Goal: Transaction & Acquisition: Book appointment/travel/reservation

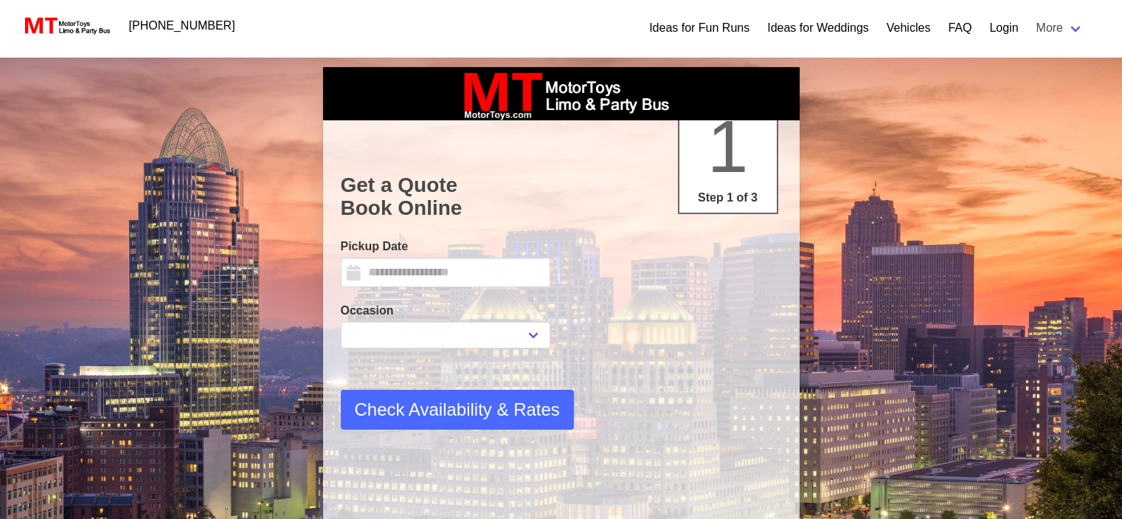
select select
type input "*********"
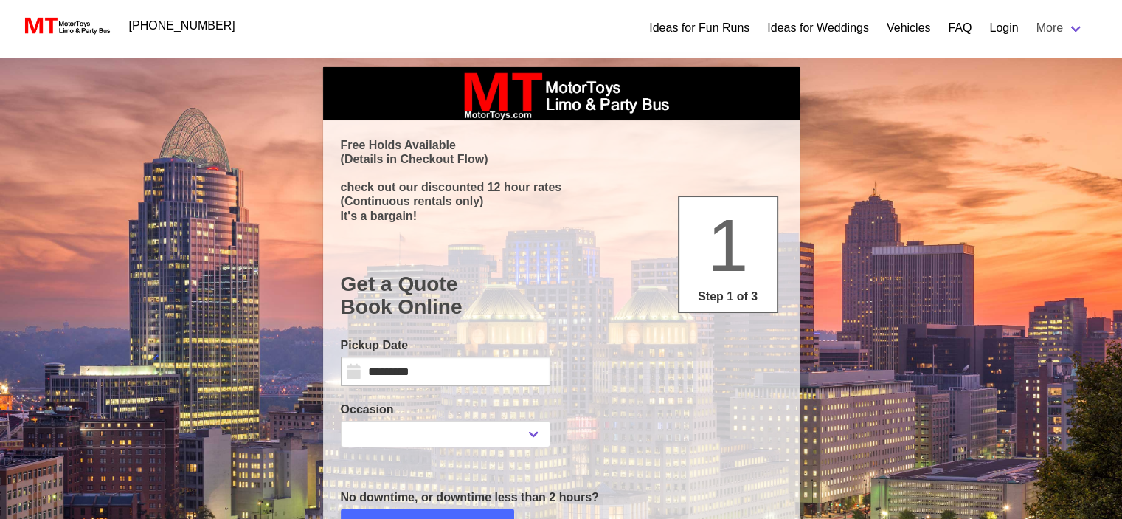
select select
click at [442, 378] on input "*********" at bounding box center [445, 371] width 209 height 30
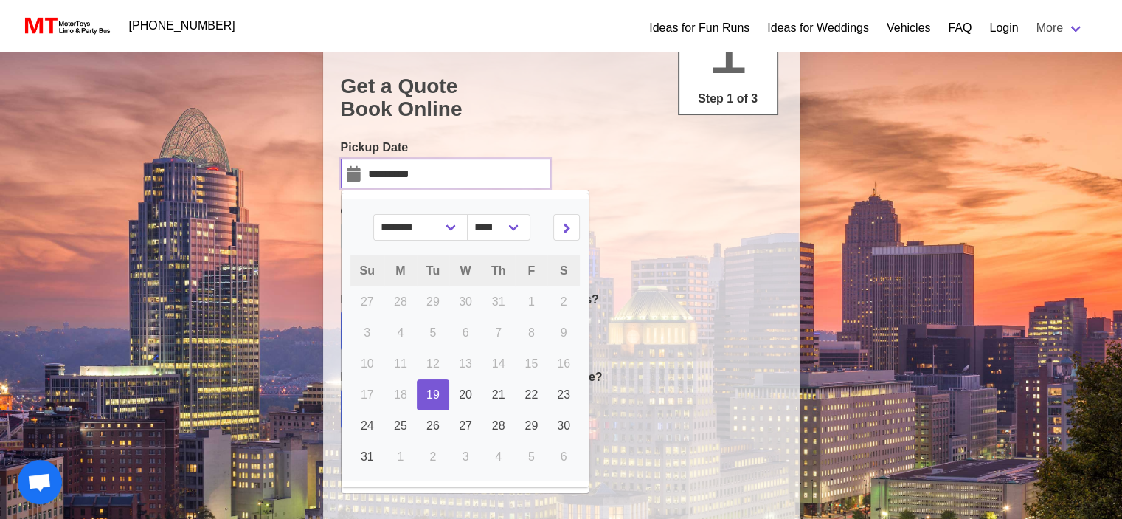
scroll to position [221, 0]
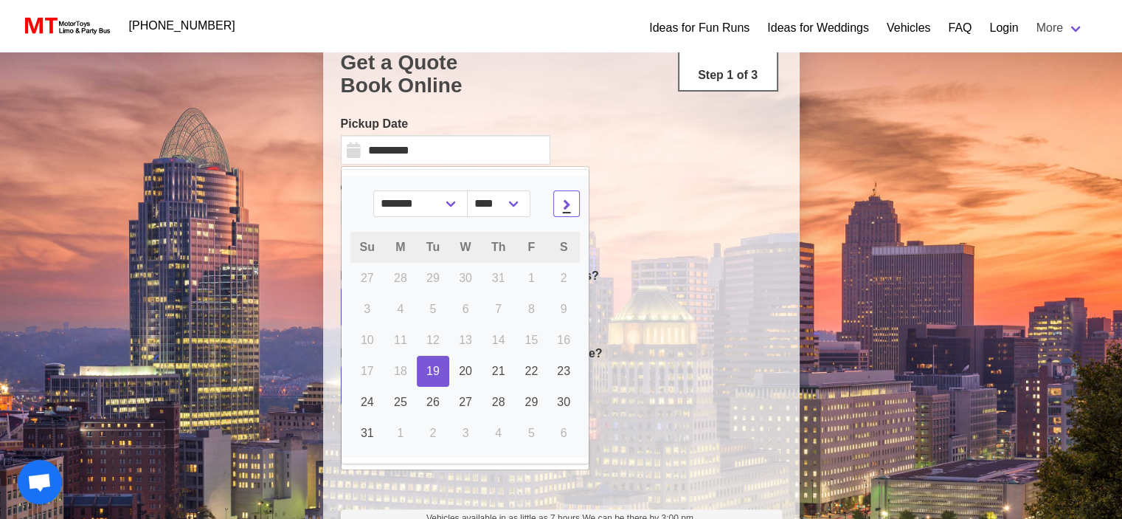
click at [563, 208] on icon at bounding box center [567, 203] width 8 height 10
click at [563, 201] on icon at bounding box center [567, 203] width 8 height 10
select select "*"
click at [557, 347] on link "18" at bounding box center [563, 340] width 32 height 31
type input "**********"
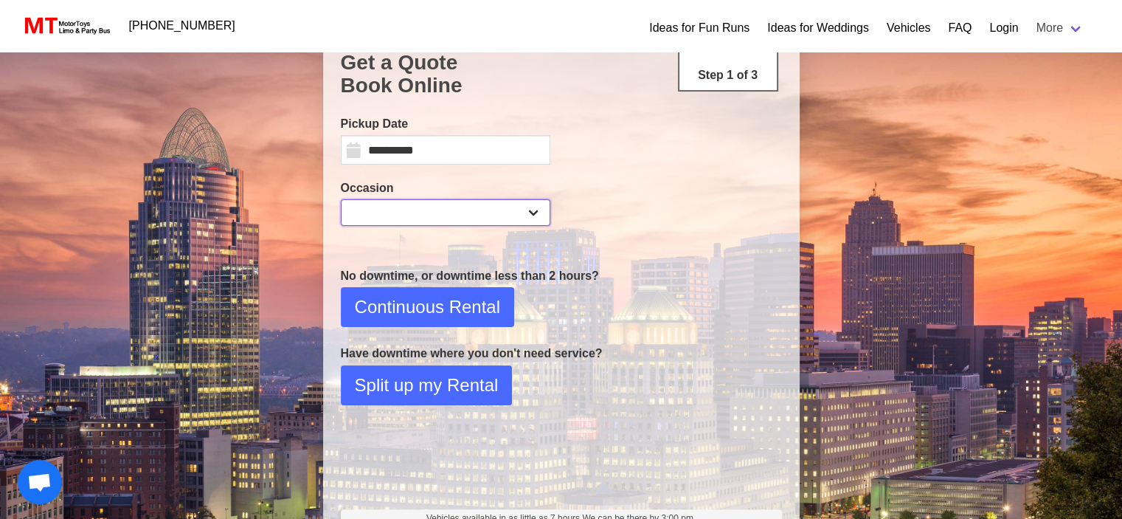
drag, startPoint x: 490, startPoint y: 212, endPoint x: 479, endPoint y: 209, distance: 11.5
click at [490, 212] on select "**********" at bounding box center [445, 212] width 209 height 27
select select "*"
click at [341, 199] on select "**********" at bounding box center [445, 212] width 209 height 27
click at [432, 311] on span "Continuous Rental" at bounding box center [427, 307] width 145 height 27
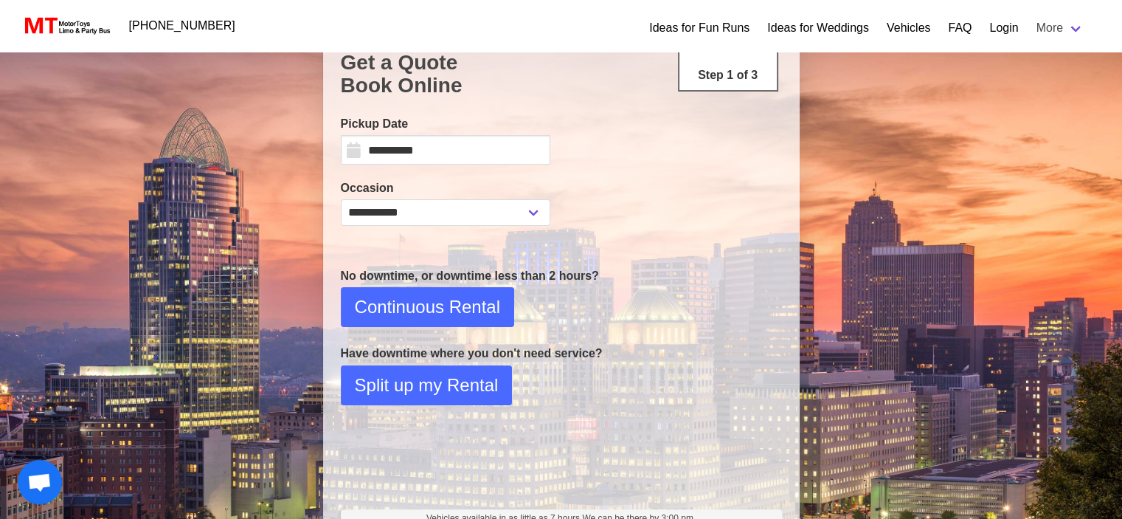
select select "*"
select select "****"
select select "*"
select select "**"
select select "****"
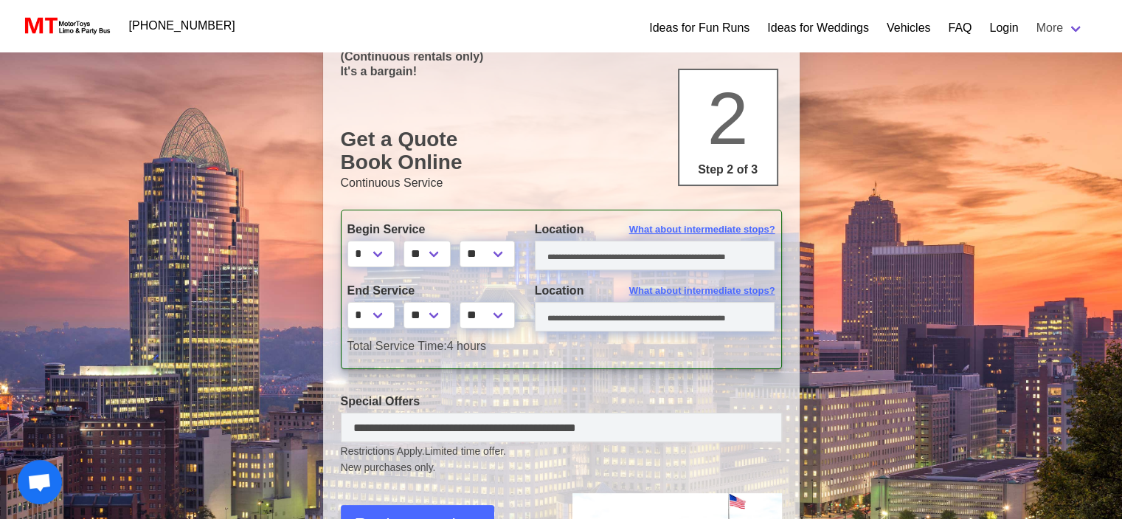
scroll to position [148, 0]
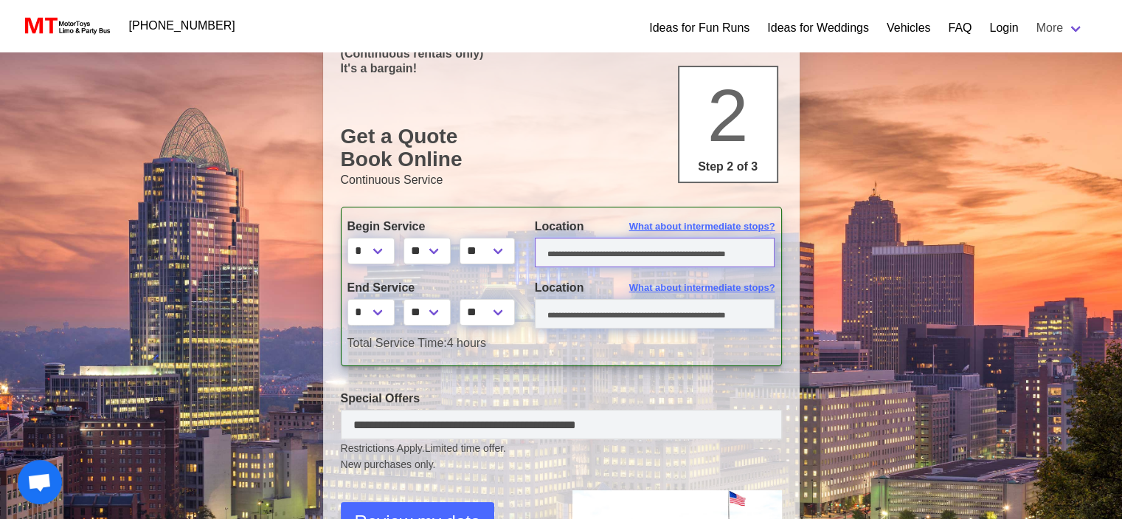
click at [614, 252] on input "text" at bounding box center [655, 253] width 240 height 30
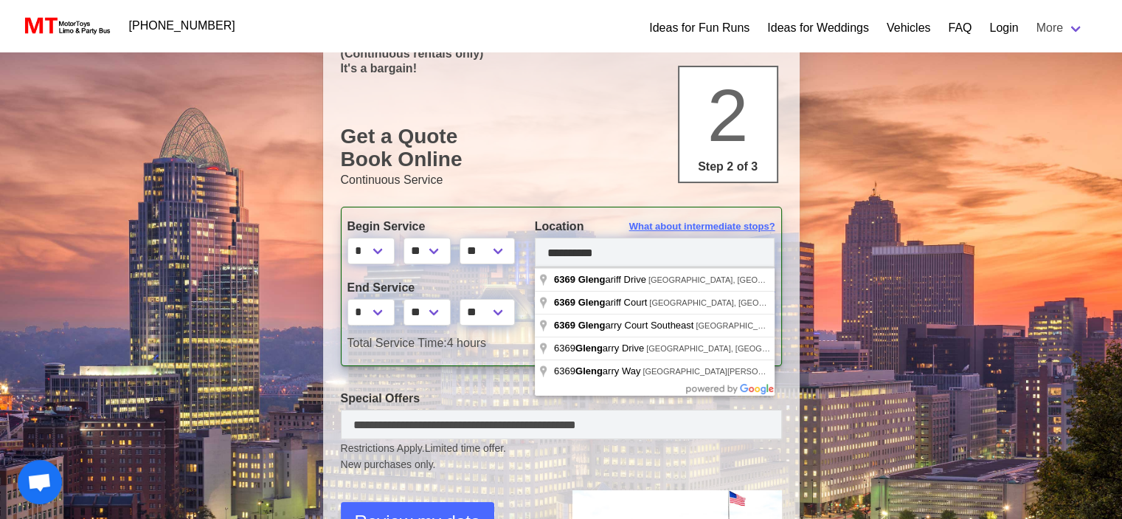
type input "**********"
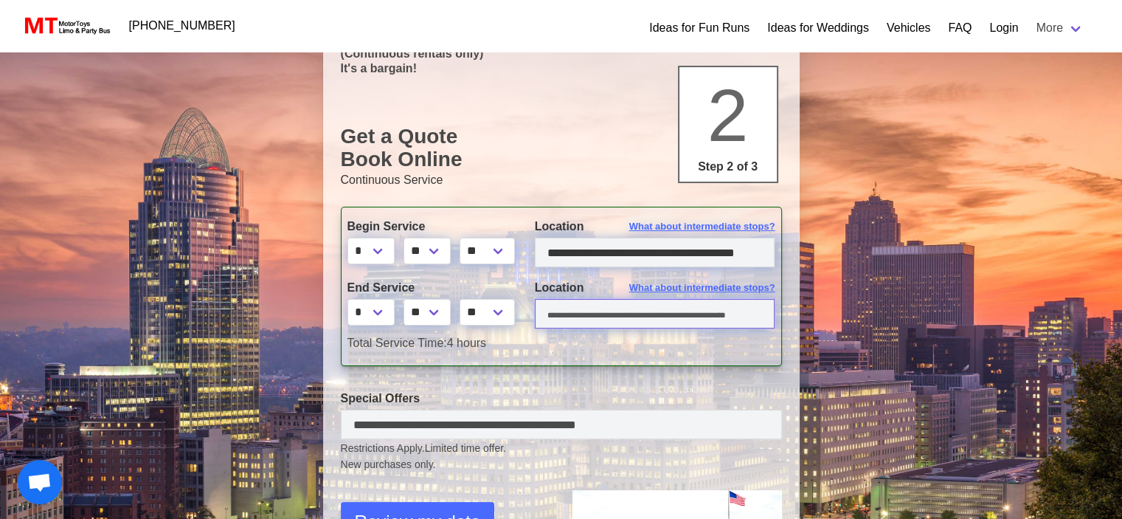
click at [567, 312] on input "text" at bounding box center [655, 314] width 240 height 30
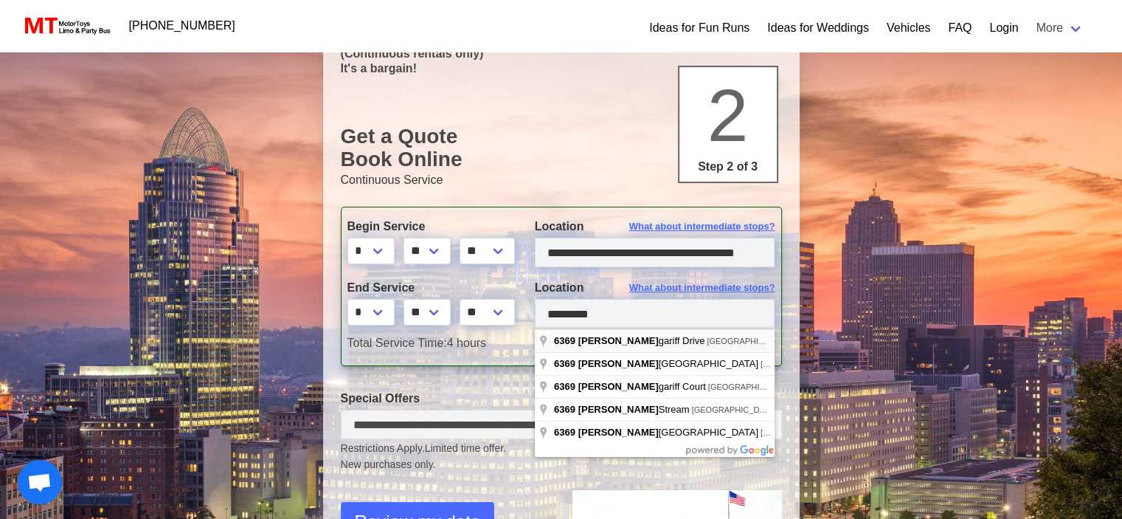
type input "**********"
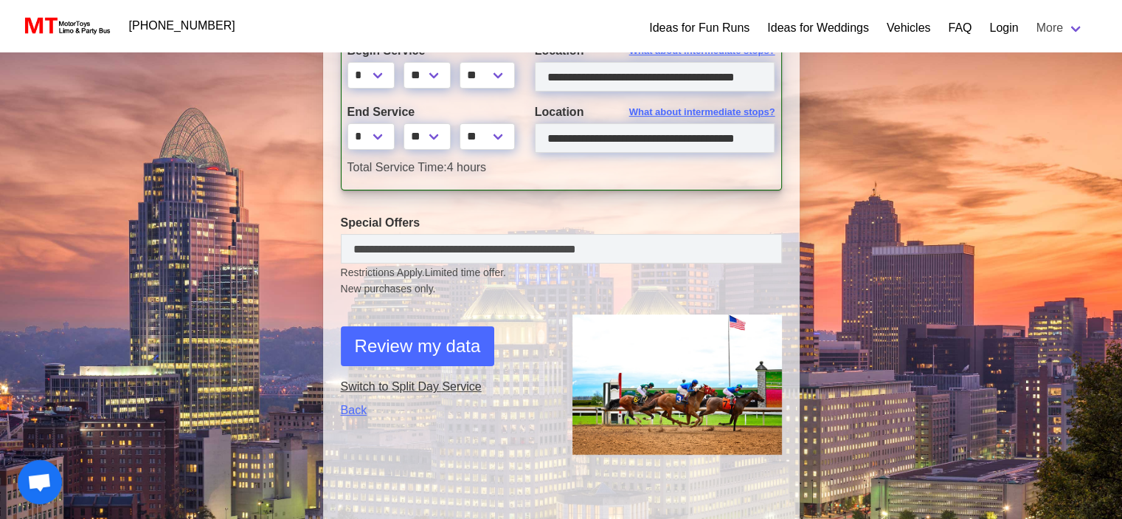
scroll to position [369, 0]
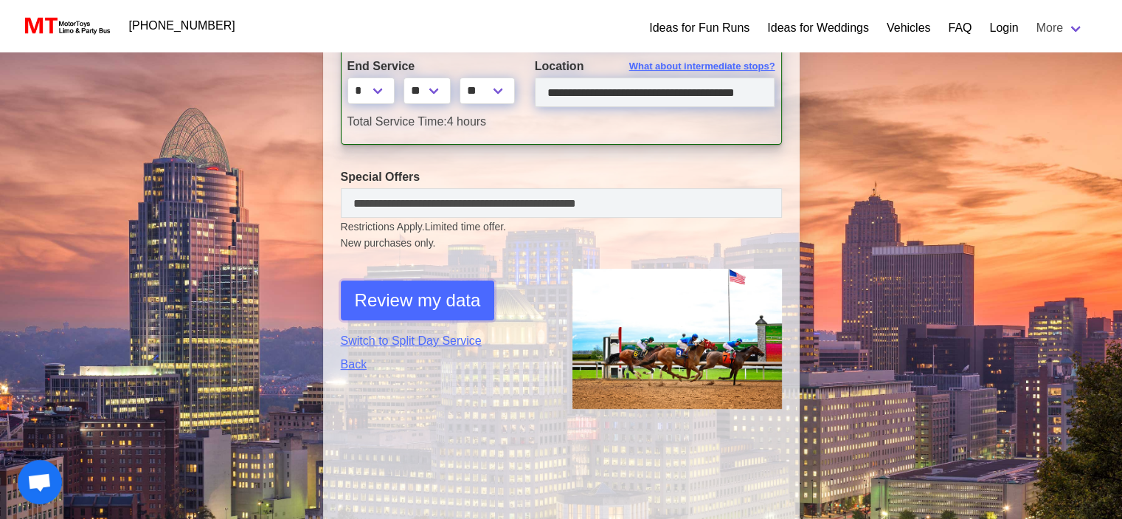
click at [411, 302] on span "Review my data" at bounding box center [418, 300] width 126 height 27
select select "*"
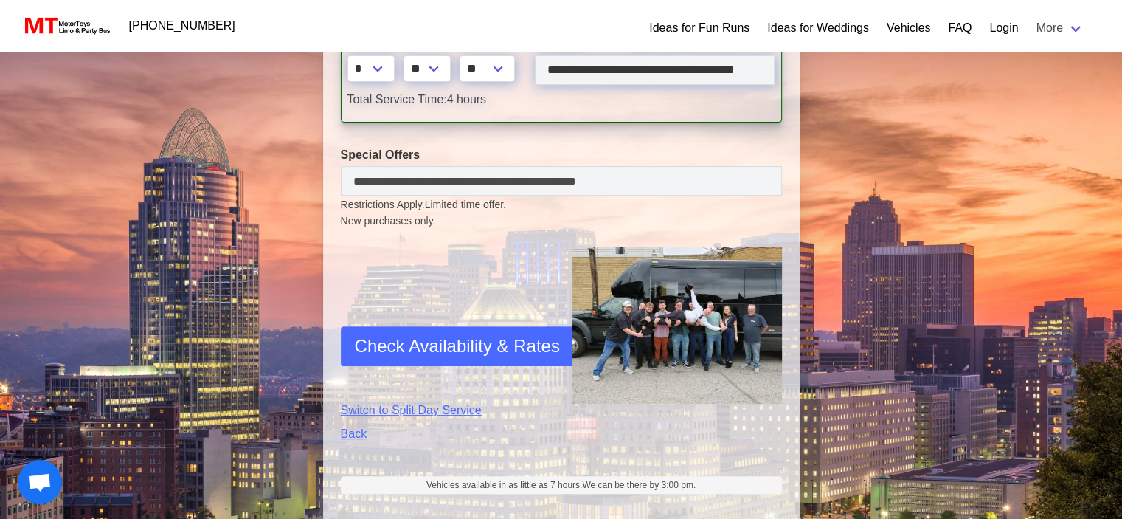
scroll to position [583, 0]
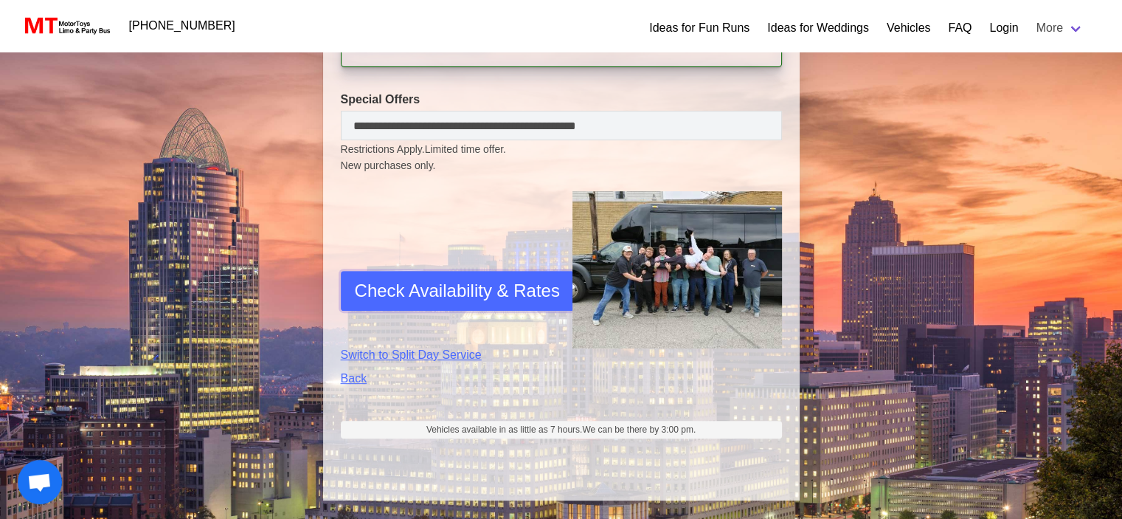
click at [422, 285] on span "Check Availability & Rates" at bounding box center [457, 290] width 205 height 27
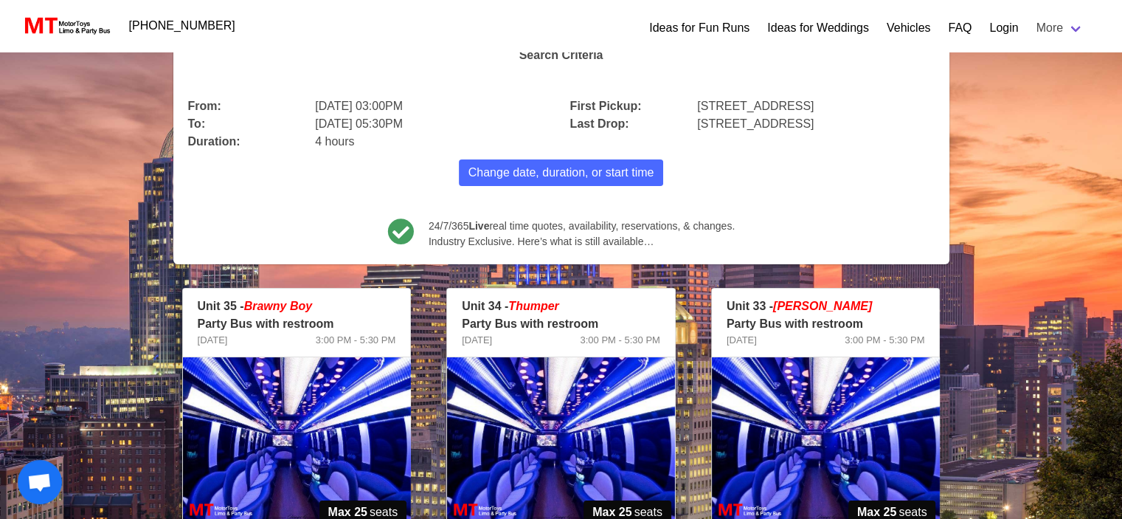
scroll to position [0, 0]
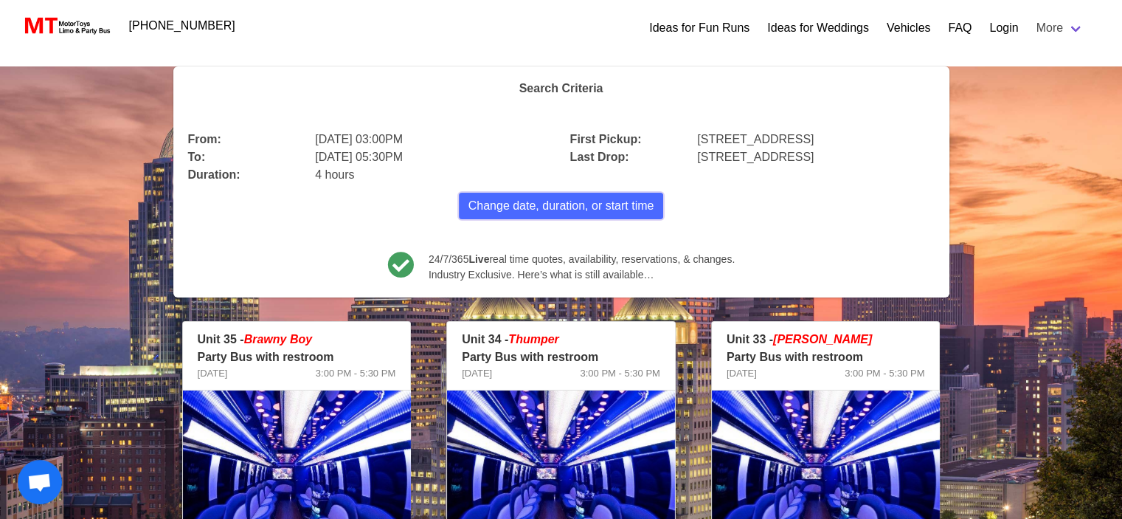
click at [483, 197] on span "Change date, duration, or start time" at bounding box center [561, 206] width 186 height 18
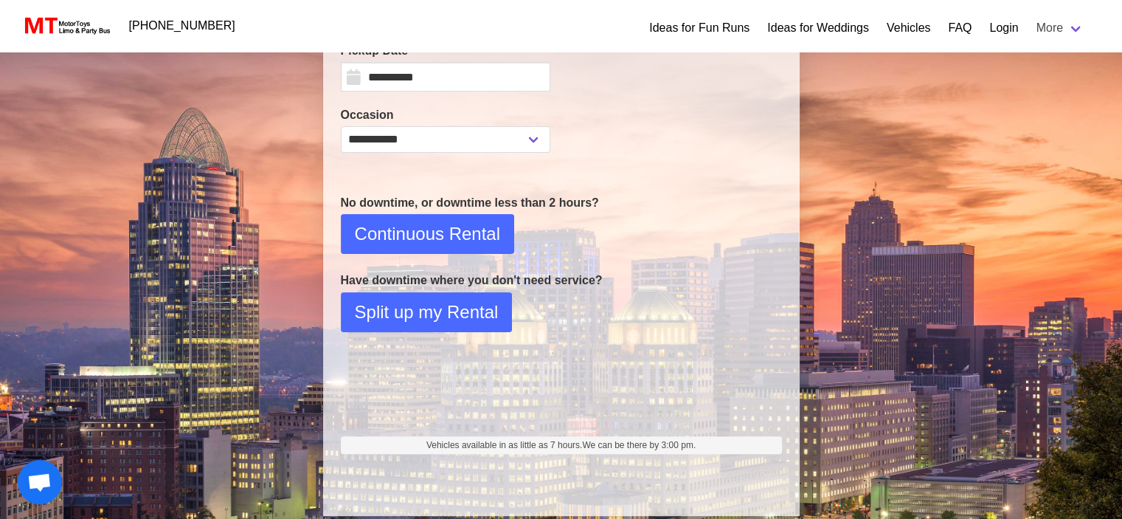
scroll to position [310, 0]
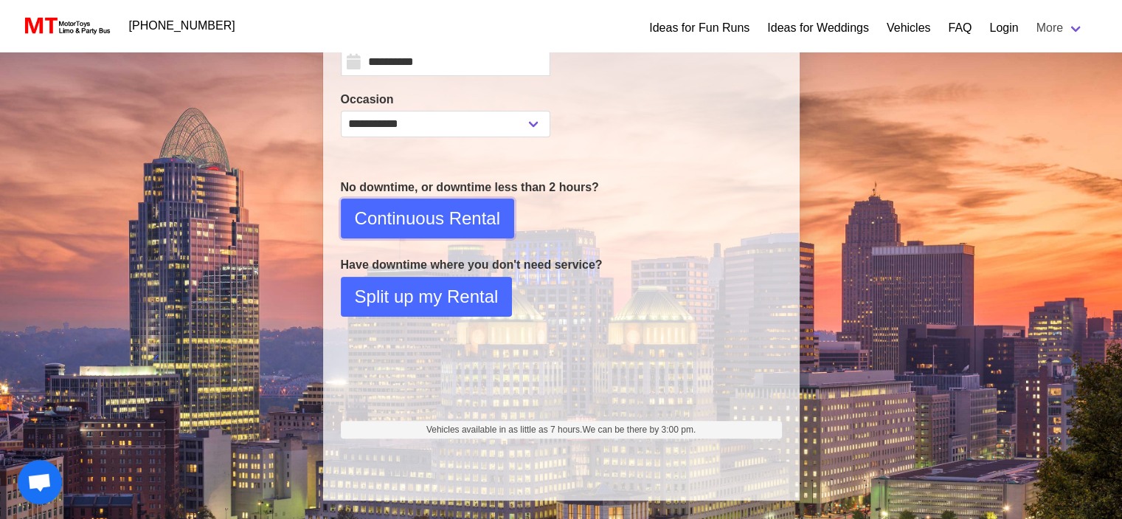
click at [451, 214] on span "Continuous Rental" at bounding box center [427, 218] width 145 height 27
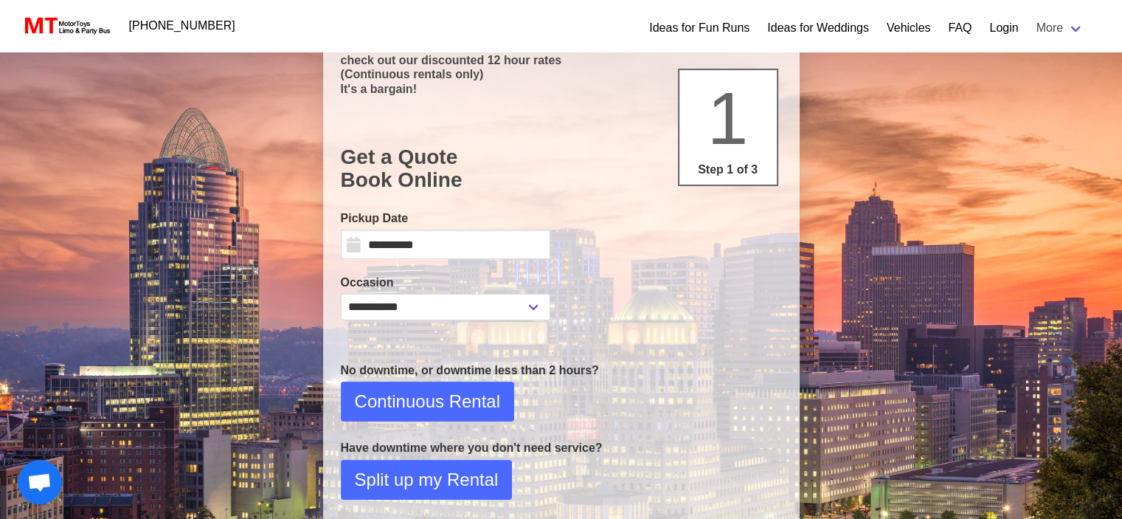
select select "*"
select select "****"
select select "*"
select select "**"
select select "****"
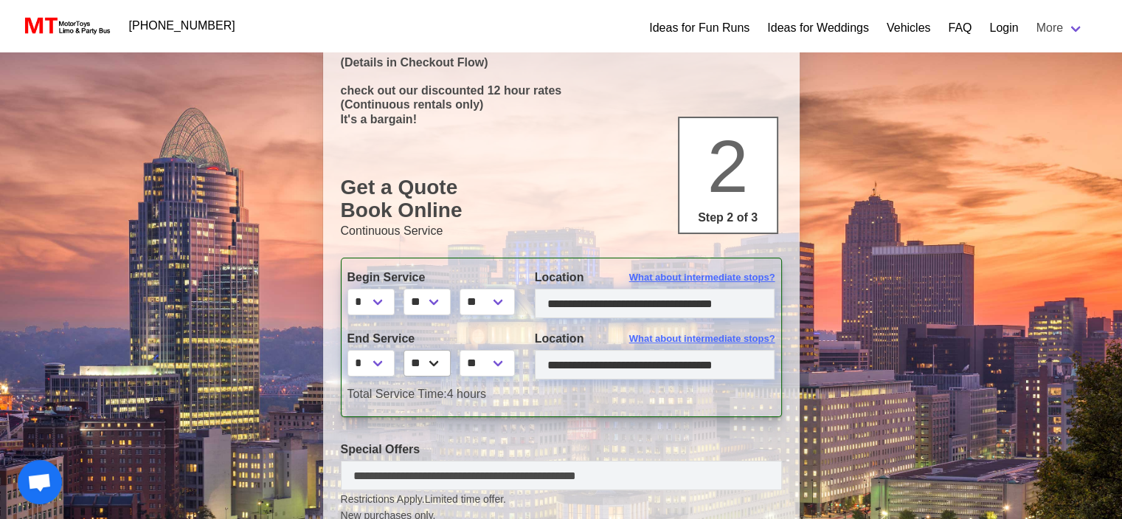
scroll to position [148, 0]
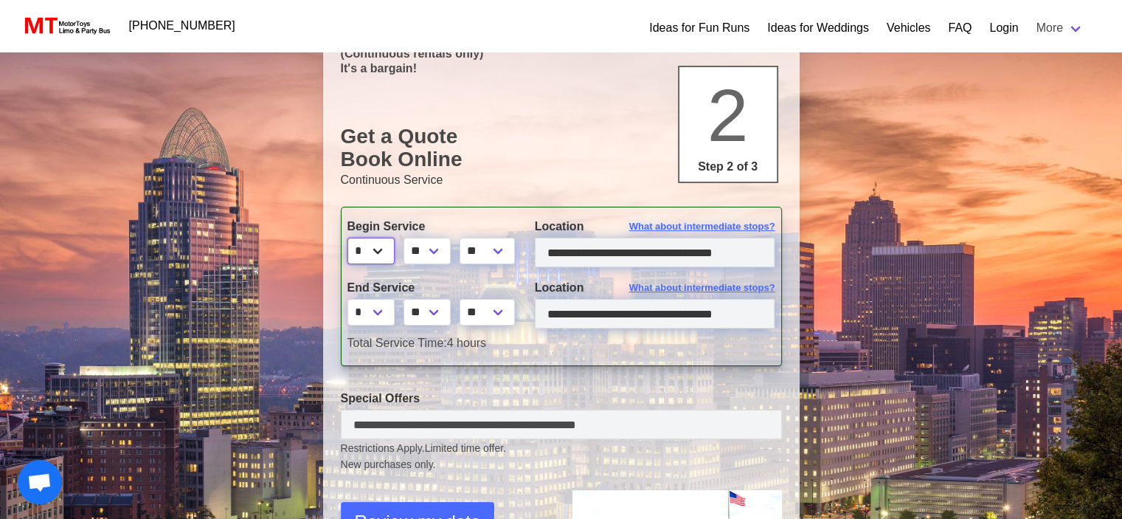
click at [387, 254] on select "* * * * * * * * * ** ** **" at bounding box center [370, 251] width 47 height 27
select select "*"
click at [347, 238] on select "* * * * * * * * * ** ** **" at bounding box center [370, 251] width 47 height 27
click at [443, 246] on select "** ** ** **" at bounding box center [426, 251] width 47 height 27
select select "**"
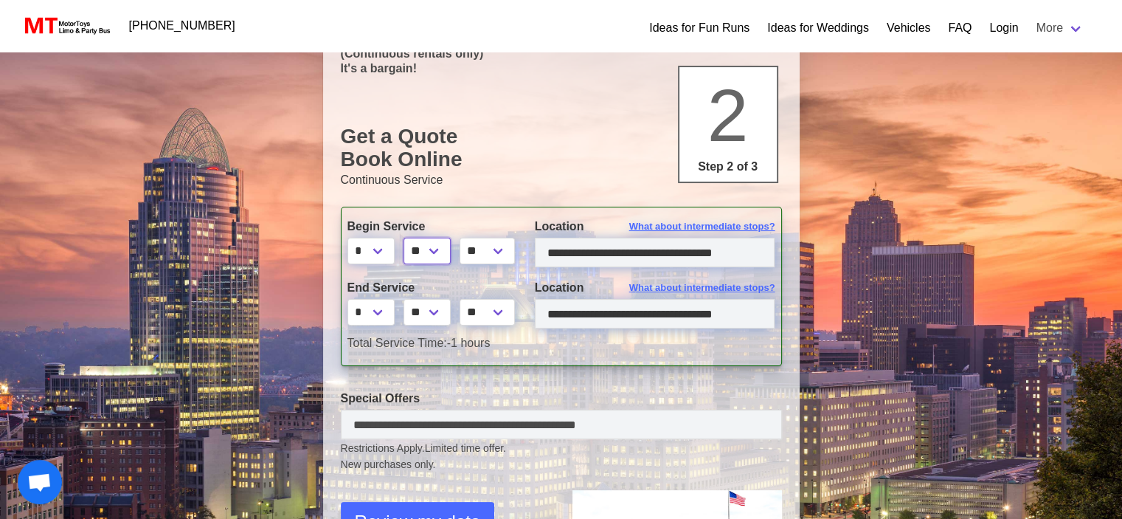
click at [406, 238] on select "** ** ** **" at bounding box center [426, 251] width 47 height 27
click at [481, 252] on select "** **" at bounding box center [487, 251] width 55 height 27
select select "*****"
click at [465, 238] on select "** **" at bounding box center [487, 251] width 55 height 27
click at [389, 312] on select "* * * * * * * * * ** ** **" at bounding box center [370, 312] width 47 height 27
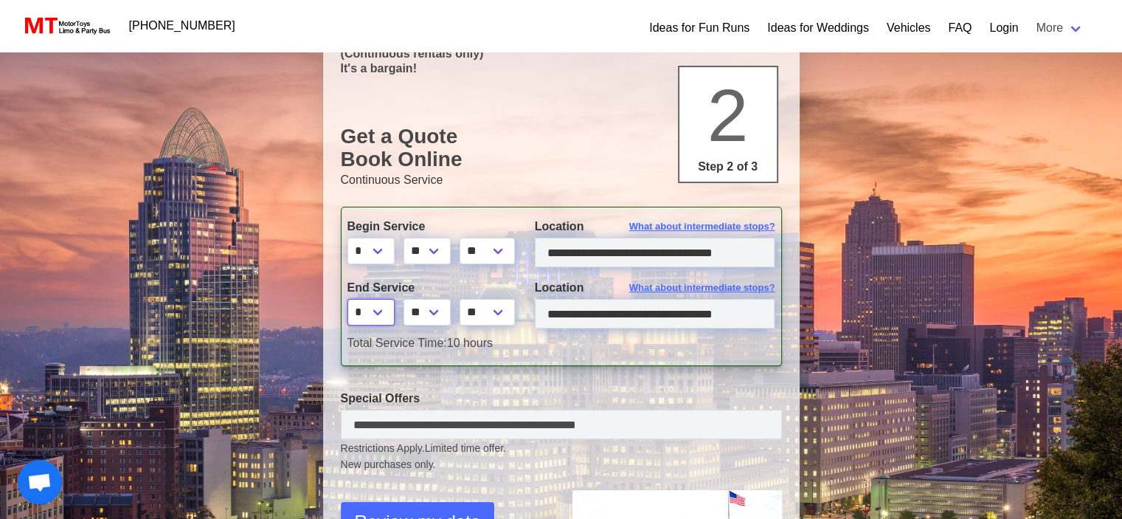
select select "*"
click at [347, 299] on select "* * * * * * * * * ** ** **" at bounding box center [370, 312] width 47 height 27
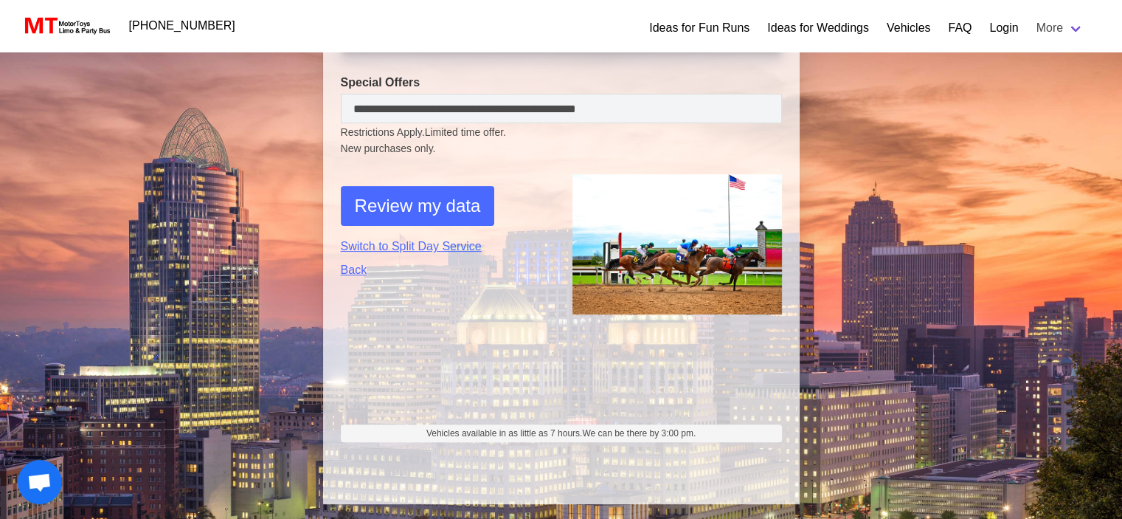
scroll to position [466, 0]
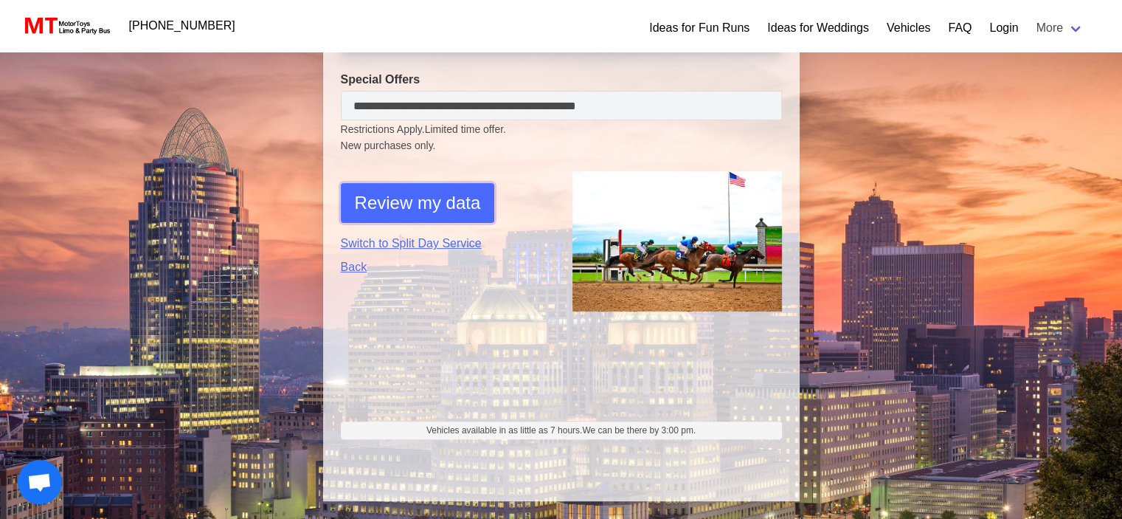
drag, startPoint x: 431, startPoint y: 197, endPoint x: 418, endPoint y: 197, distance: 12.5
click at [429, 197] on span "Review my data" at bounding box center [418, 203] width 126 height 27
select select "*"
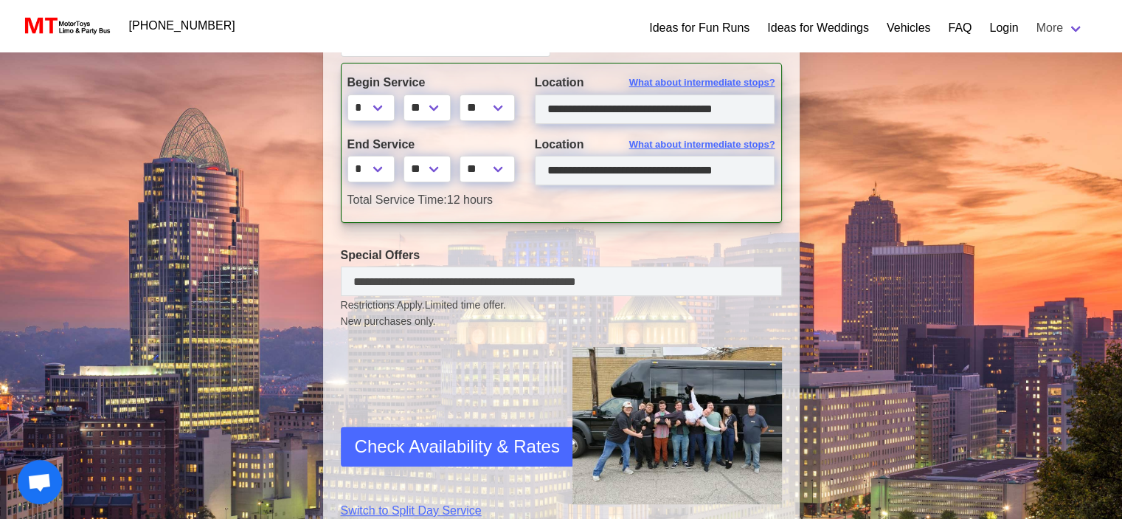
scroll to position [516, 0]
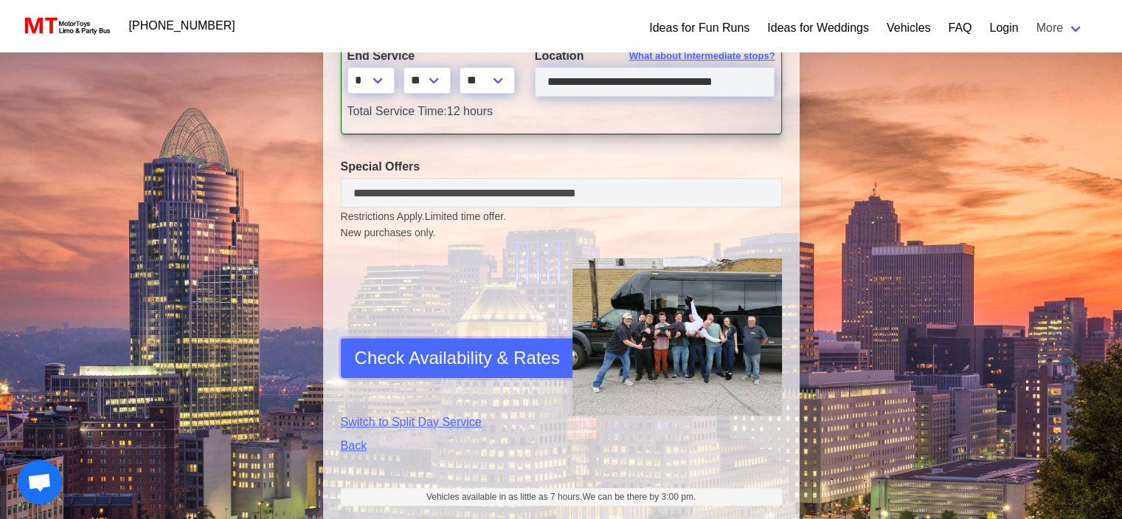
click at [440, 367] on span "Check Availability & Rates" at bounding box center [457, 357] width 205 height 27
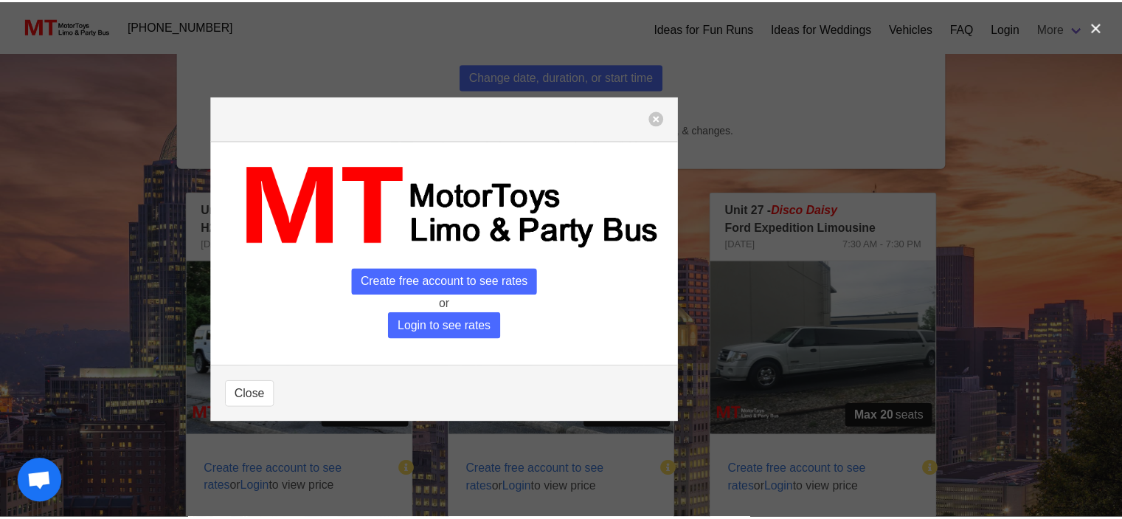
scroll to position [117, 0]
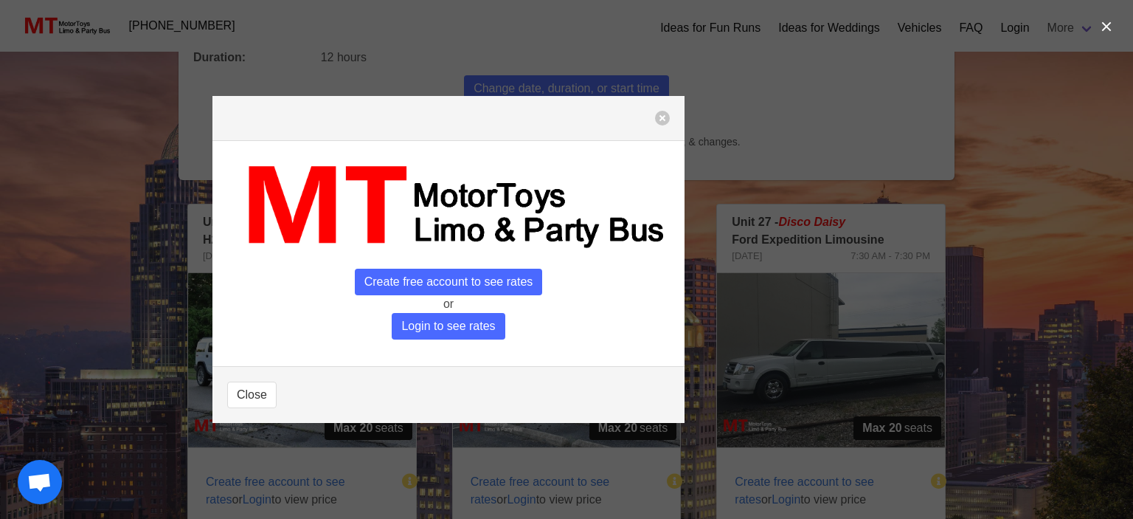
click at [471, 328] on span "Login to see rates" at bounding box center [448, 326] width 113 height 27
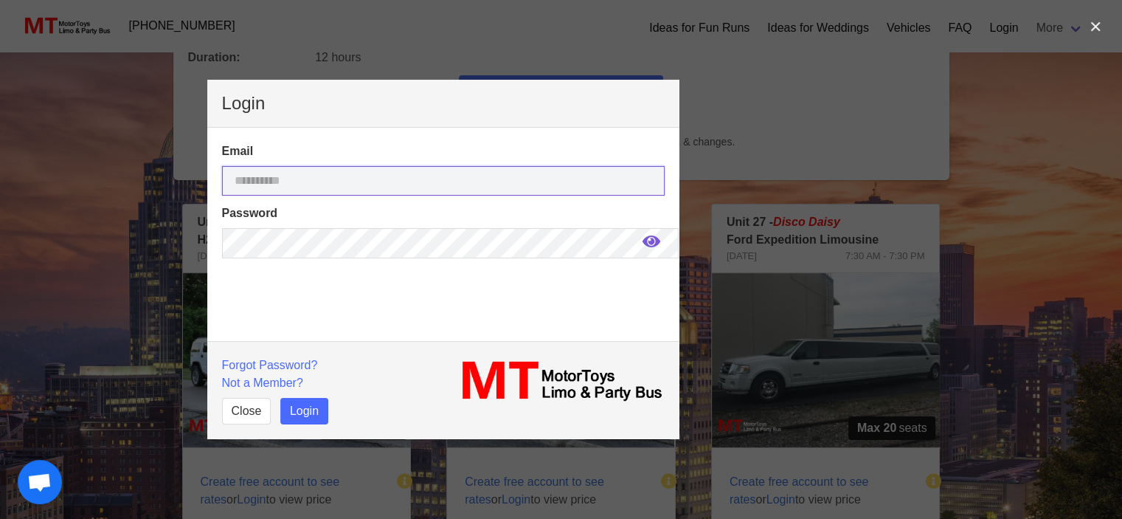
type input "**********"
click at [289, 418] on button "Login" at bounding box center [304, 411] width 48 height 27
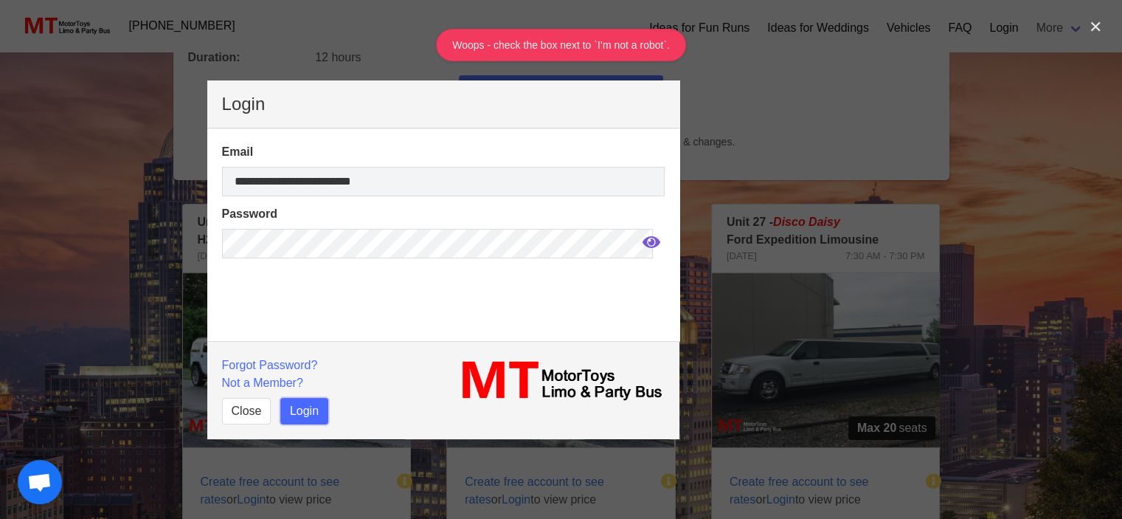
scroll to position [41, 0]
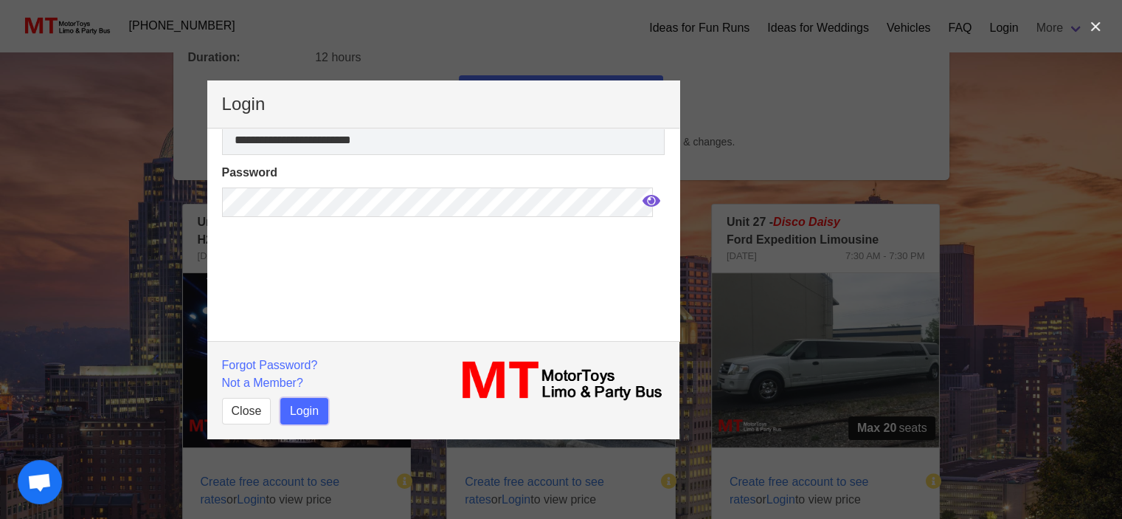
click at [304, 415] on button "Login" at bounding box center [304, 411] width 48 height 27
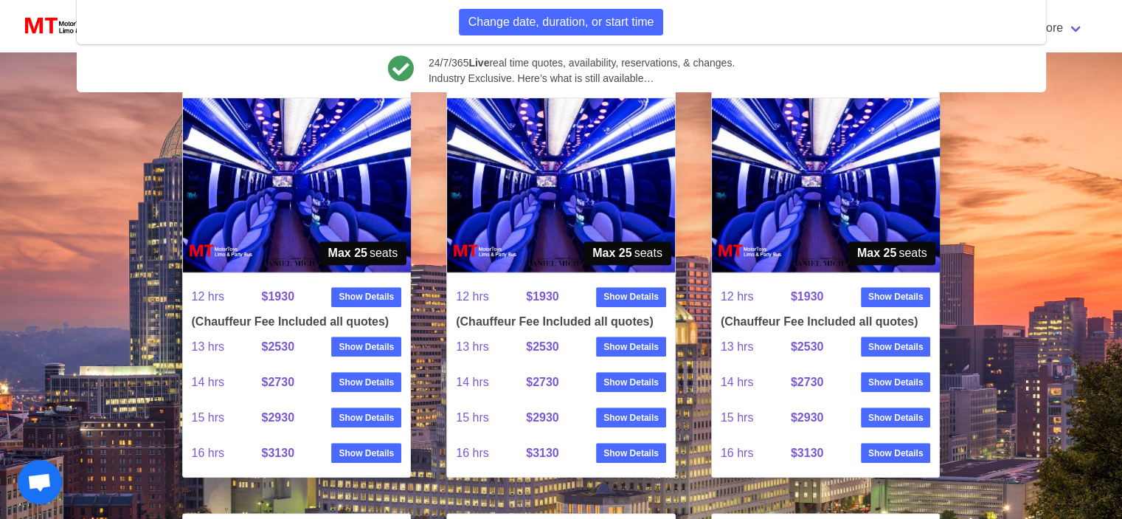
scroll to position [707, 0]
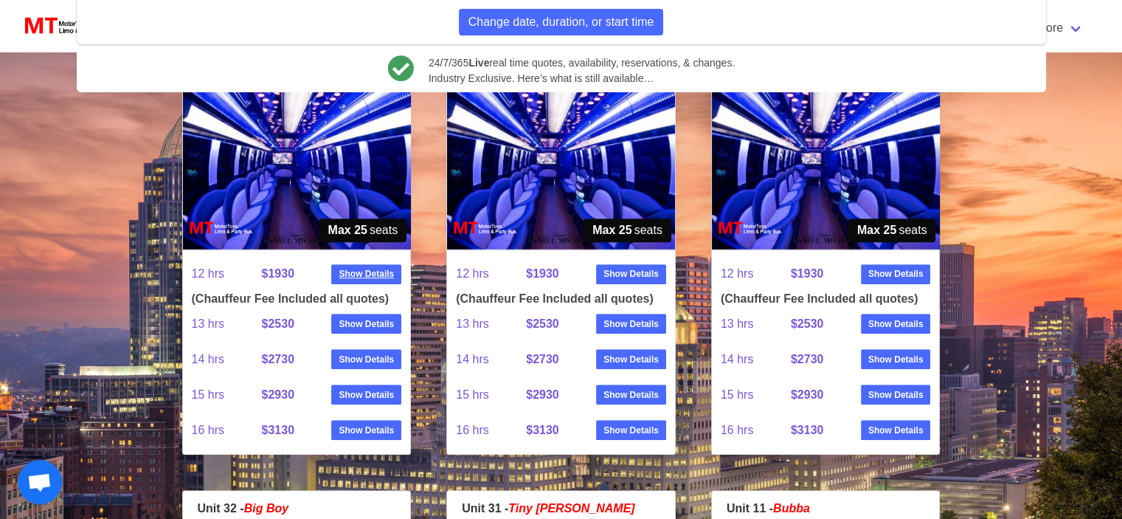
click at [361, 277] on strong "Show Details" at bounding box center [366, 273] width 55 height 13
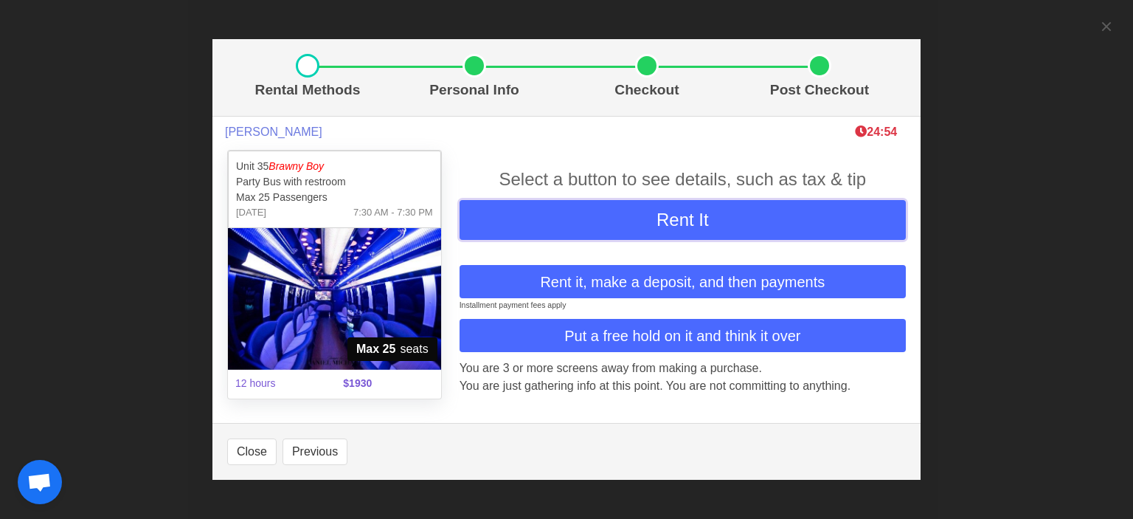
click at [651, 222] on button "Rent It" at bounding box center [683, 220] width 446 height 40
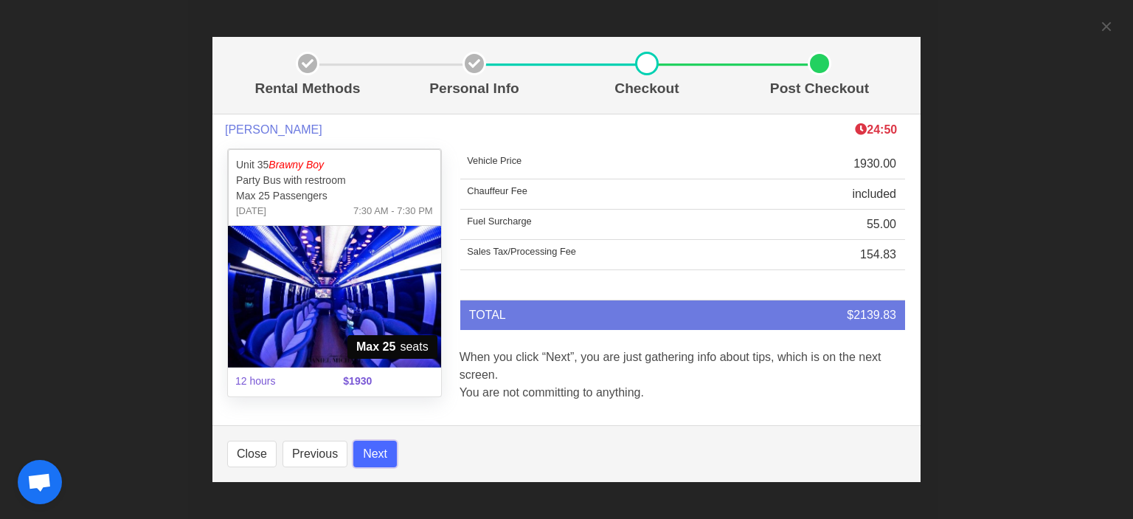
click at [377, 454] on button "Next" at bounding box center [375, 453] width 44 height 27
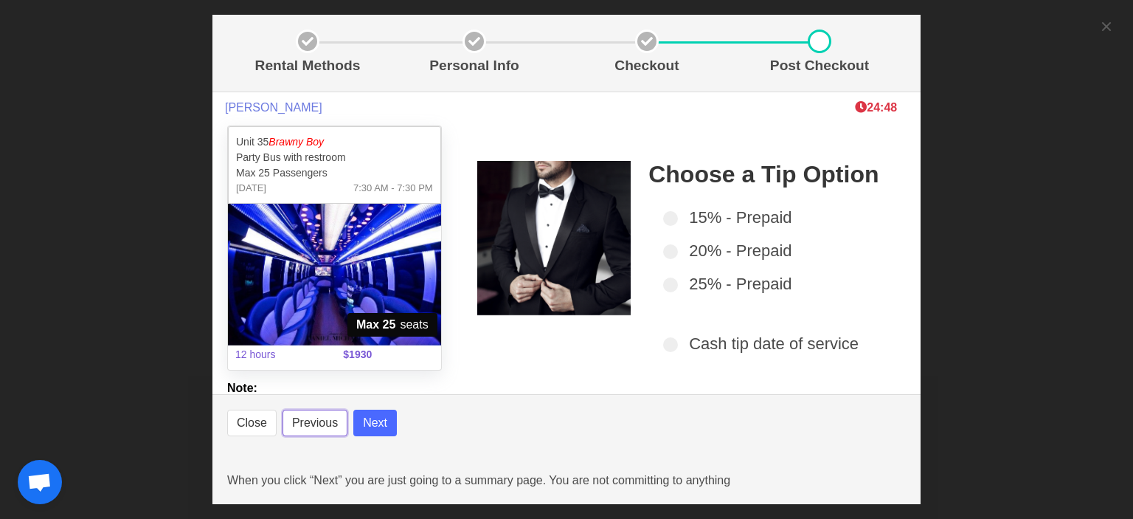
click at [308, 424] on button "Previous" at bounding box center [315, 422] width 65 height 27
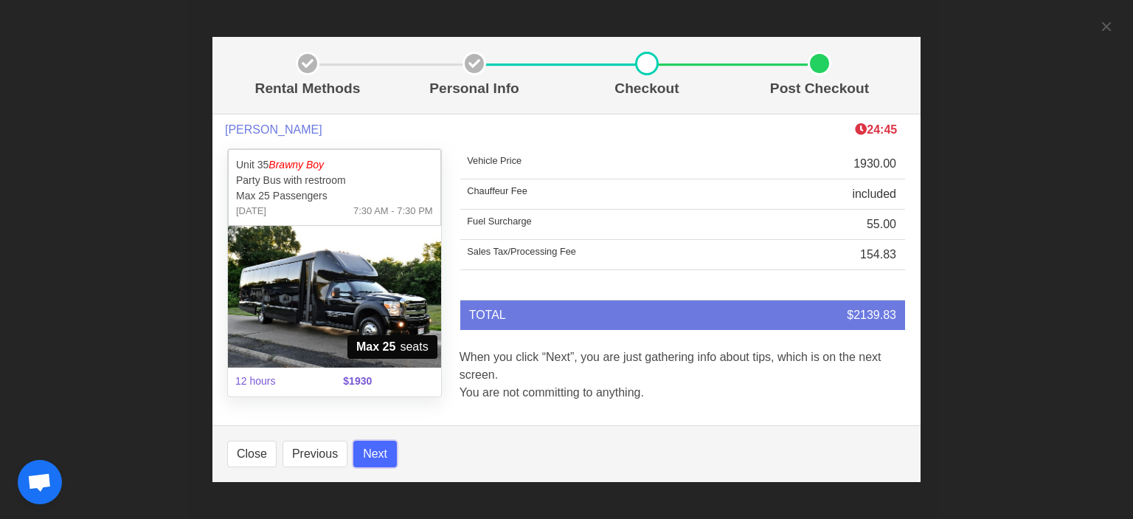
click at [366, 454] on button "Next" at bounding box center [375, 453] width 44 height 27
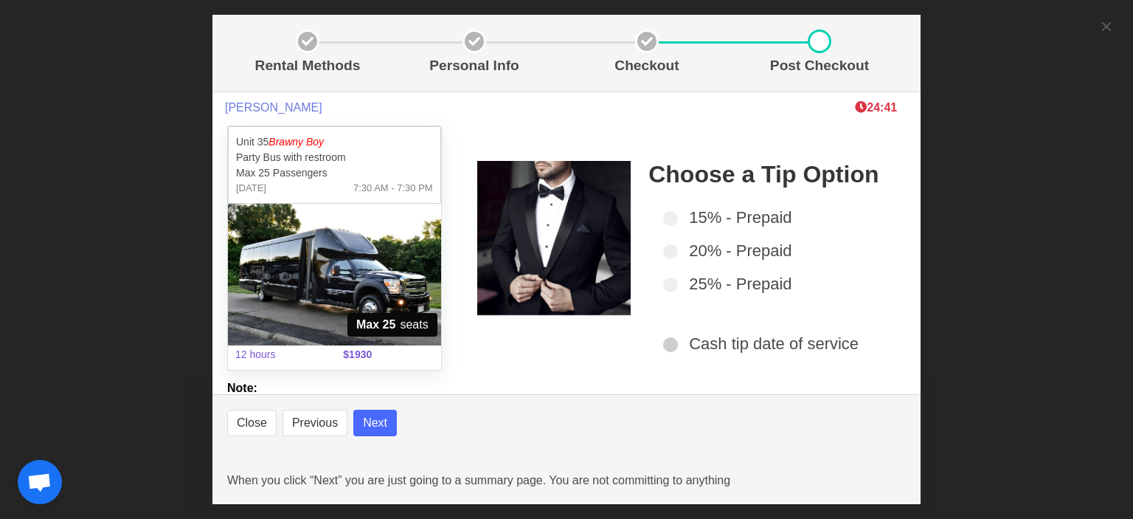
click at [668, 344] on span at bounding box center [670, 344] width 15 height 15
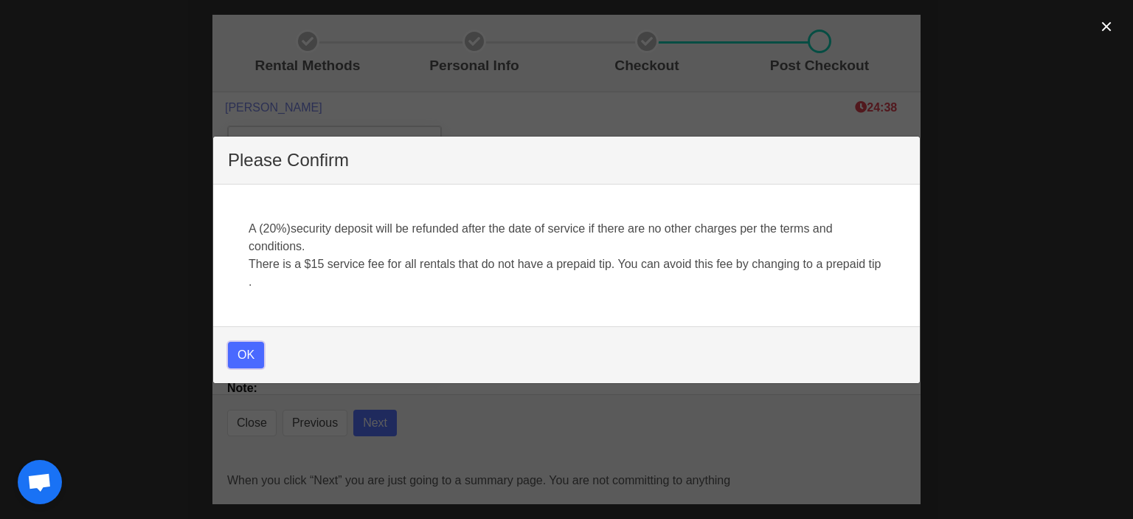
click at [245, 350] on button "OK" at bounding box center [246, 355] width 36 height 27
select select
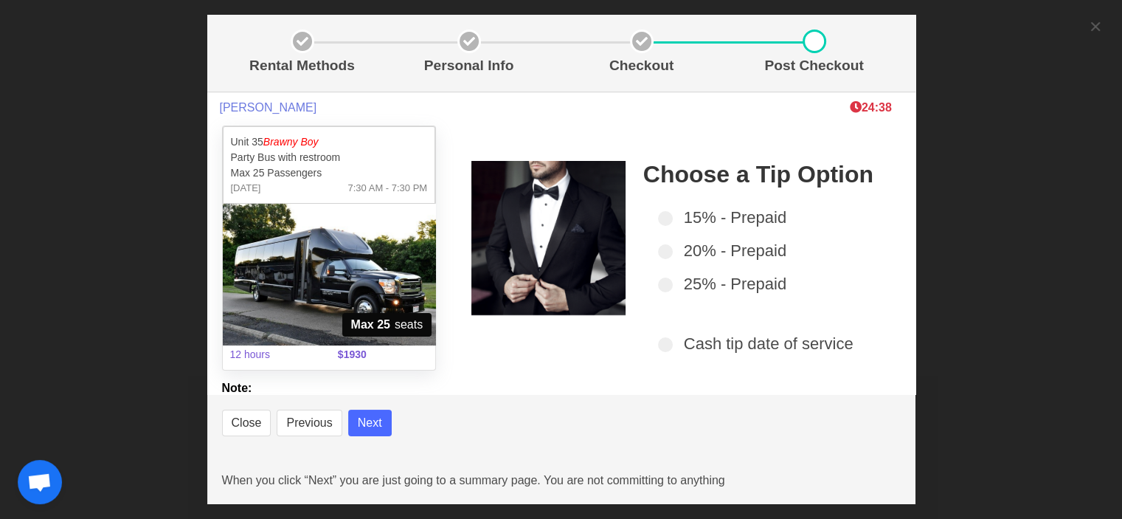
select select
click at [373, 423] on button "Next" at bounding box center [370, 422] width 44 height 27
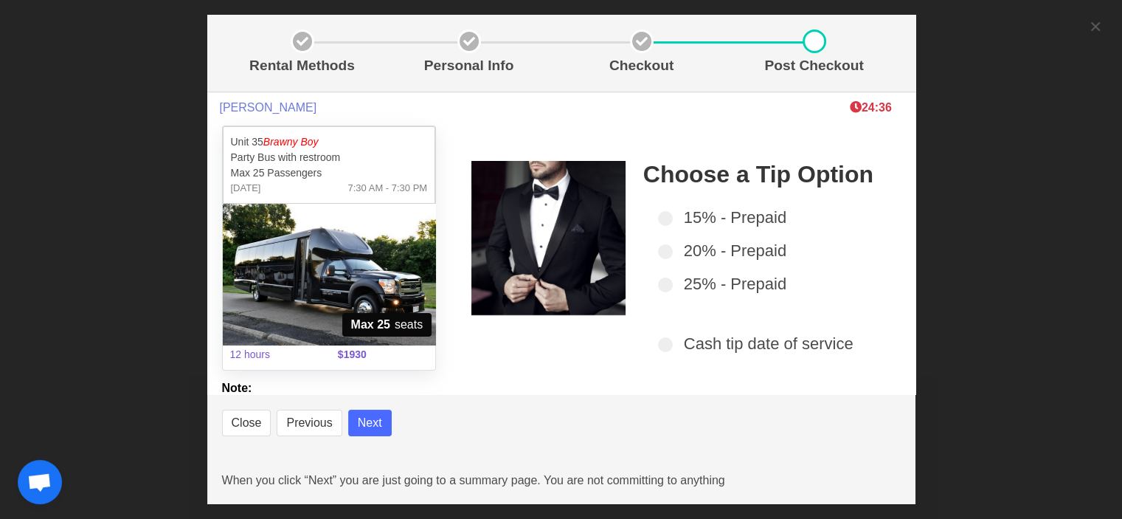
select select
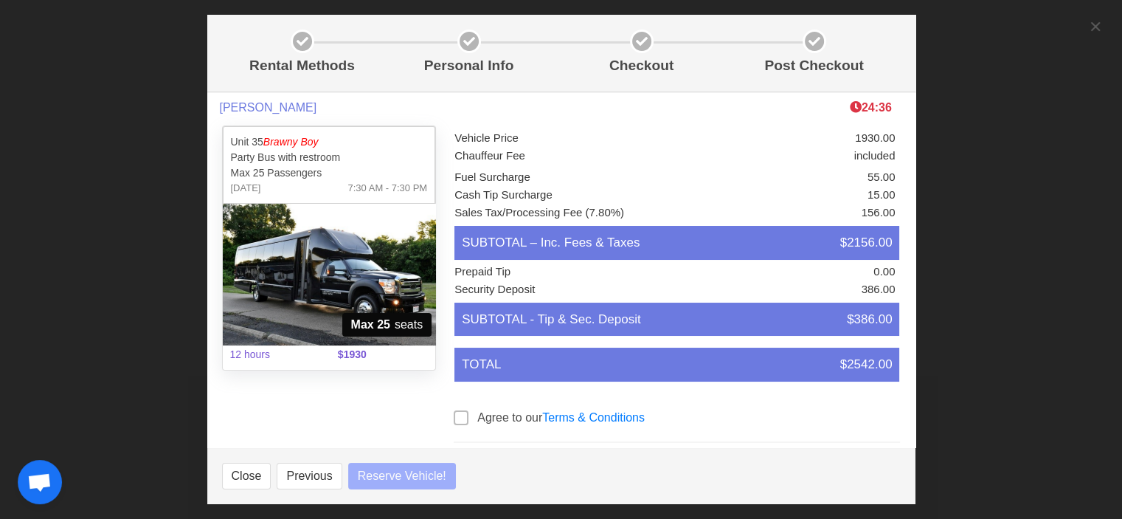
select select
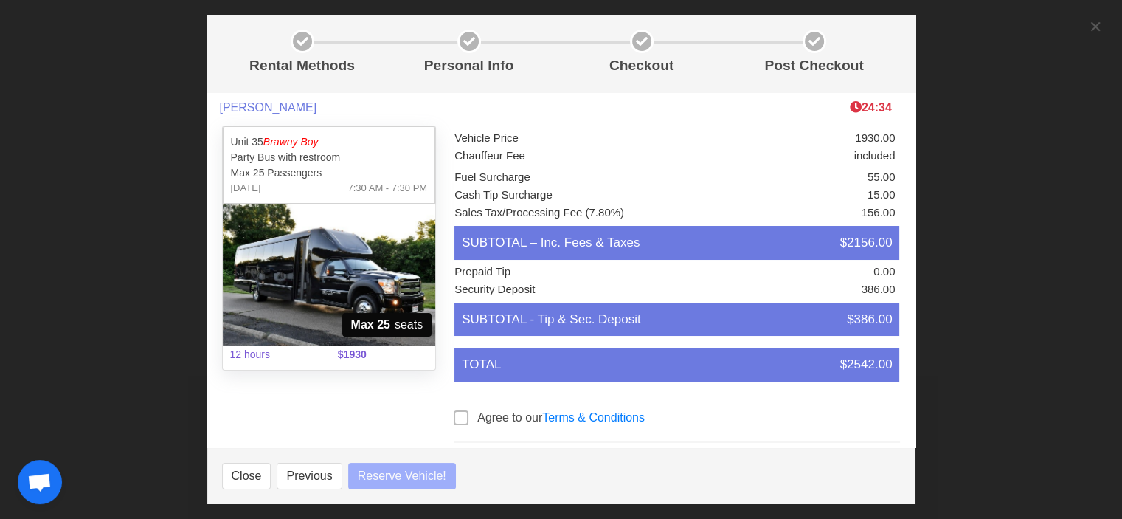
select select
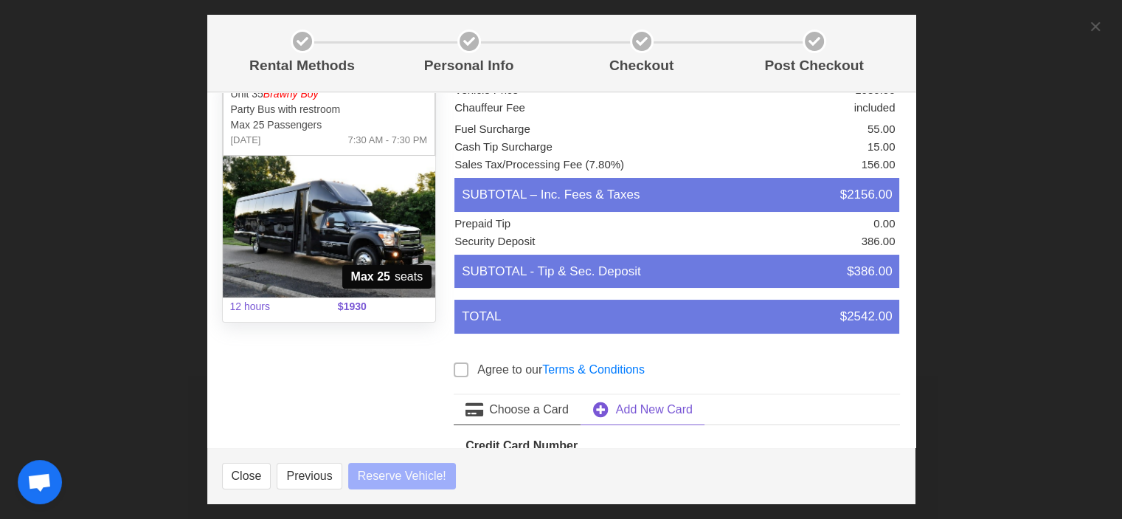
scroll to position [74, 0]
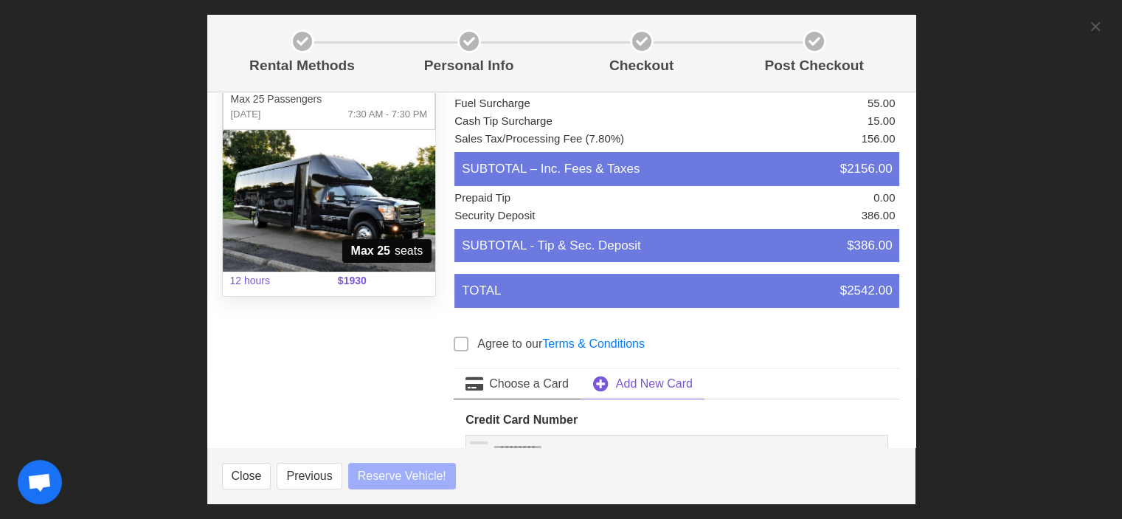
select select
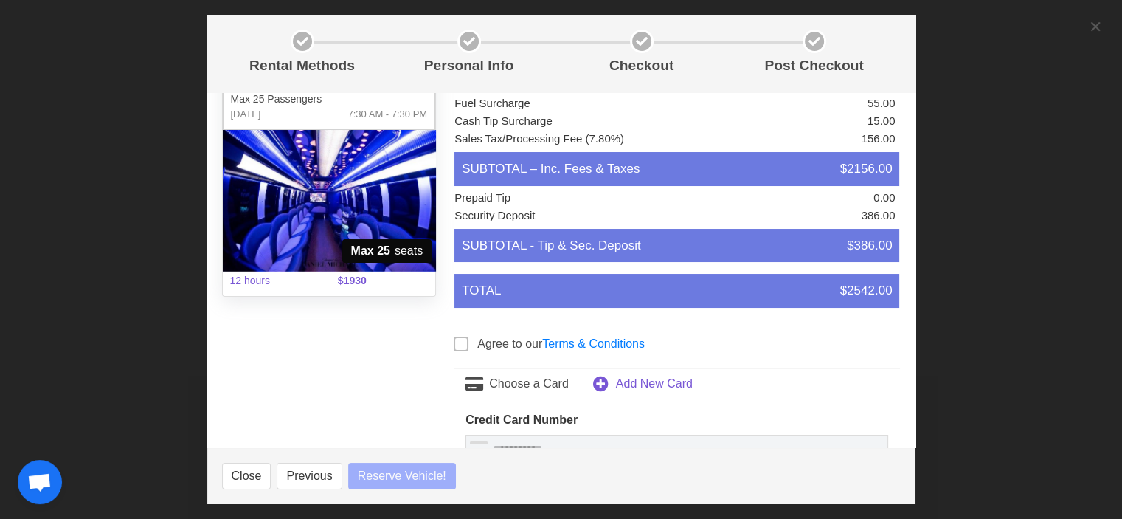
click at [463, 342] on span at bounding box center [461, 343] width 15 height 15
select select
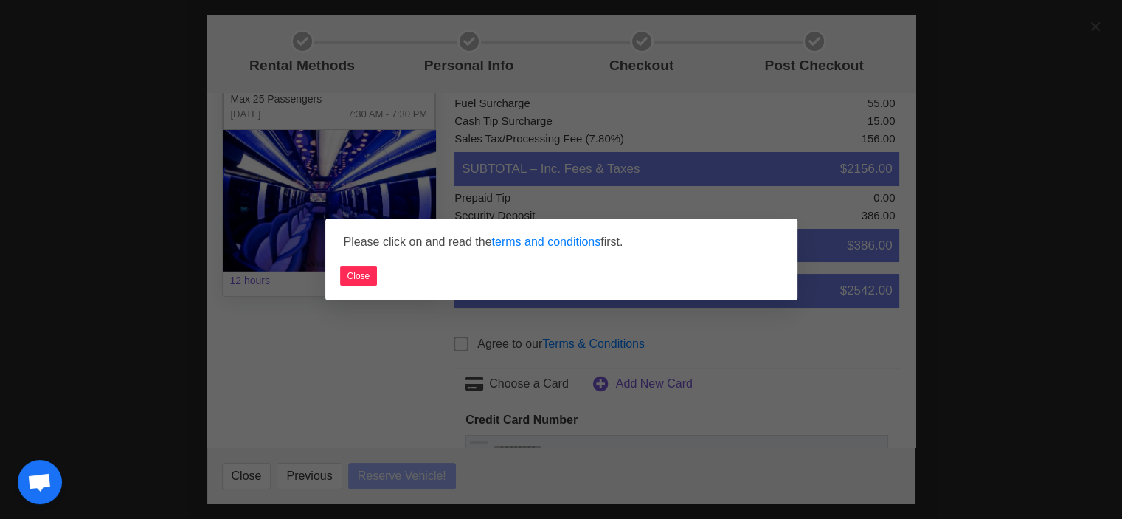
select select
drag, startPoint x: 347, startPoint y: 274, endPoint x: 364, endPoint y: 277, distance: 17.1
click at [351, 274] on button "Close" at bounding box center [359, 276] width 38 height 20
select select
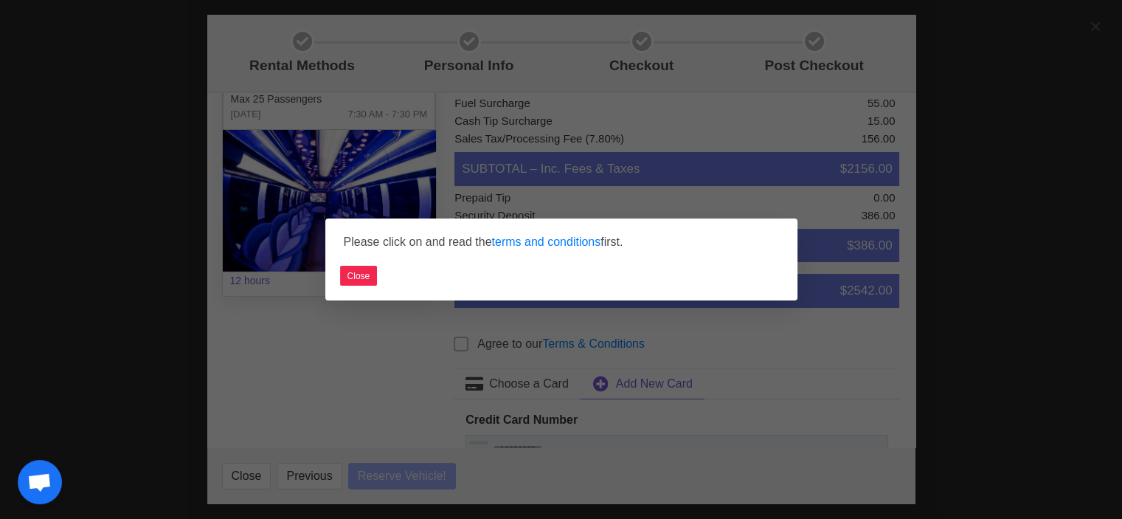
select select
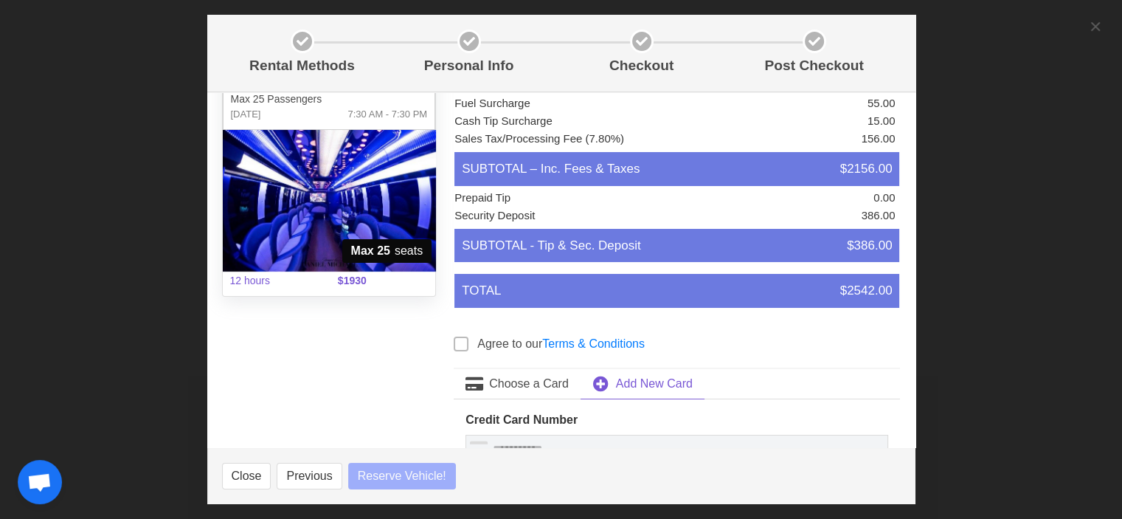
select select
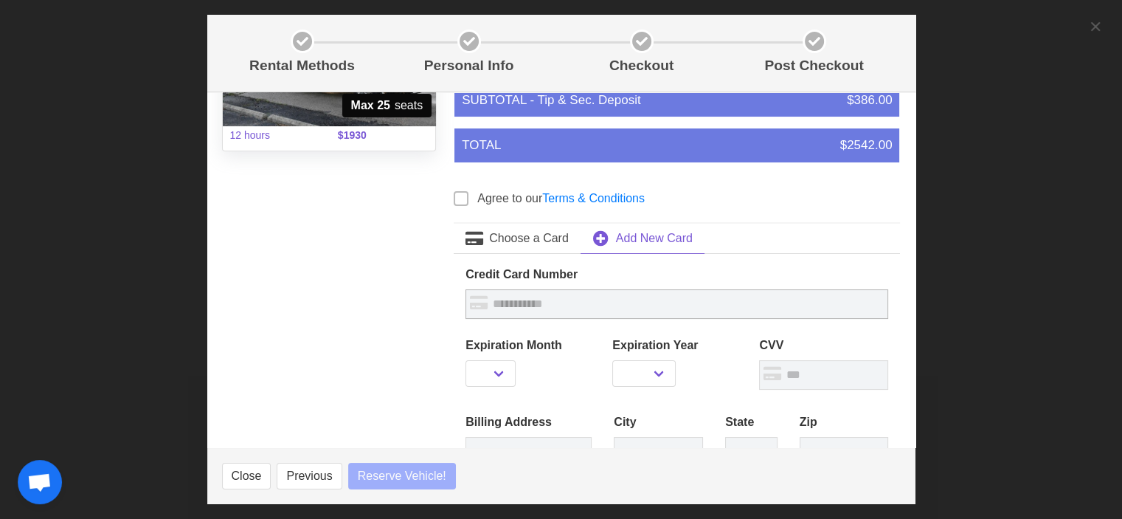
scroll to position [221, 0]
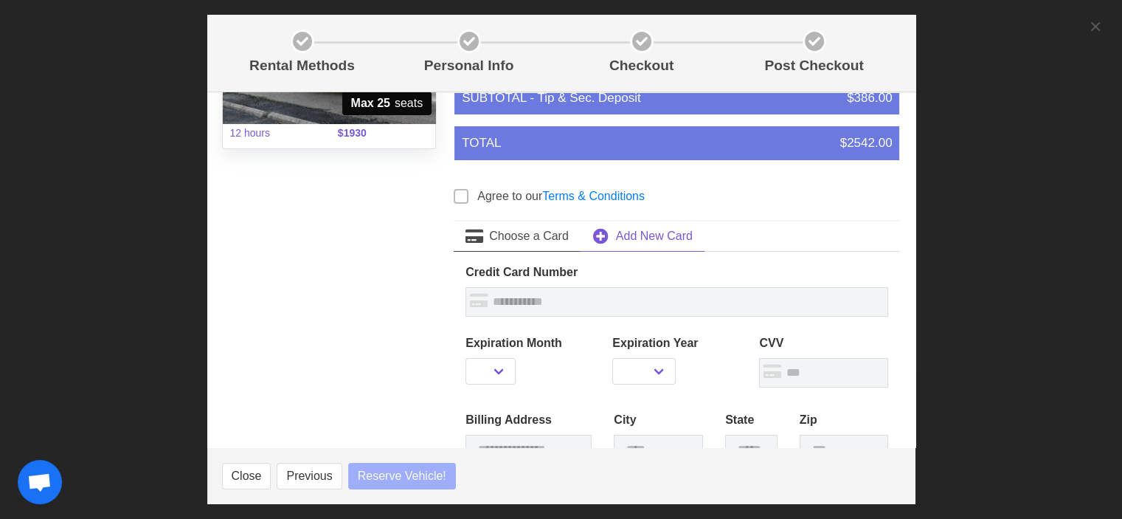
select select
click at [461, 198] on span at bounding box center [461, 196] width 15 height 15
select select
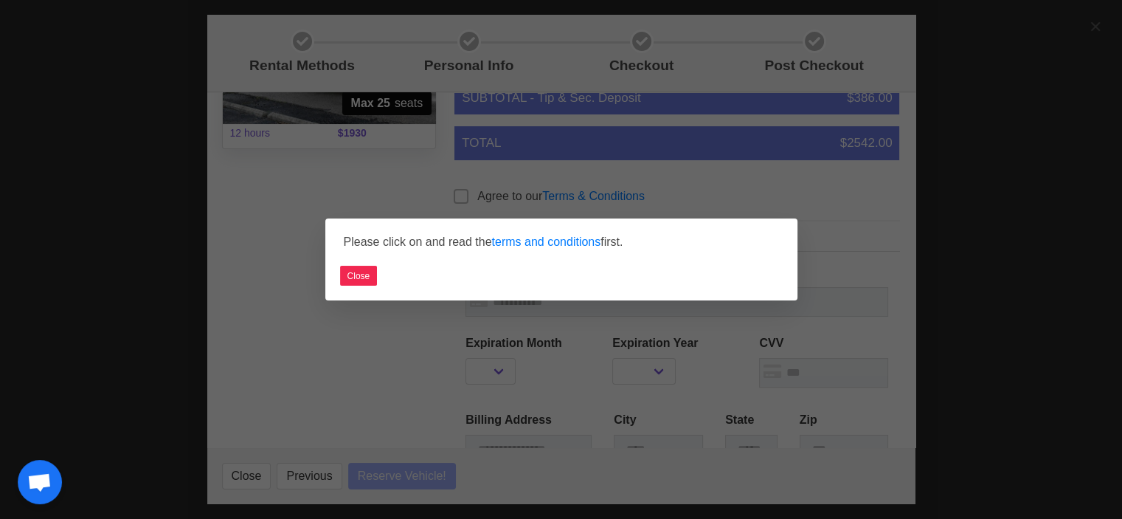
select select
click at [527, 244] on link "terms and conditions" at bounding box center [546, 241] width 109 height 13
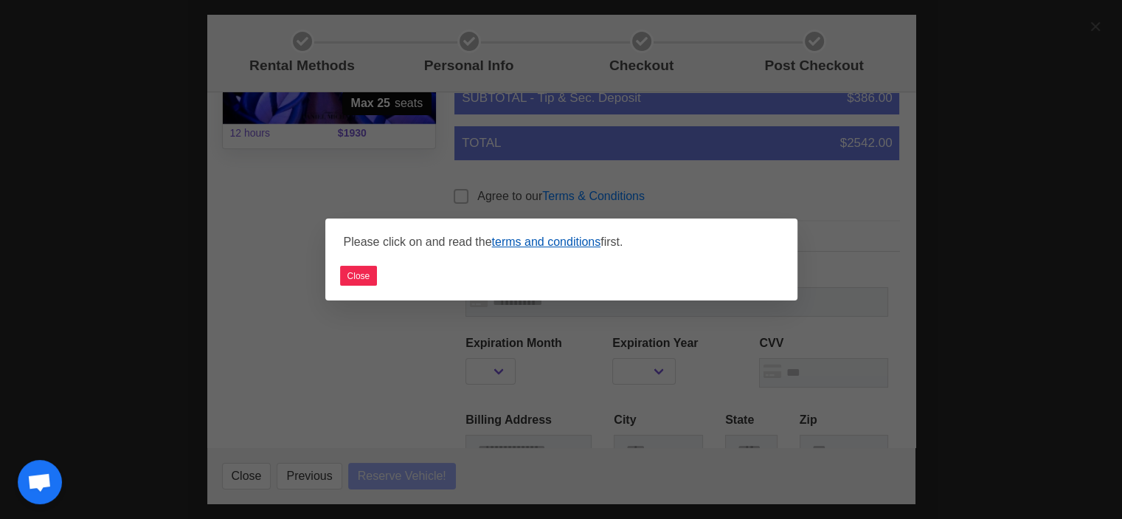
select select
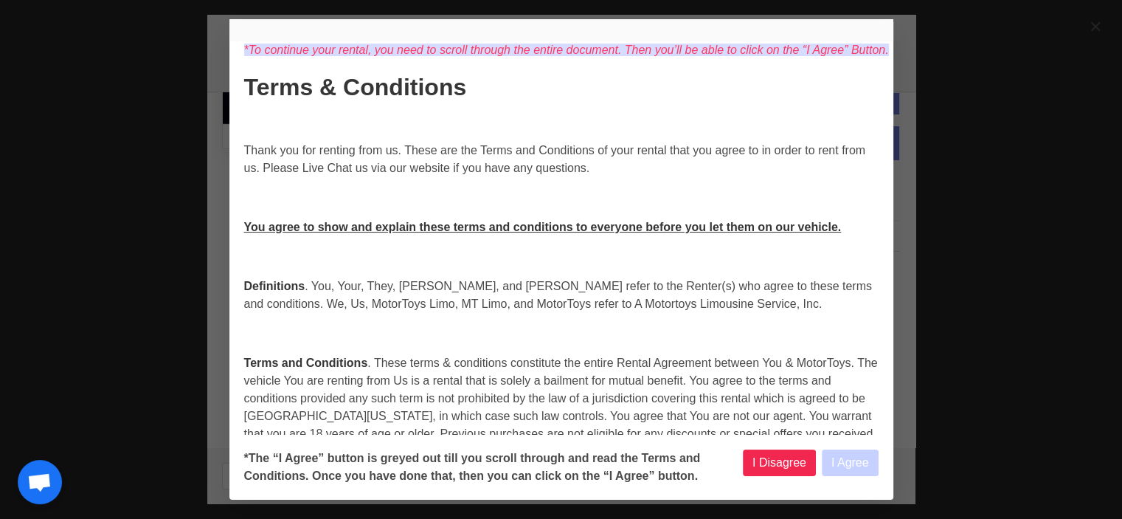
select select
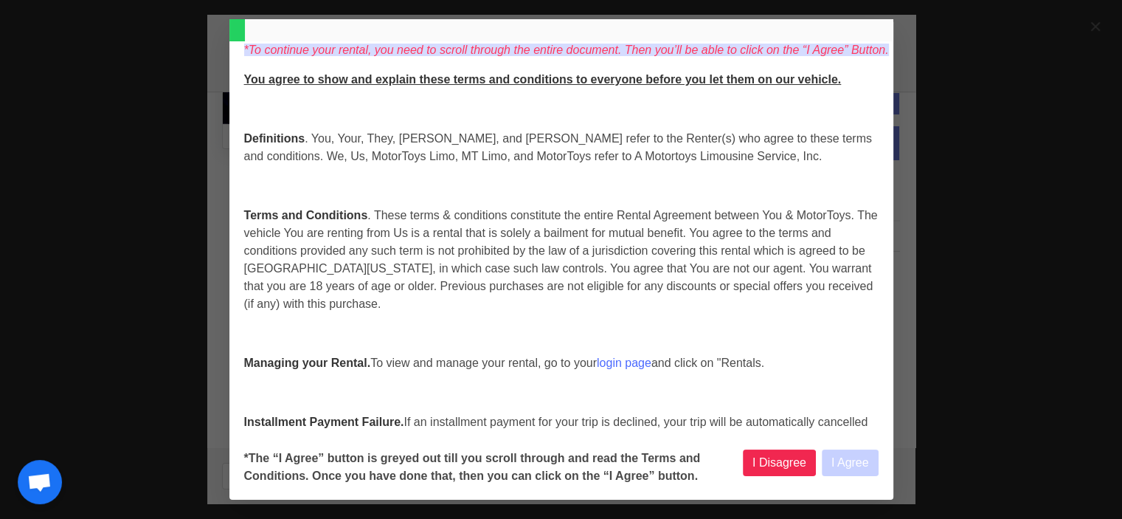
select select
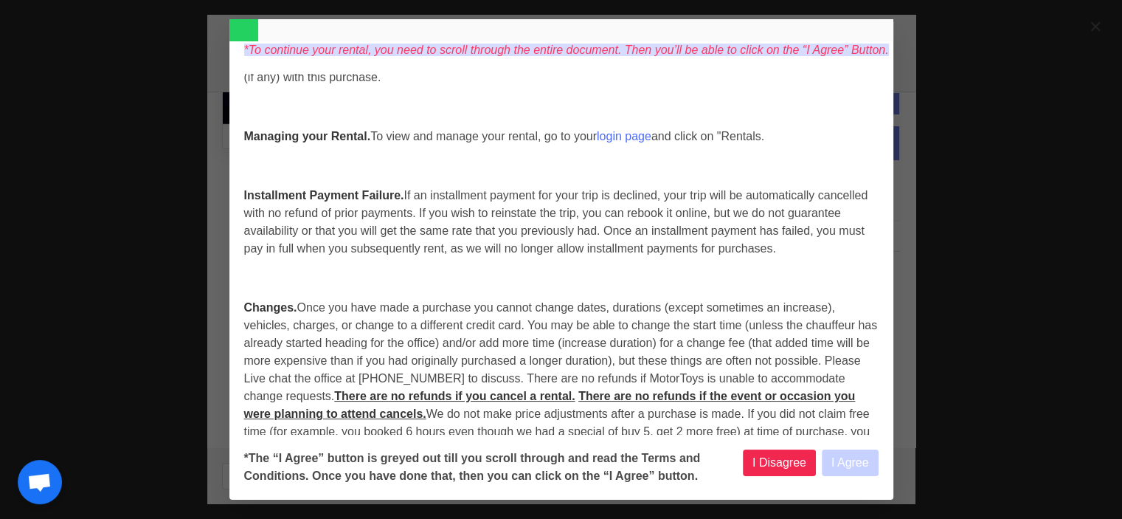
select select
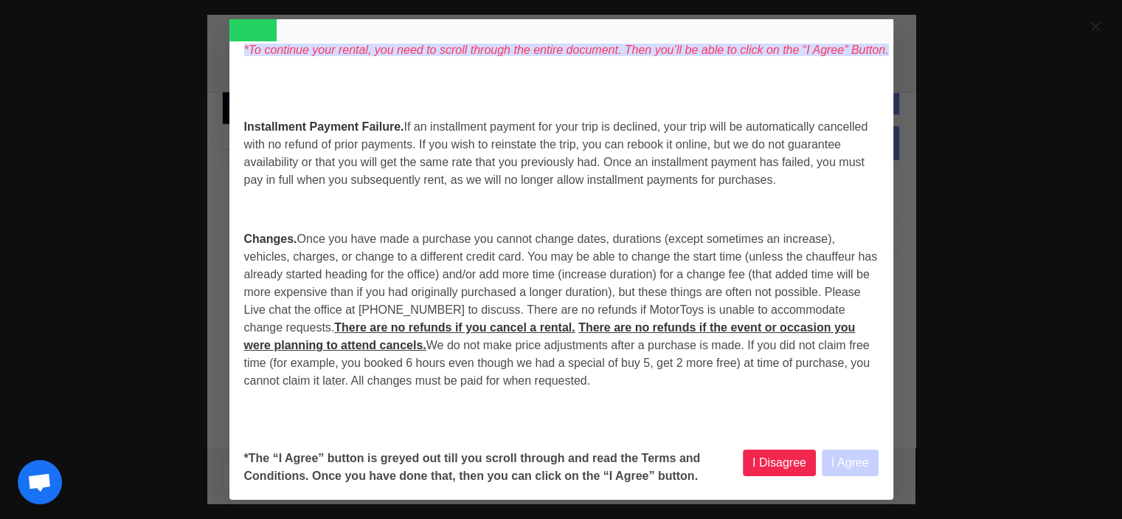
select select
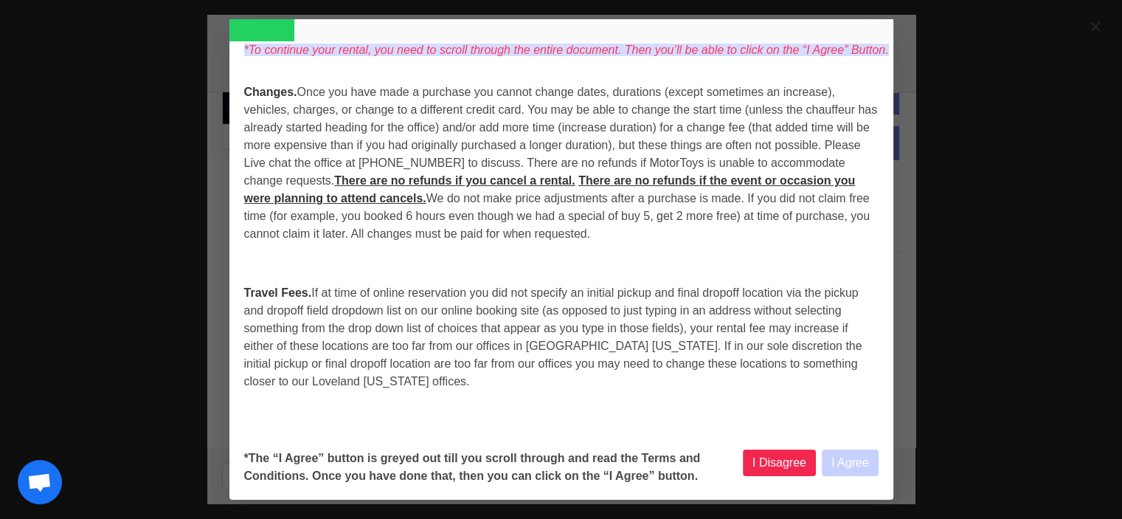
scroll to position [664, 0]
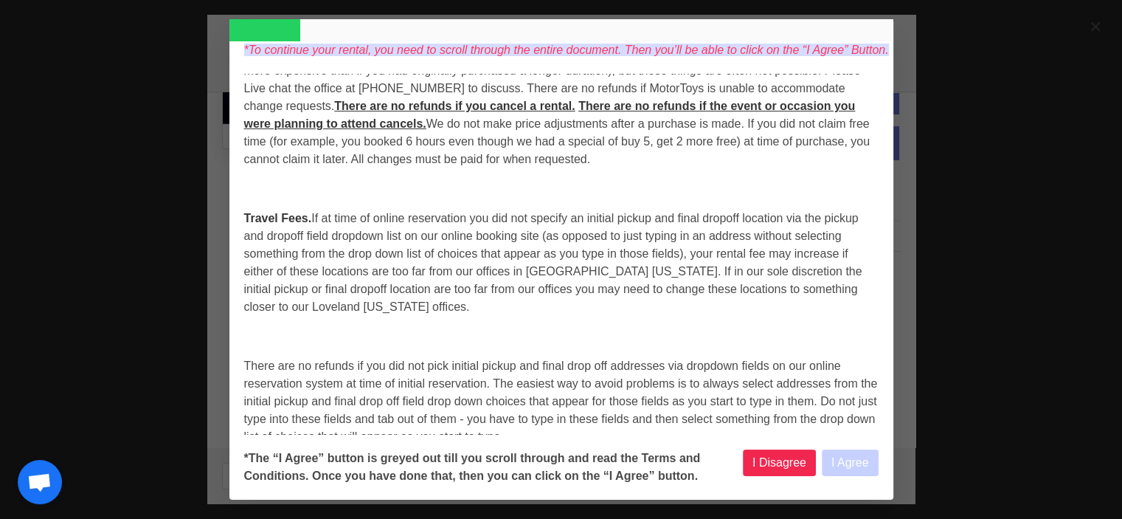
select select
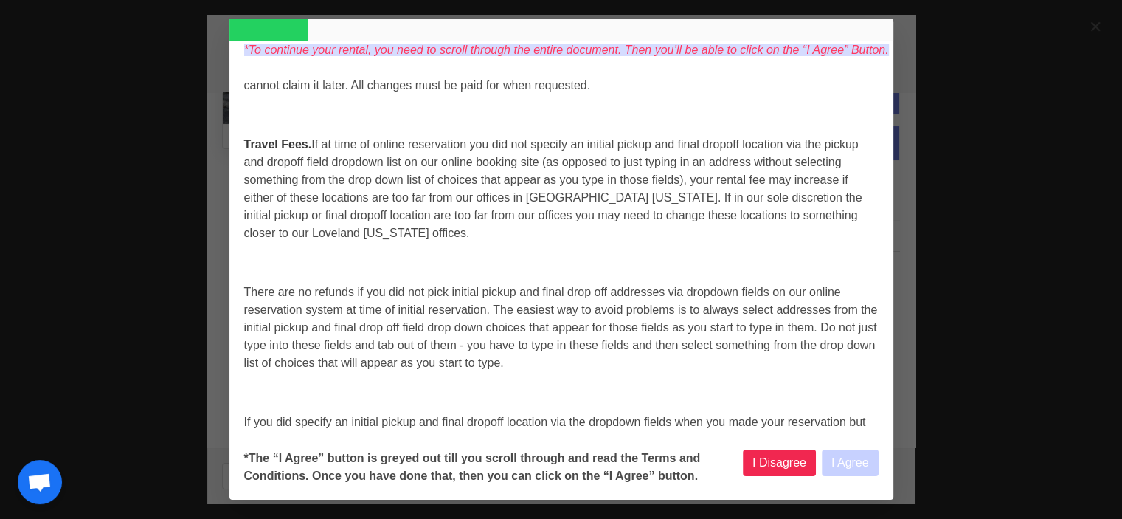
select select
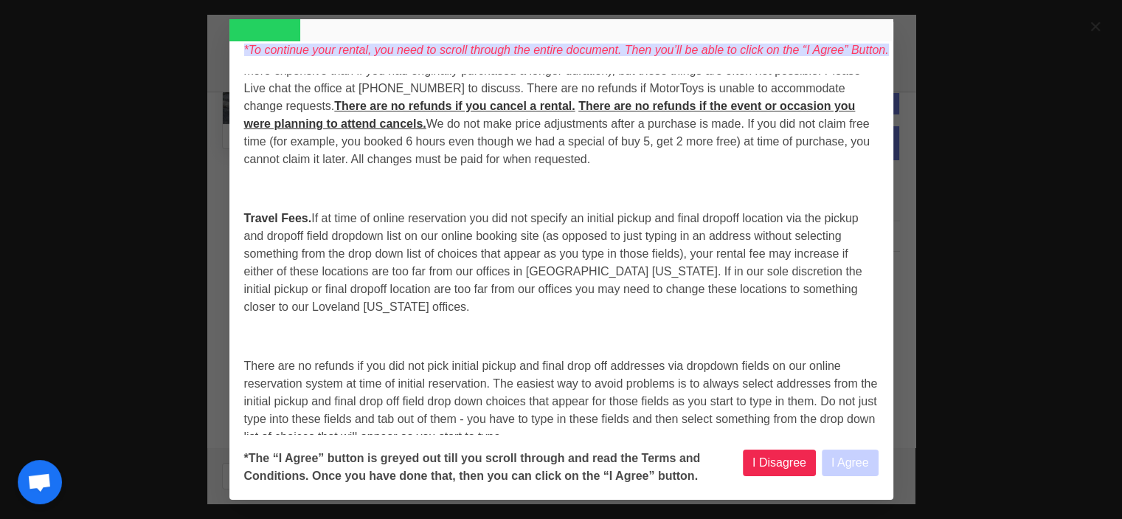
scroll to position [590, 0]
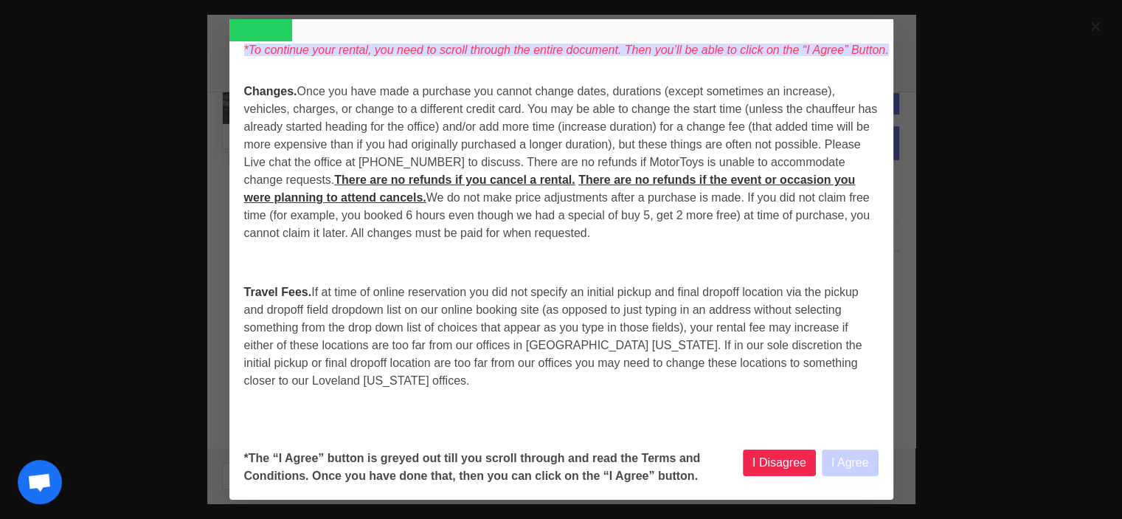
select select
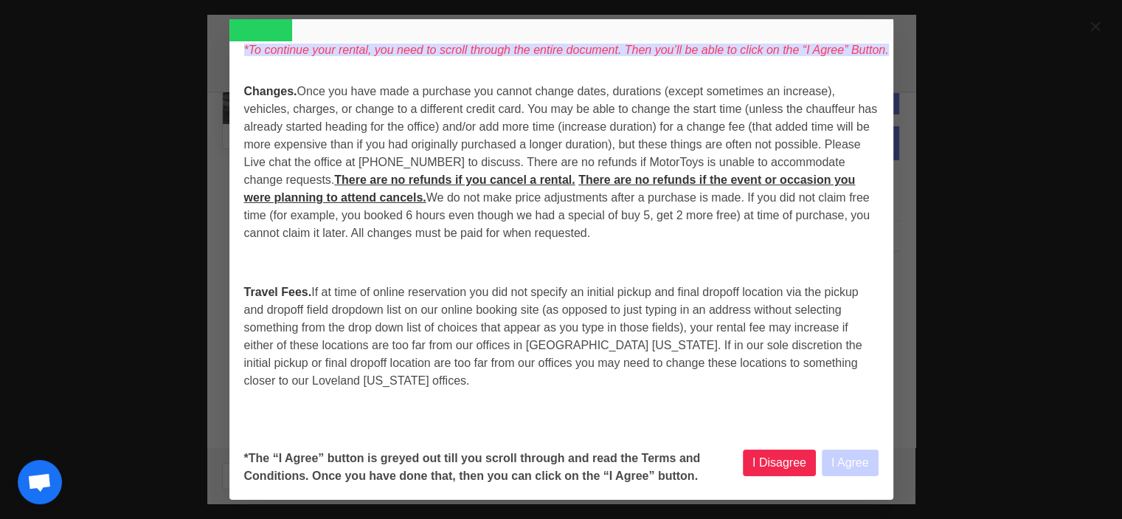
select select
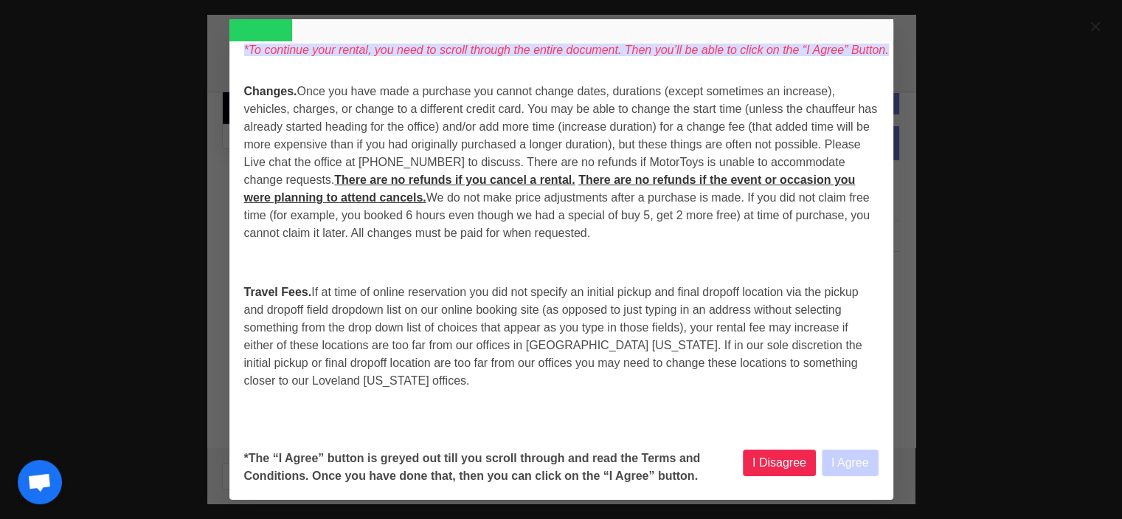
select select
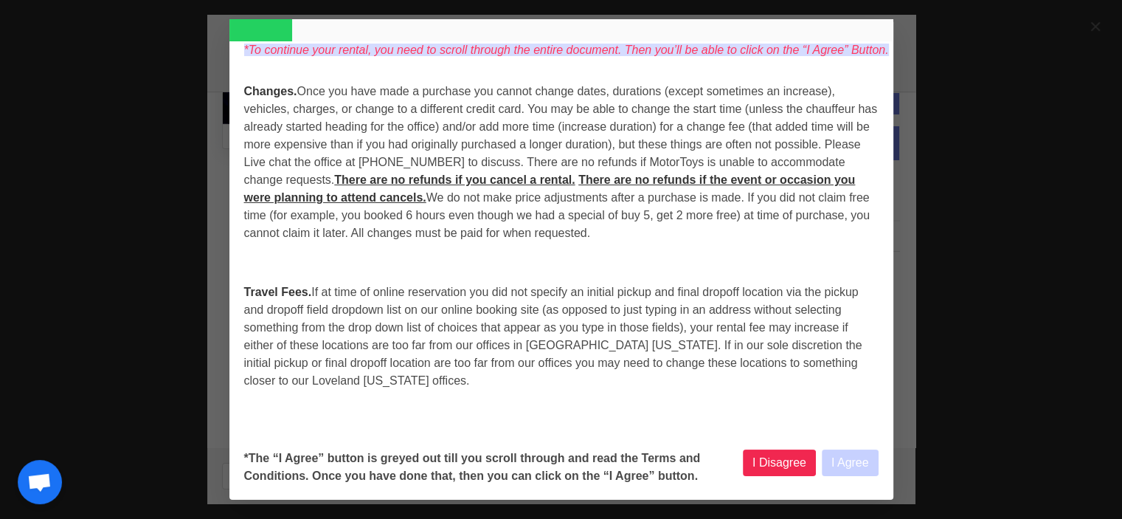
select select
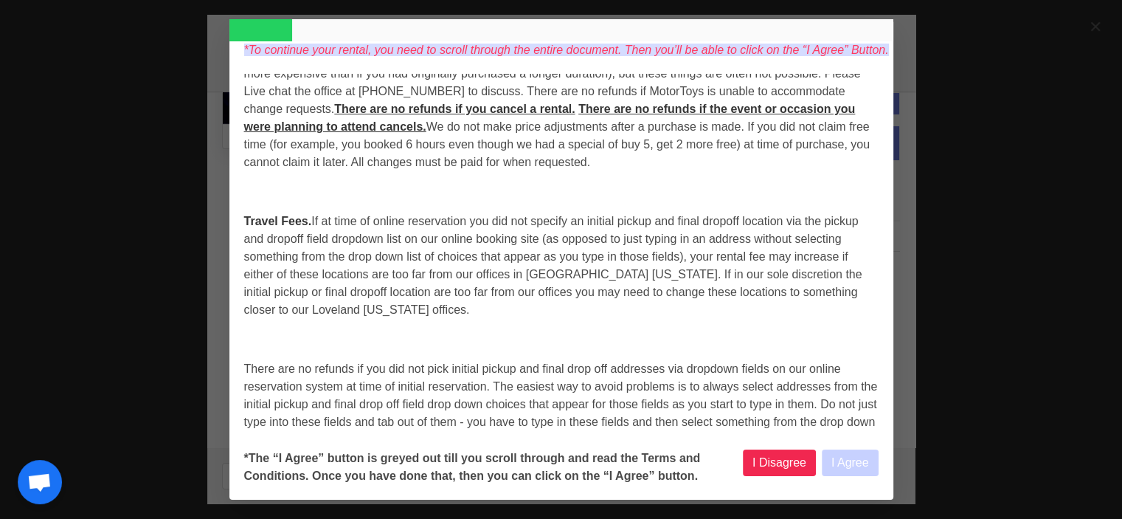
select select
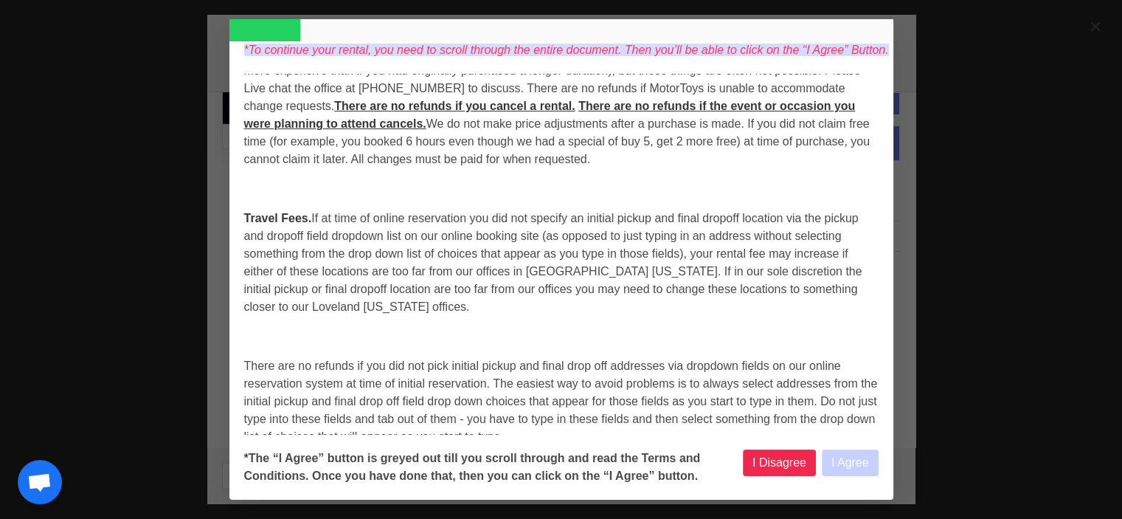
select select
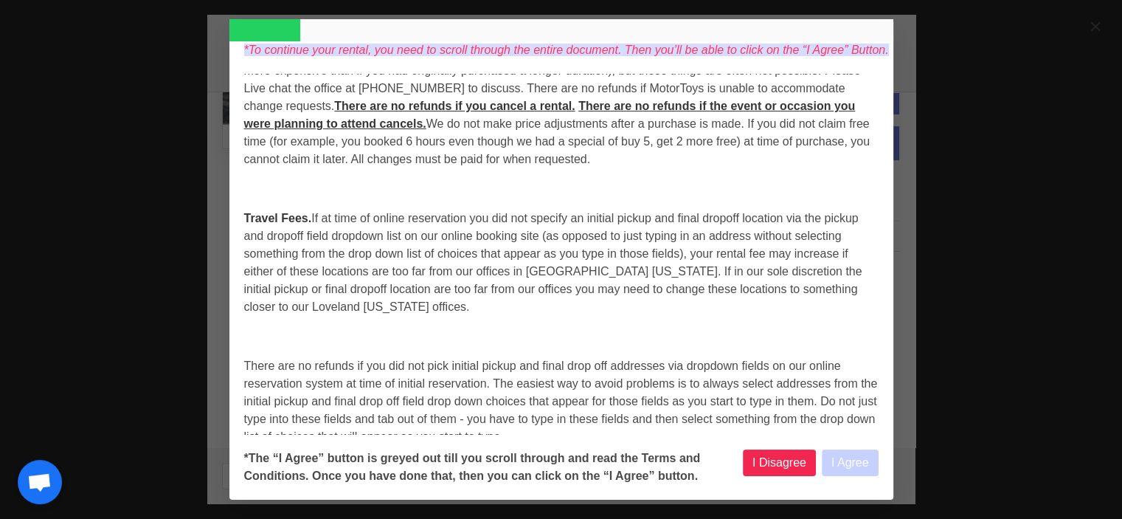
select select
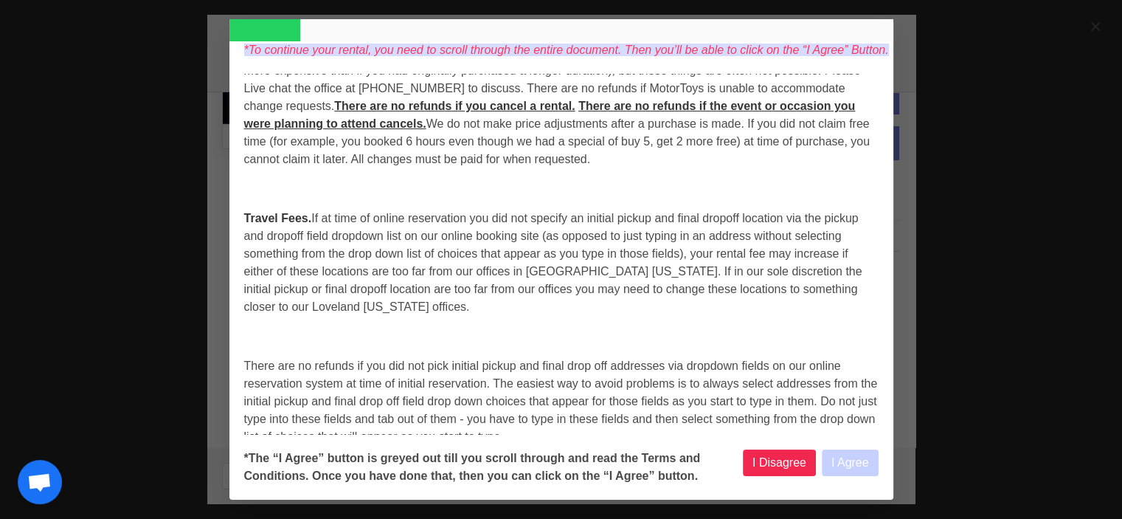
select select
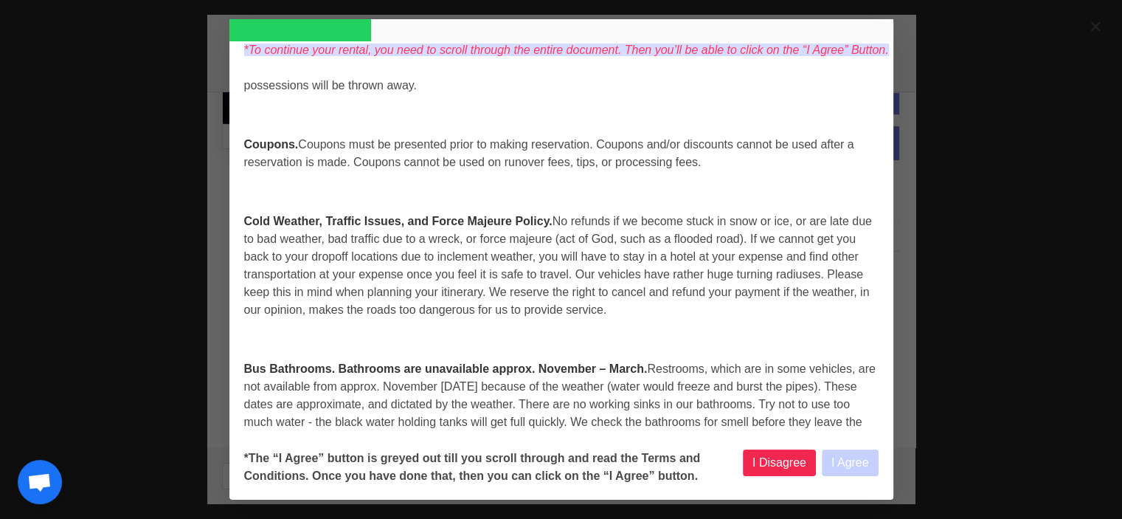
select select
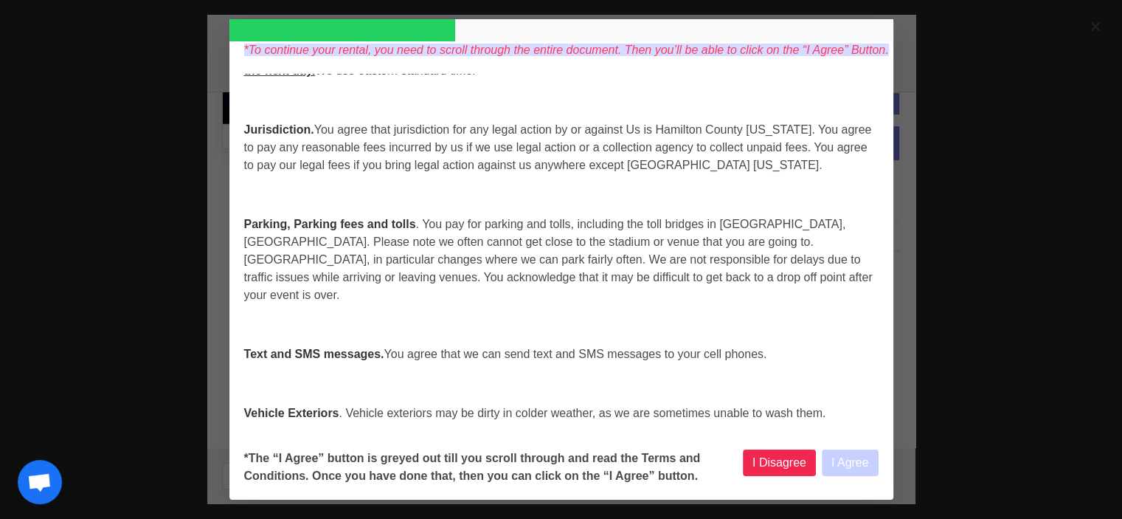
select select
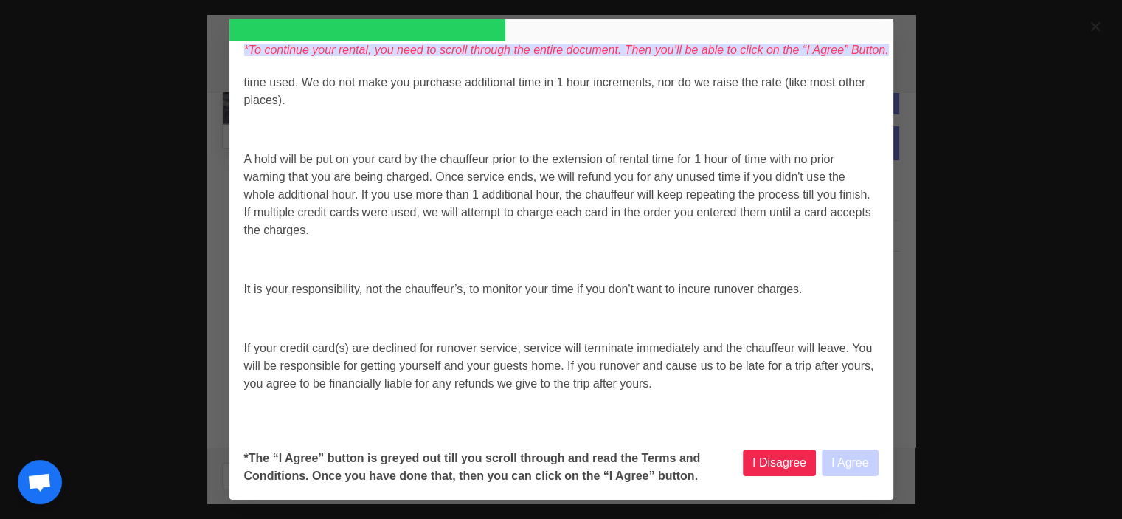
select select
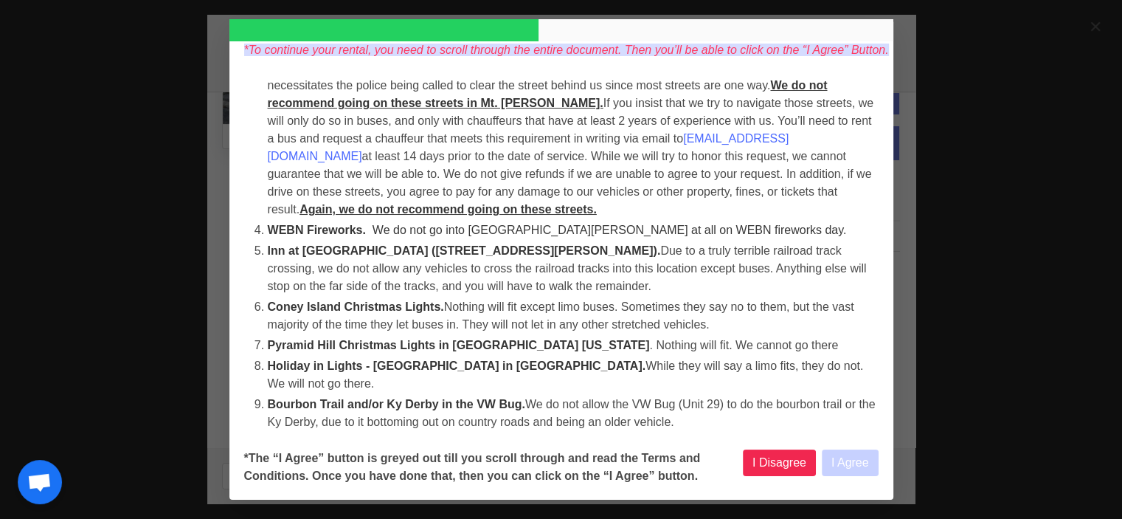
select select
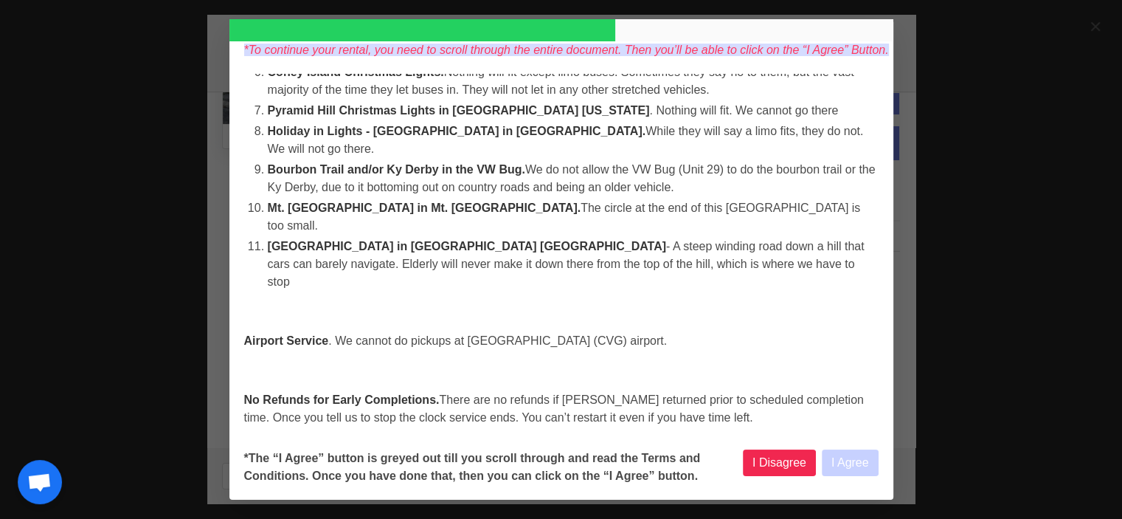
select select
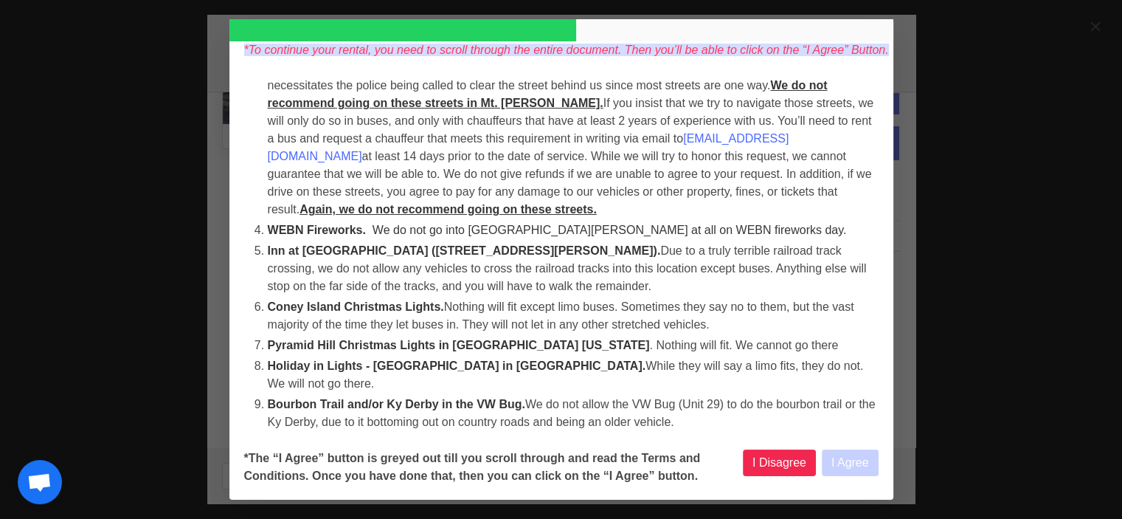
select select
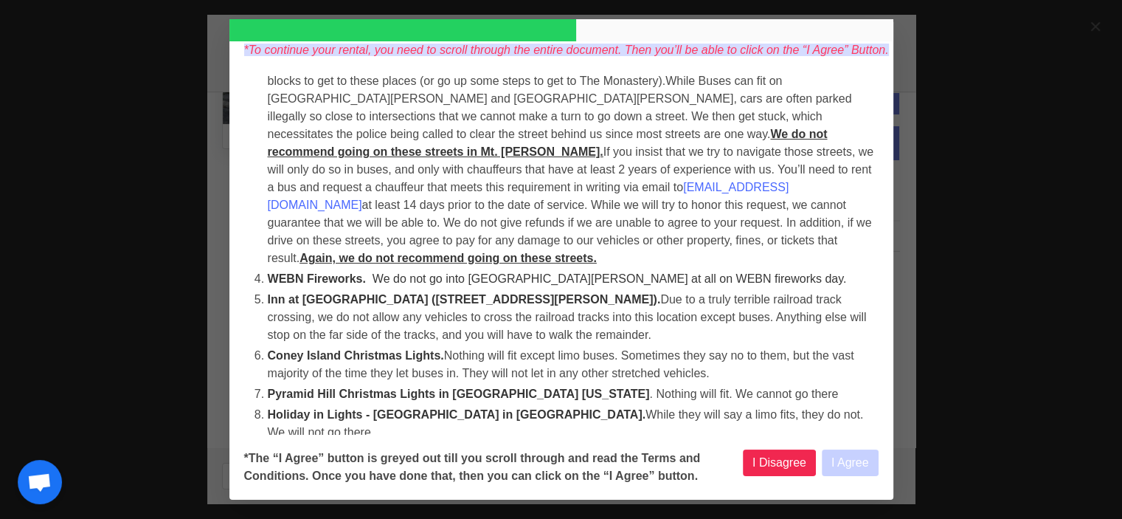
select select
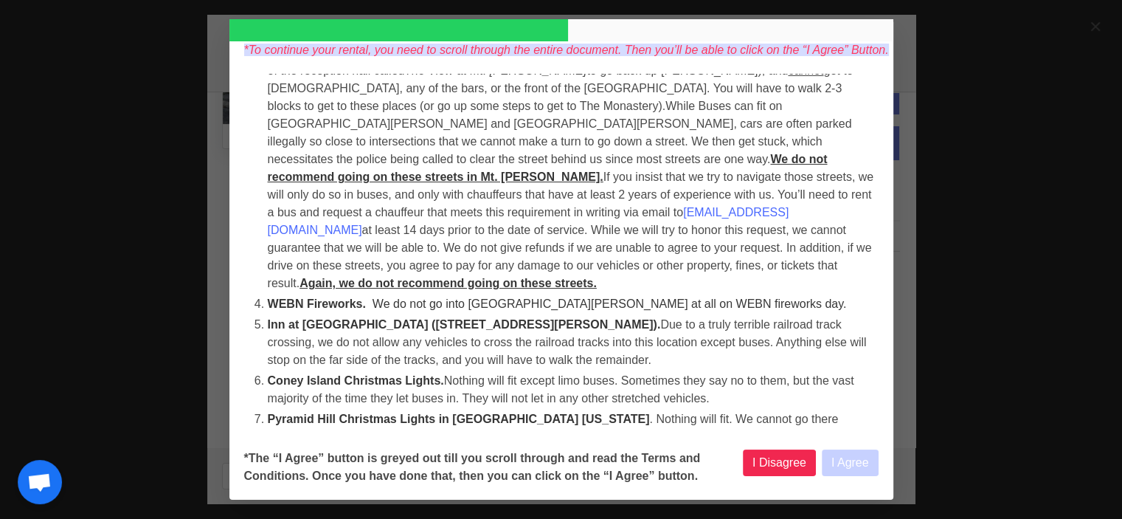
select select
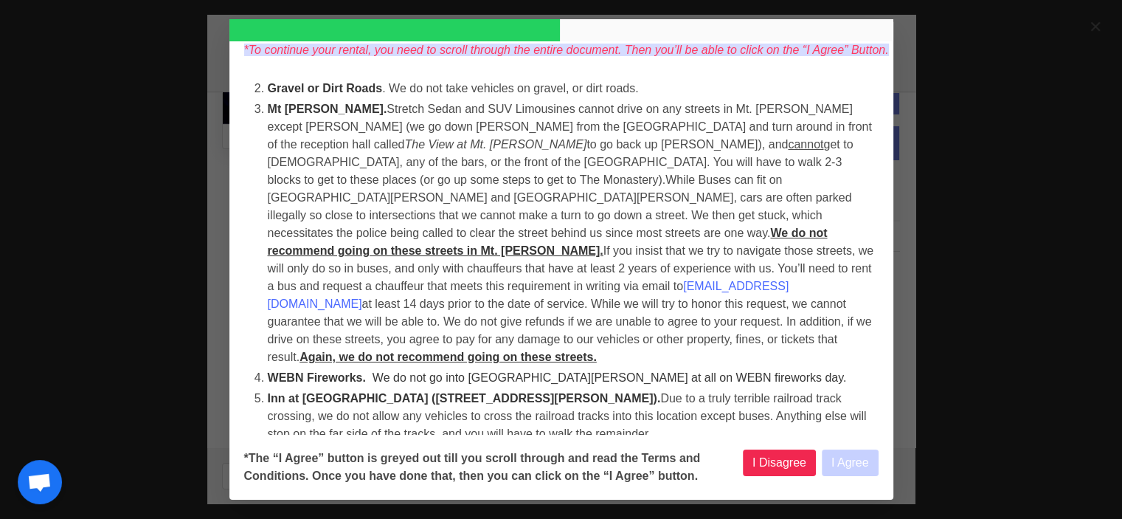
select select
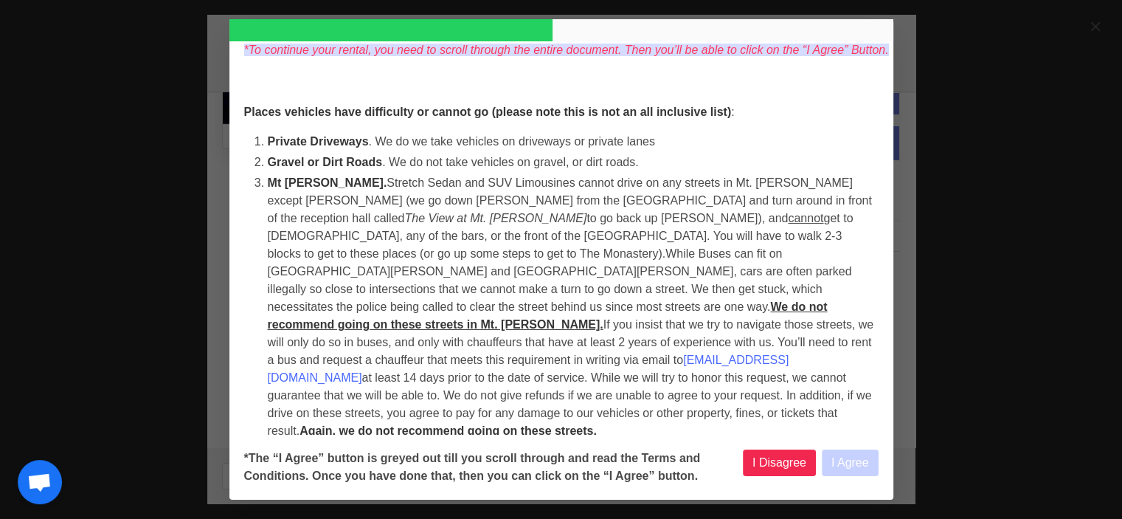
select select
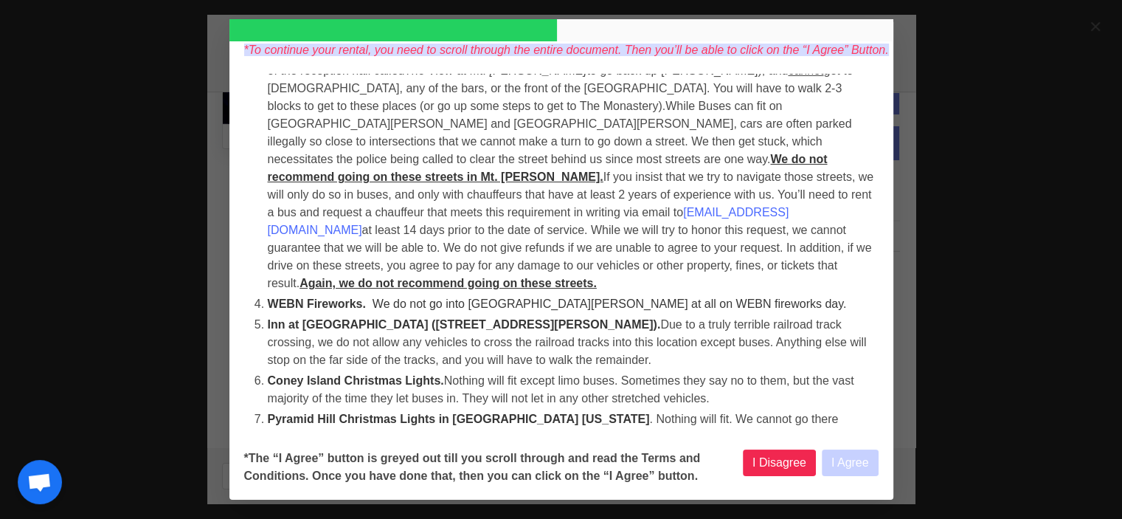
select select
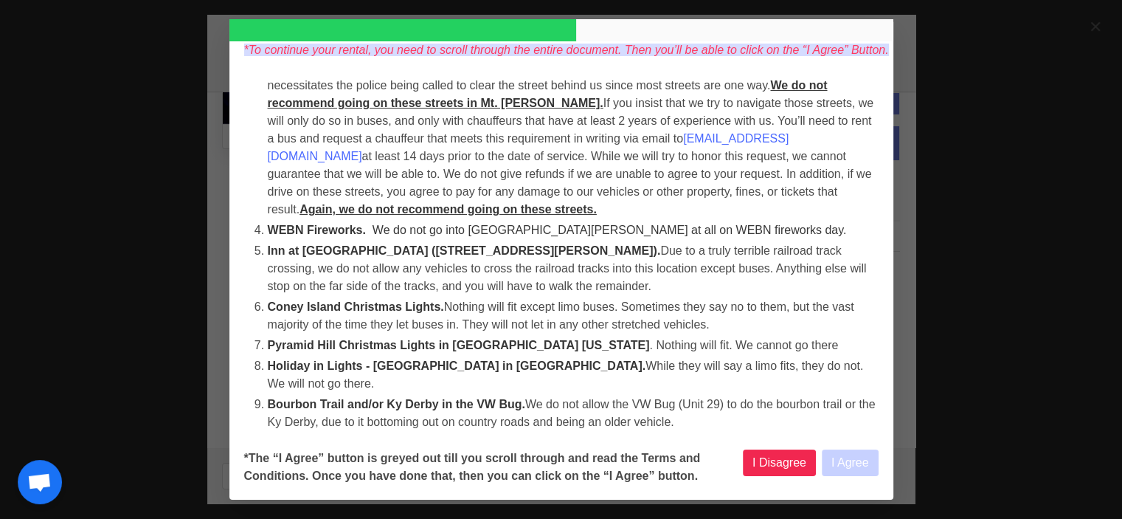
select select
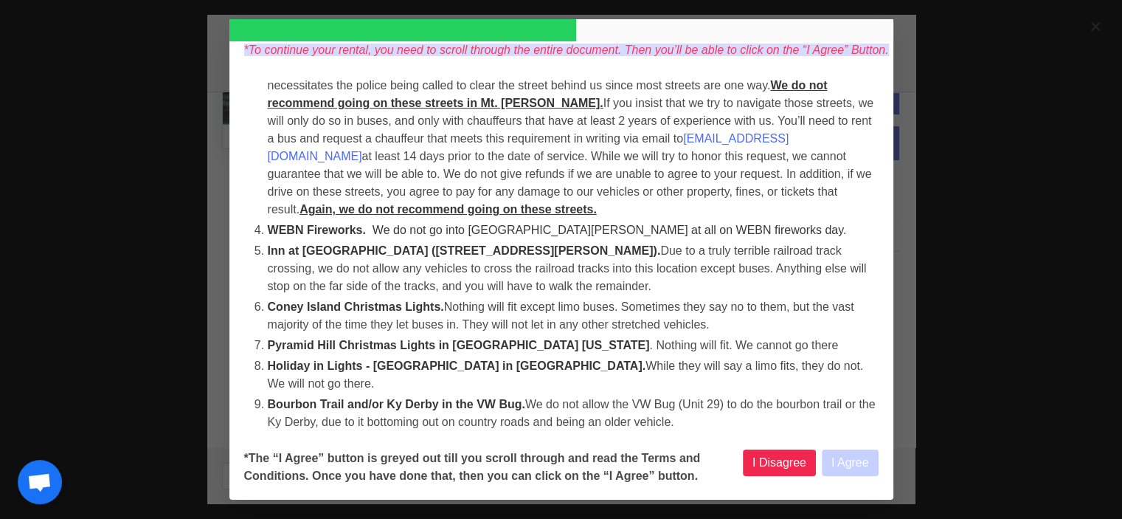
select select
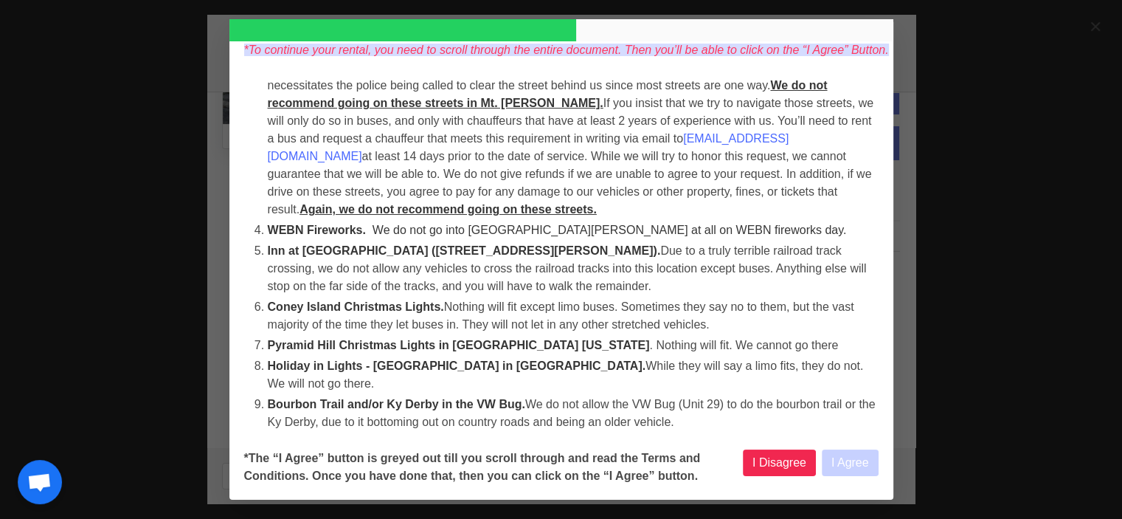
select select
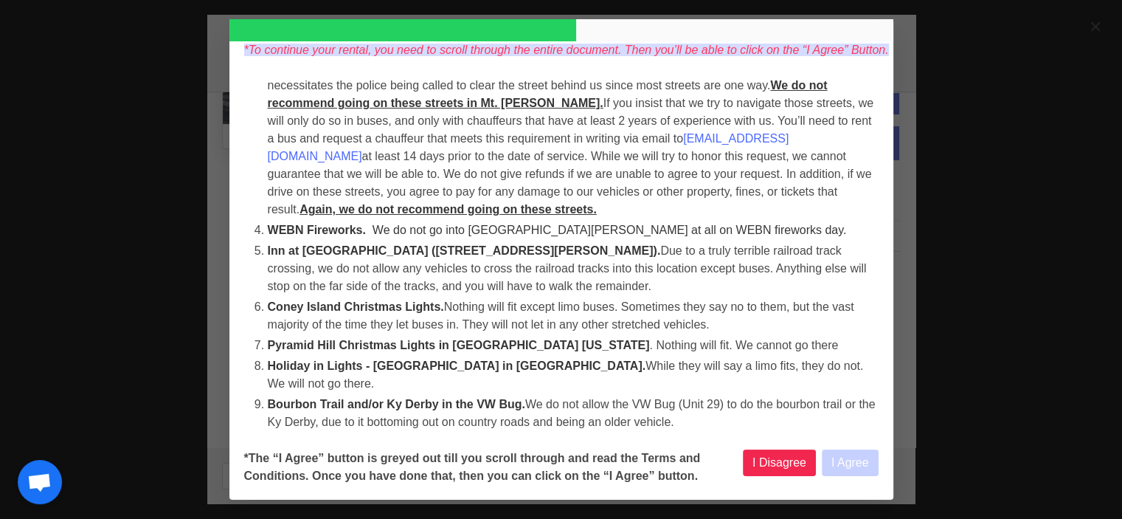
select select
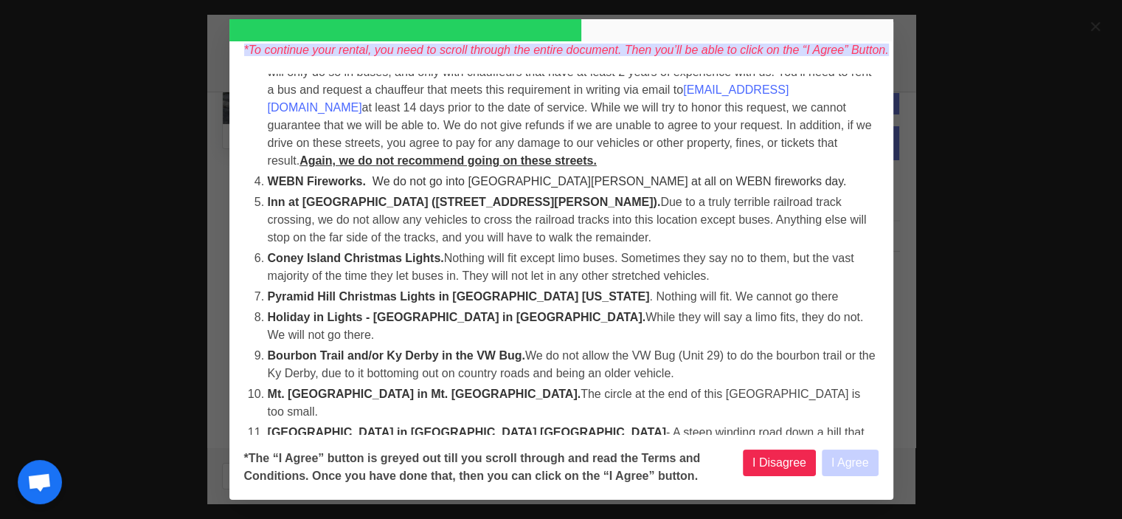
scroll to position [3319, 0]
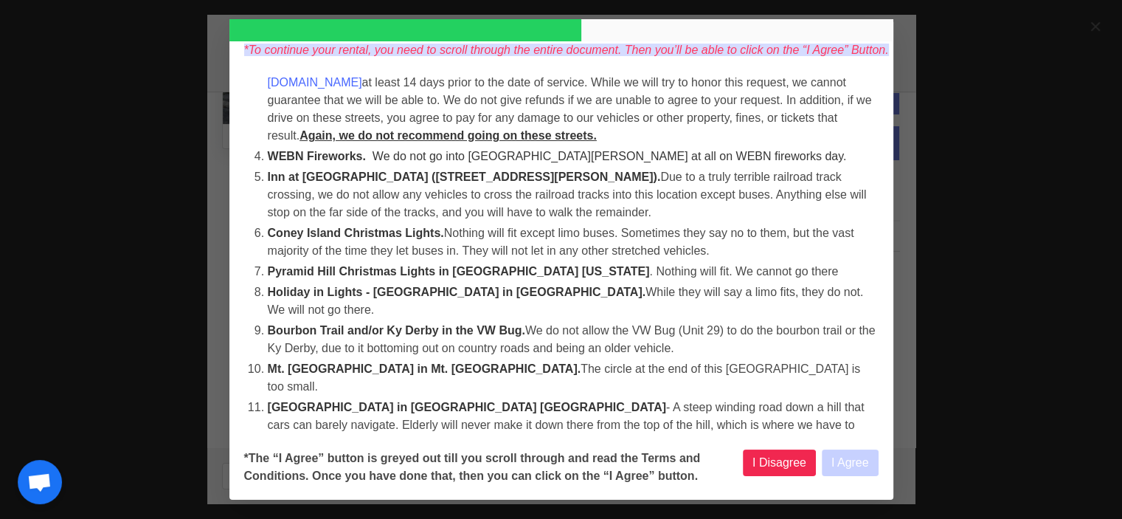
select select
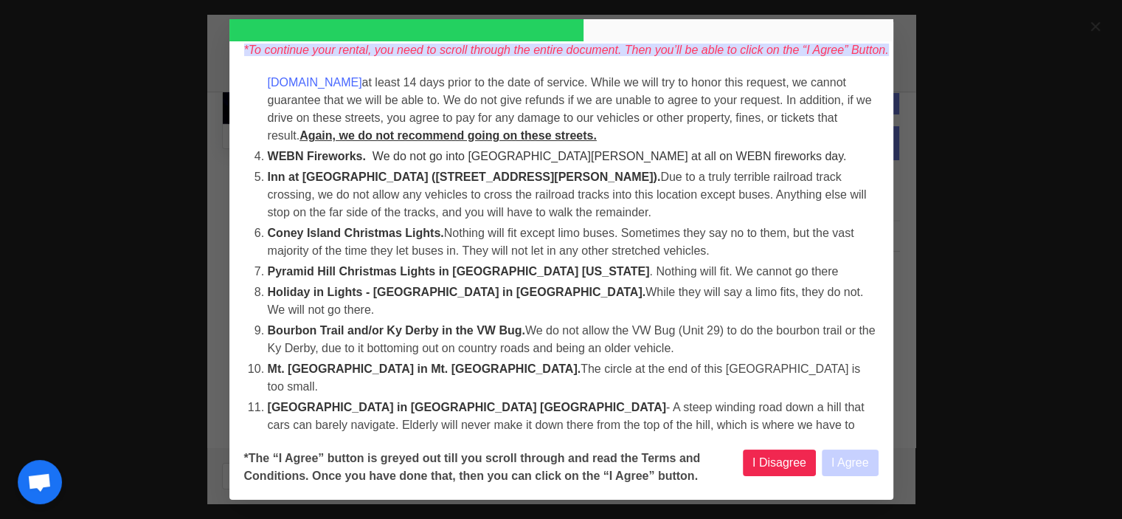
select select
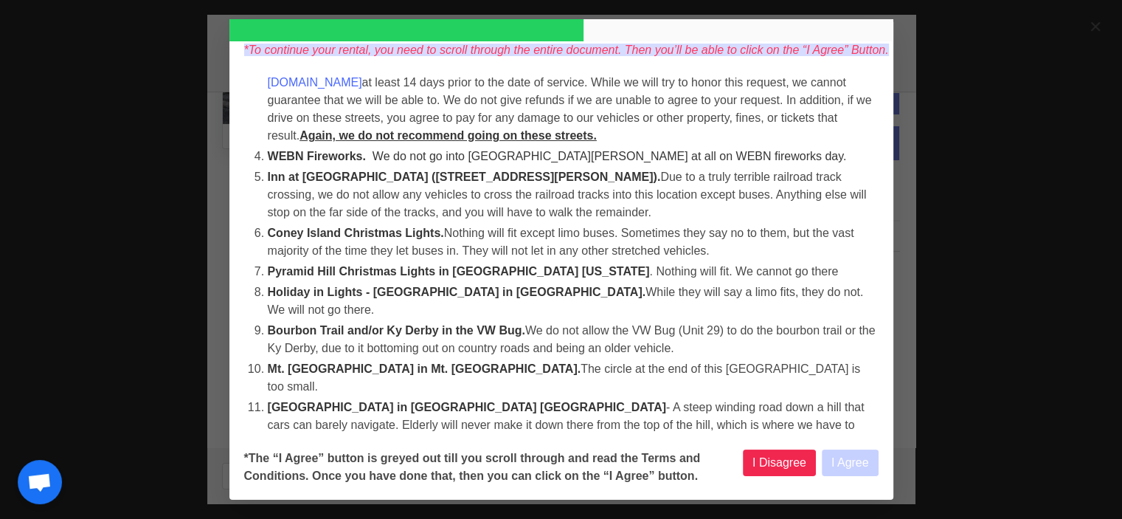
select select
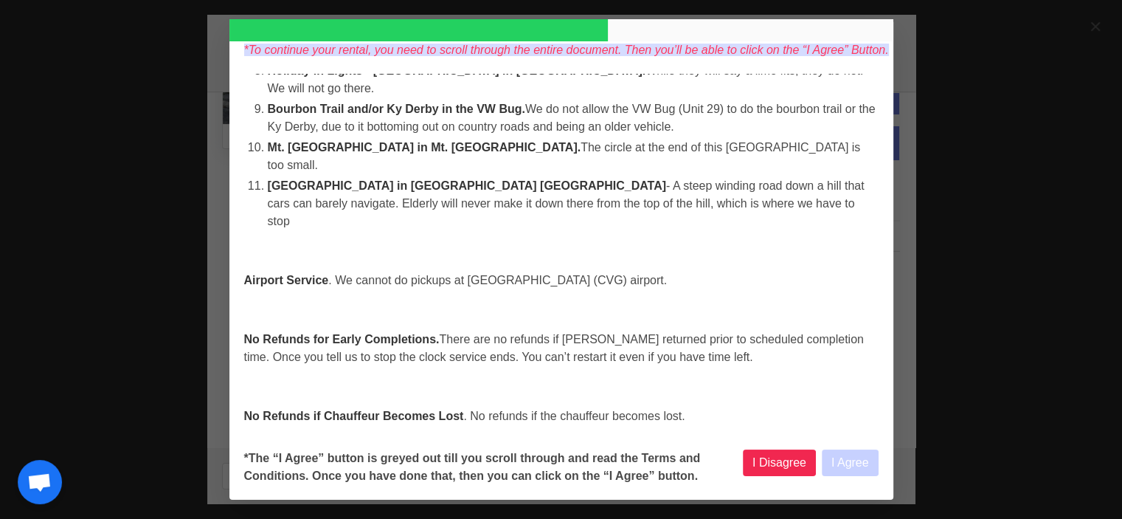
select select
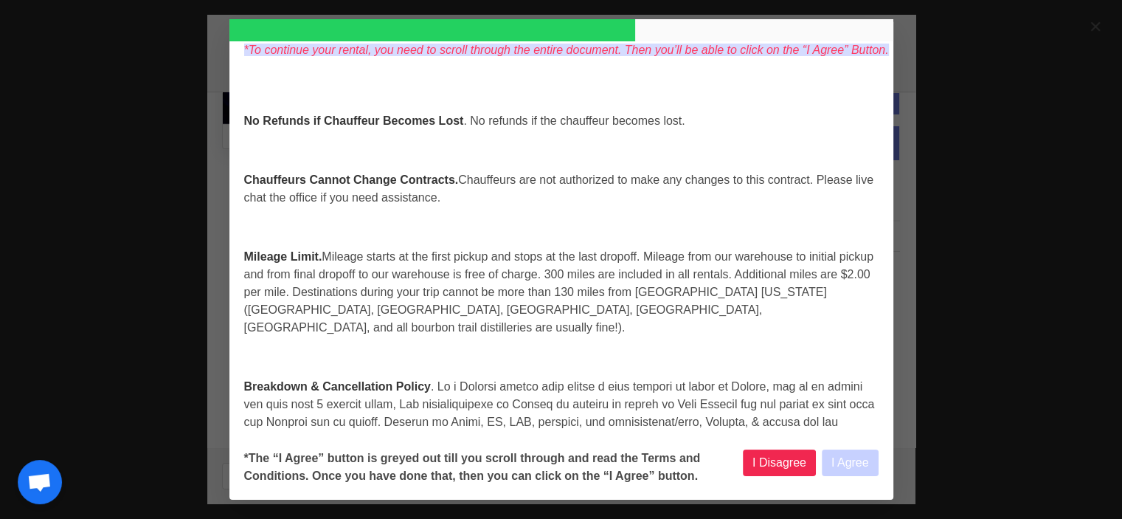
select select
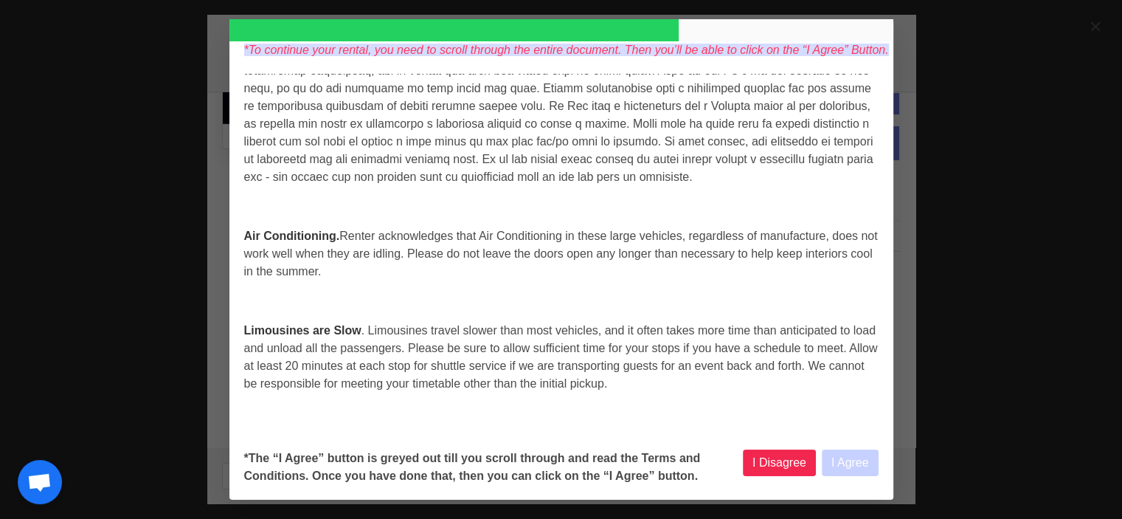
select select
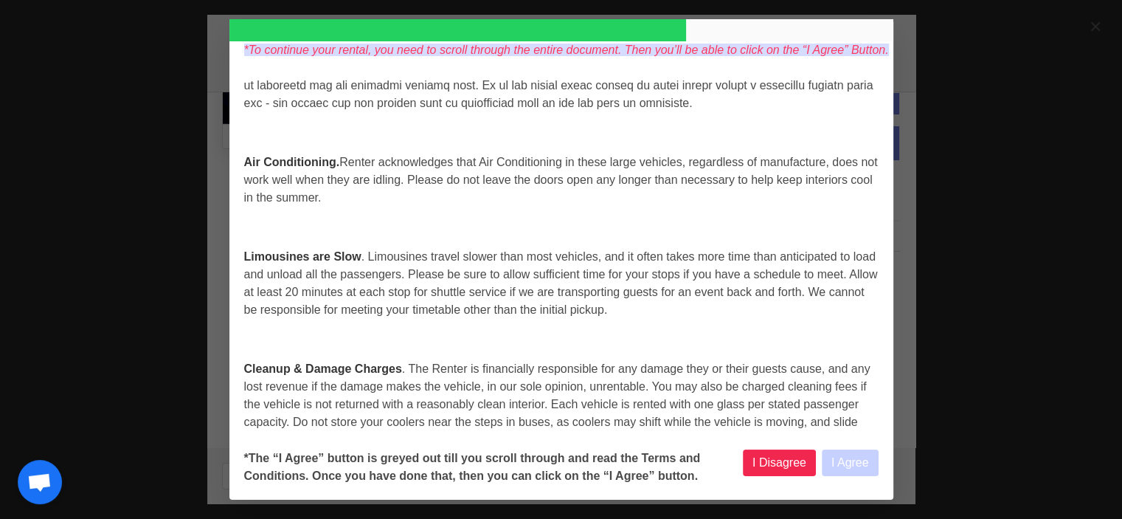
select select
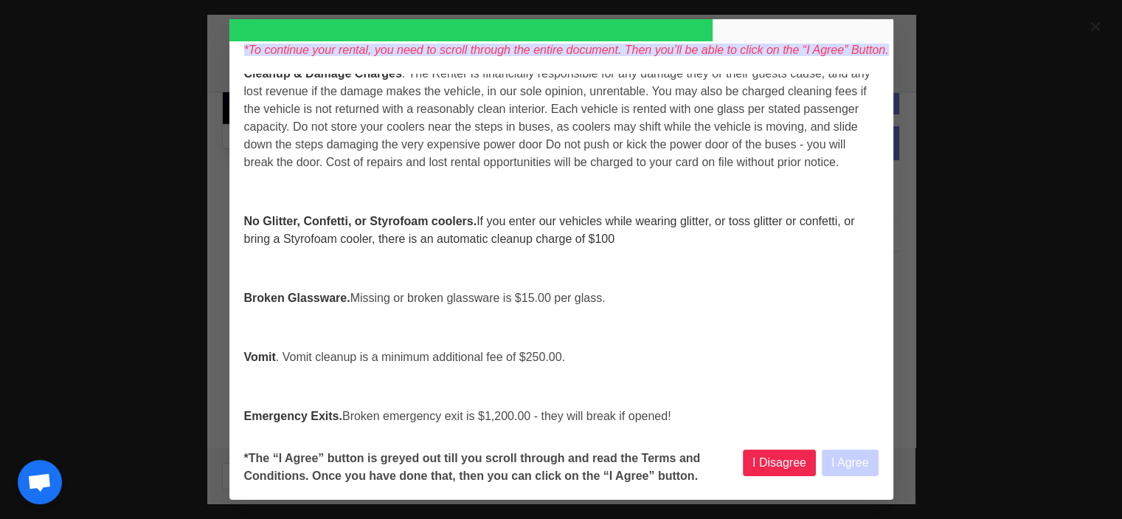
select select
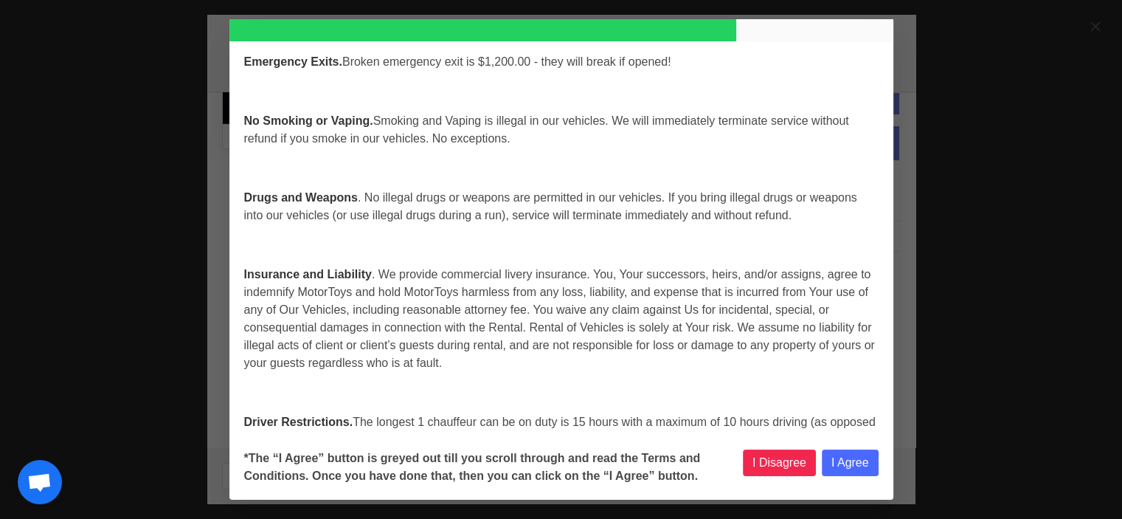
scroll to position [4721, 0]
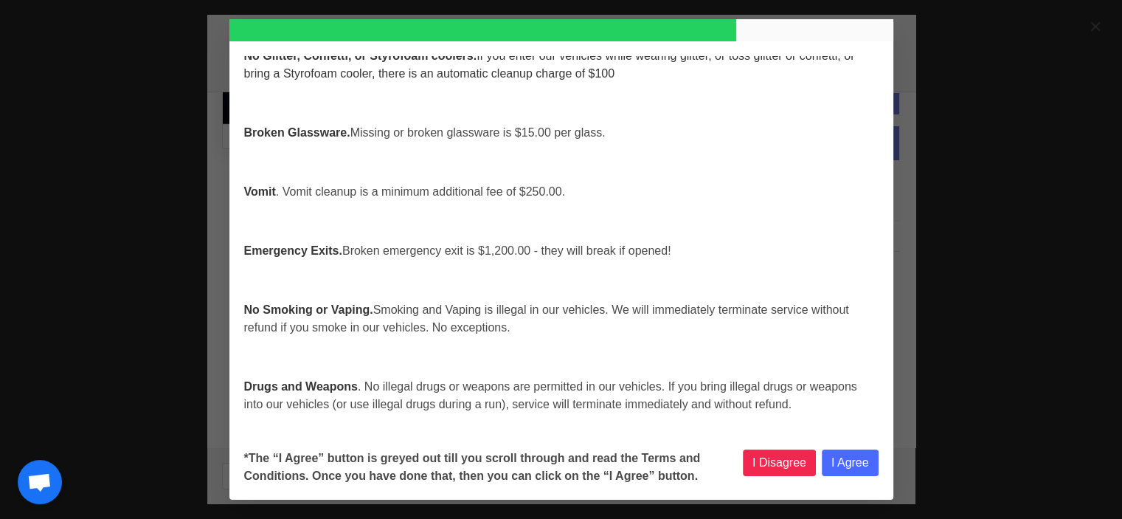
select select
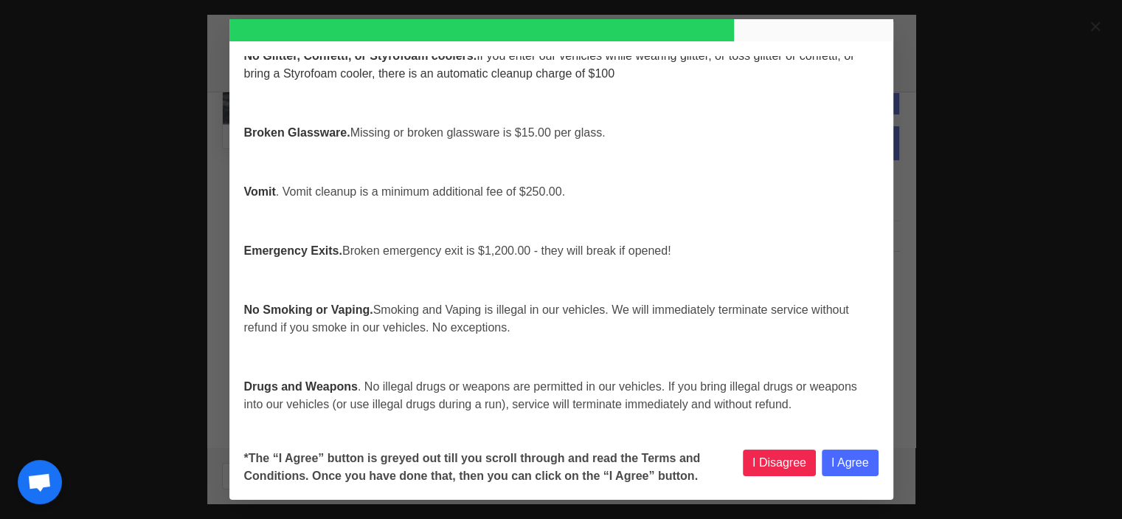
select select
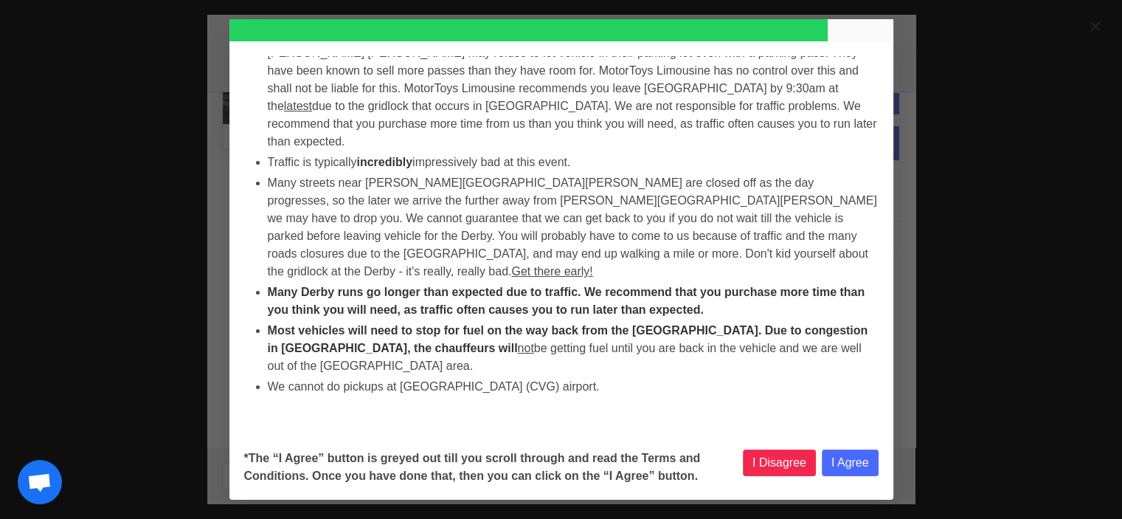
select select
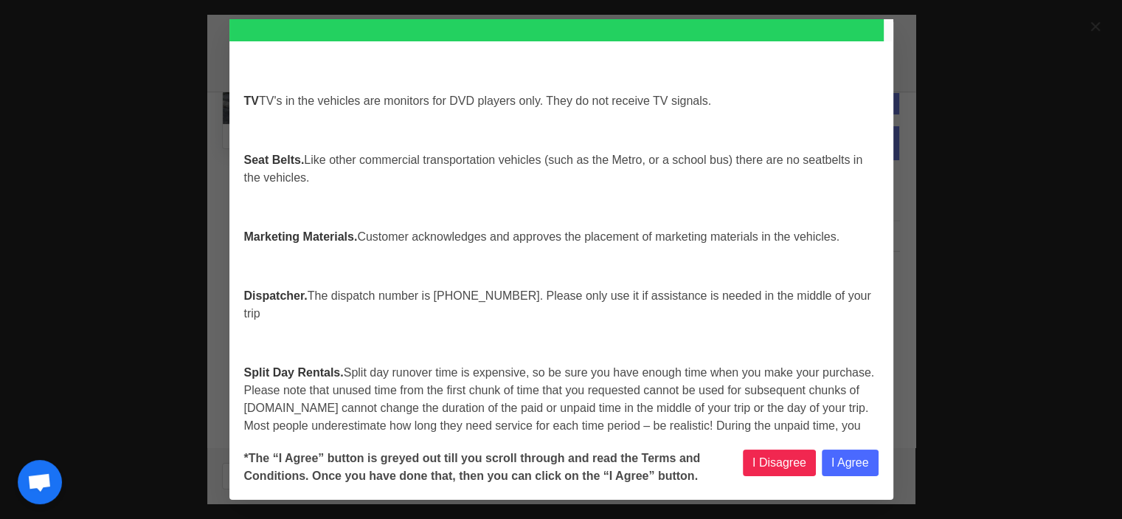
select select
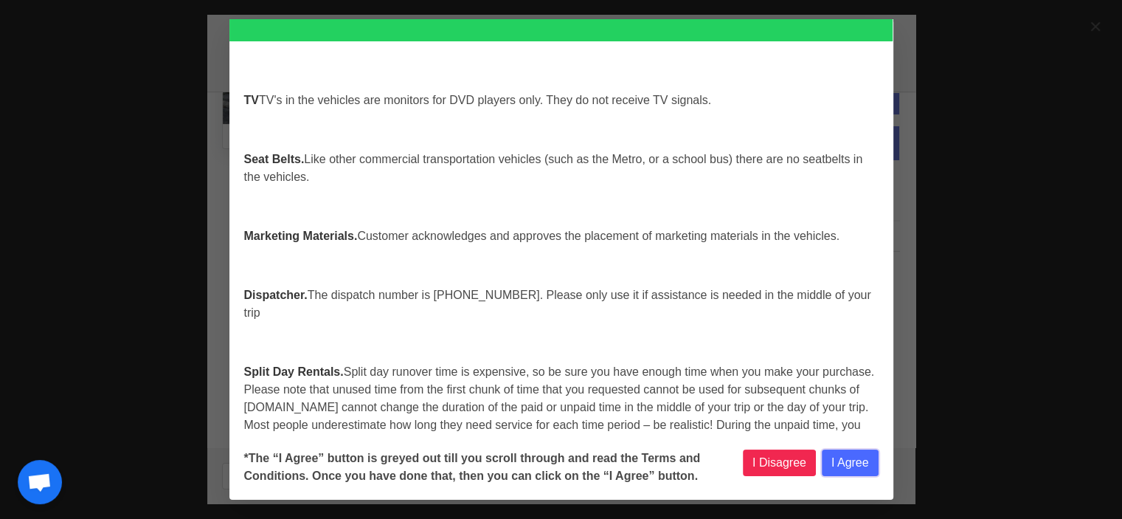
click at [841, 460] on button "I Agree" at bounding box center [850, 462] width 57 height 27
select select
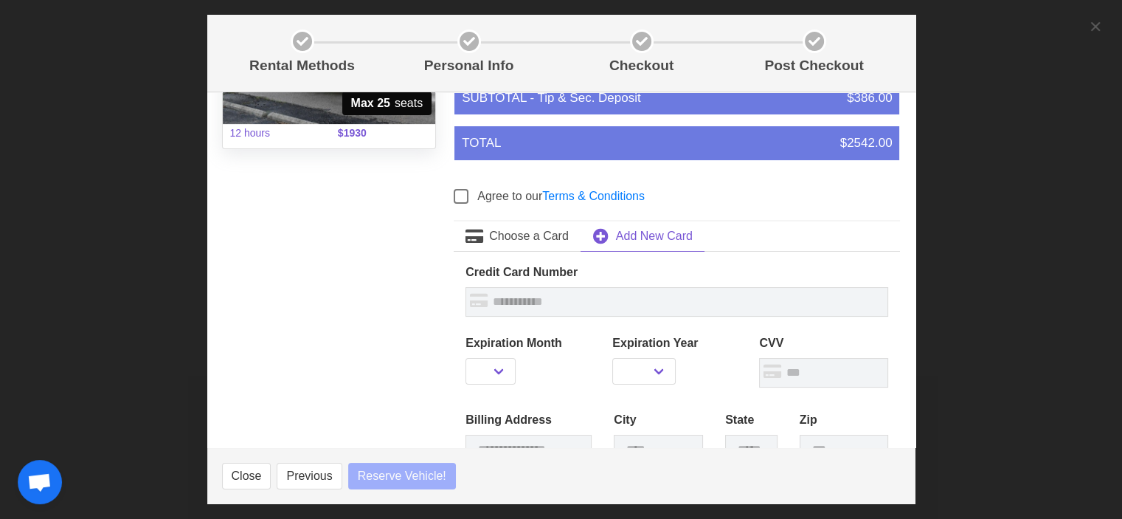
select select
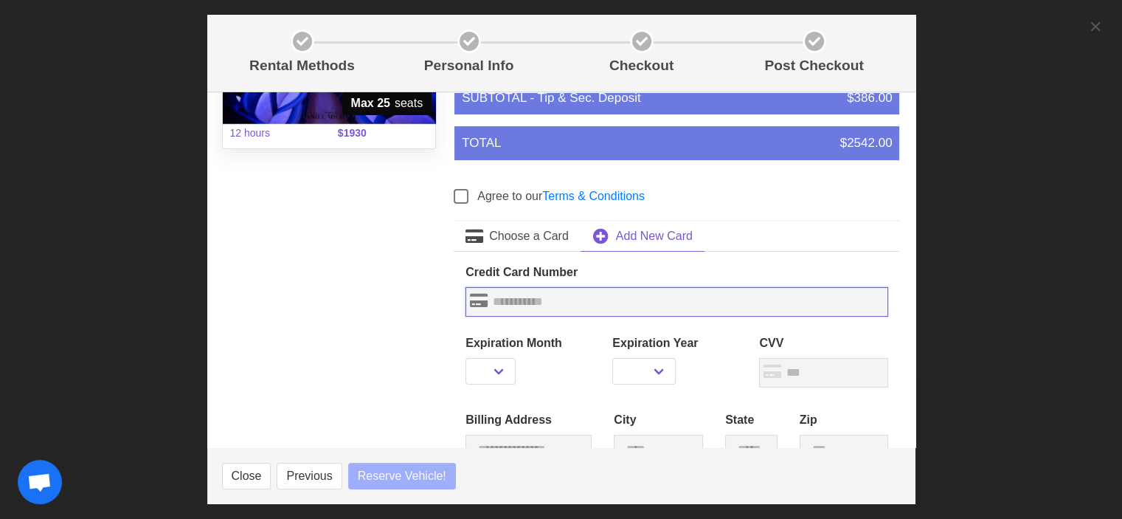
click at [534, 309] on input "text" at bounding box center [676, 302] width 423 height 30
select select
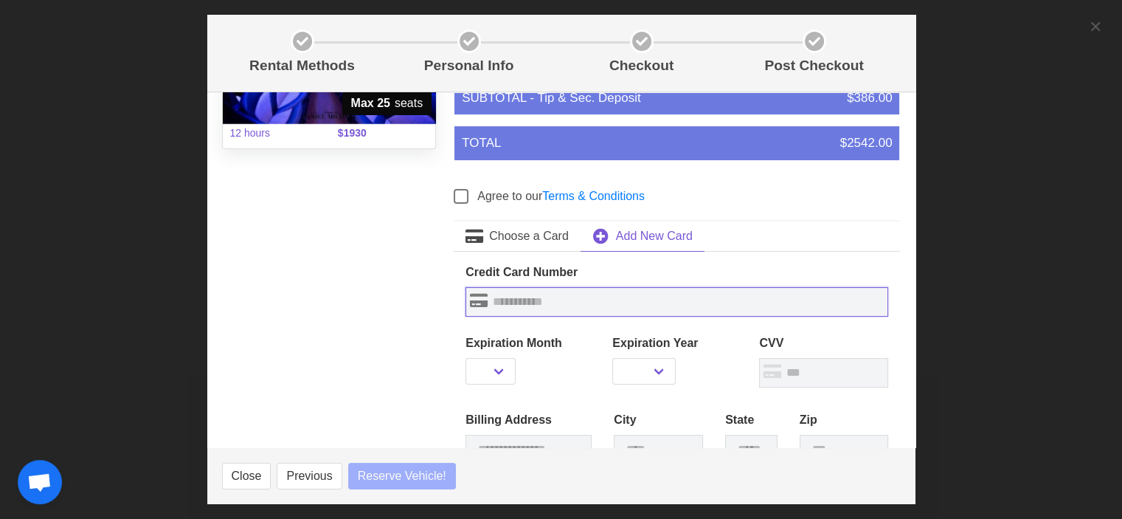
select select
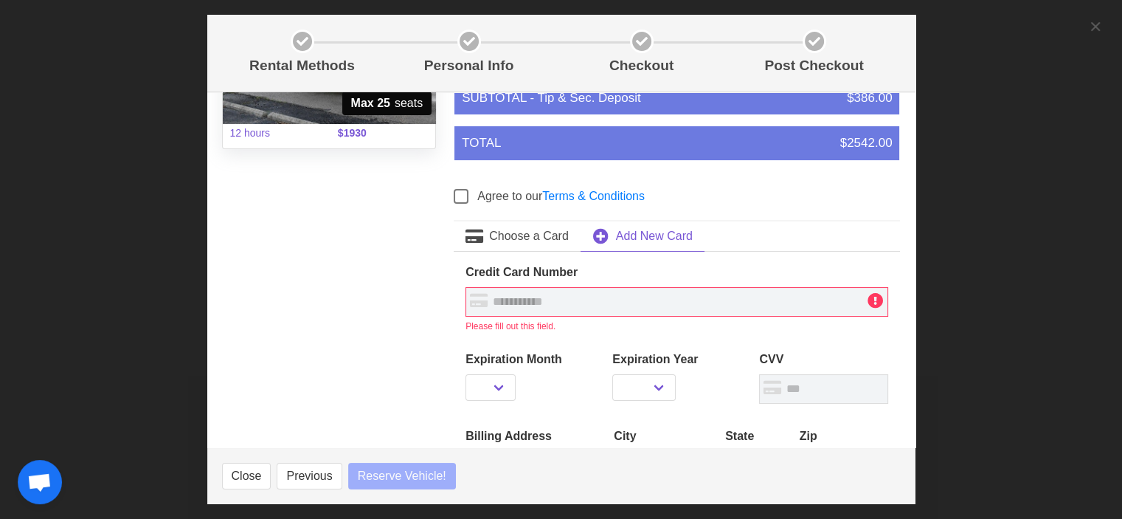
select select
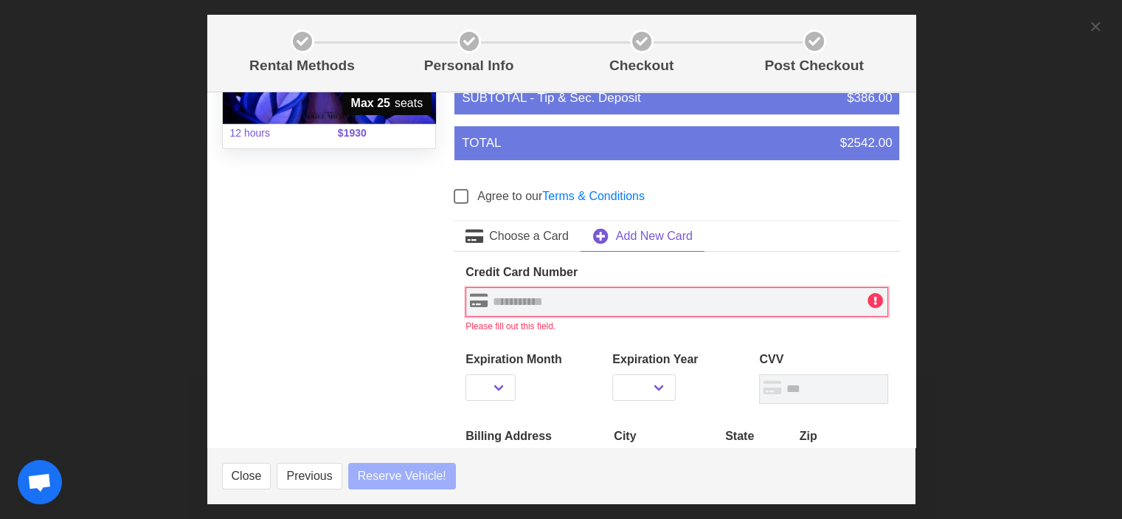
click at [705, 303] on input "text" at bounding box center [676, 302] width 423 height 30
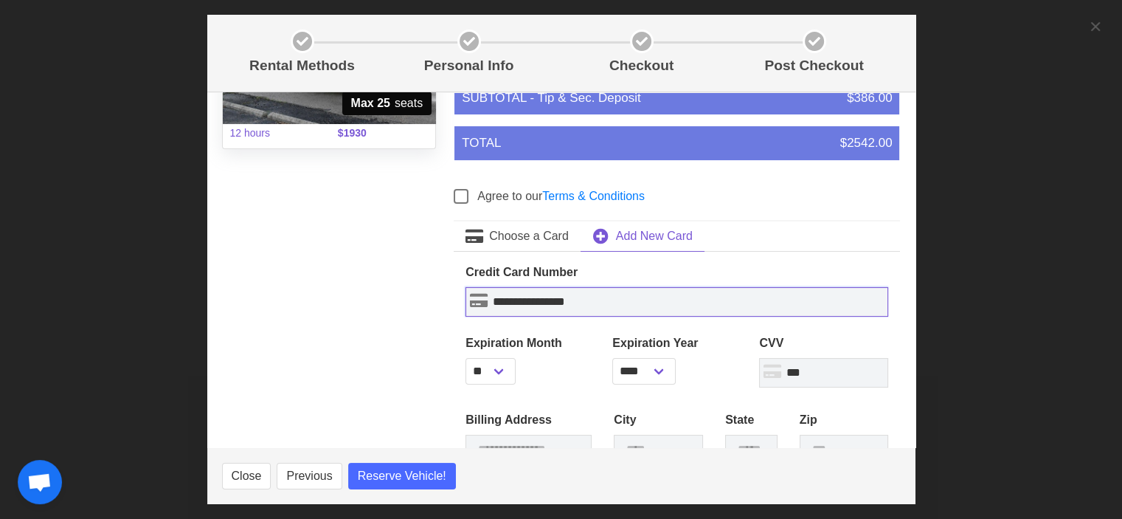
scroll to position [369, 0]
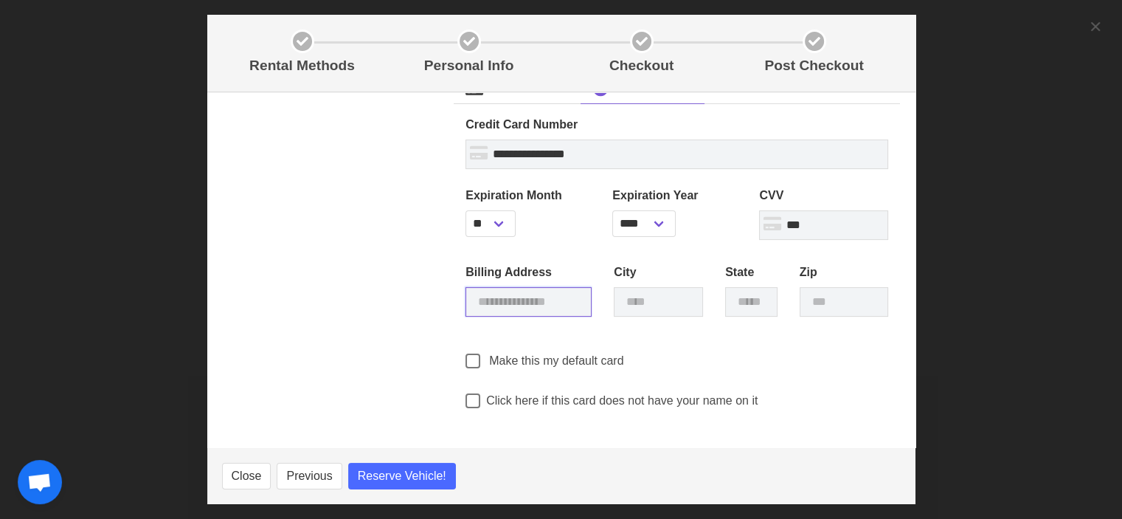
click at [559, 299] on input "text" at bounding box center [528, 302] width 126 height 30
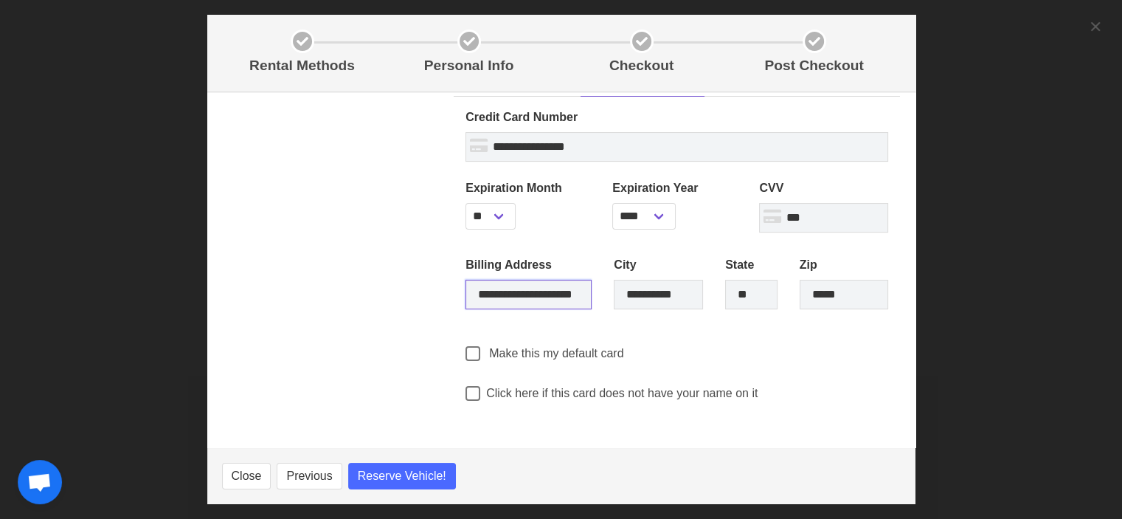
scroll to position [378, 0]
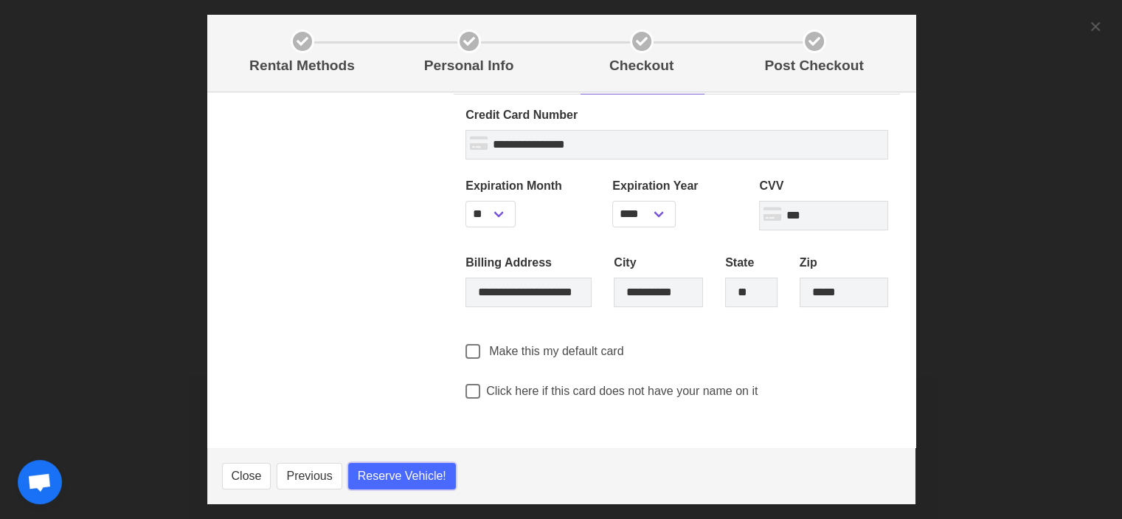
click at [430, 474] on span "Reserve Vehicle!" at bounding box center [402, 476] width 89 height 18
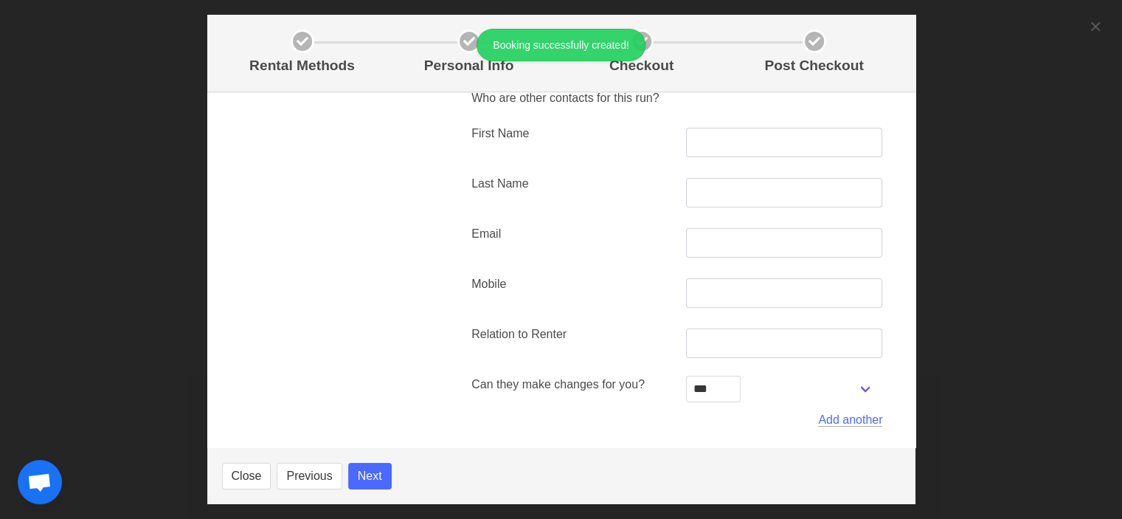
scroll to position [412, 0]
click at [742, 148] on input "text" at bounding box center [784, 143] width 197 height 30
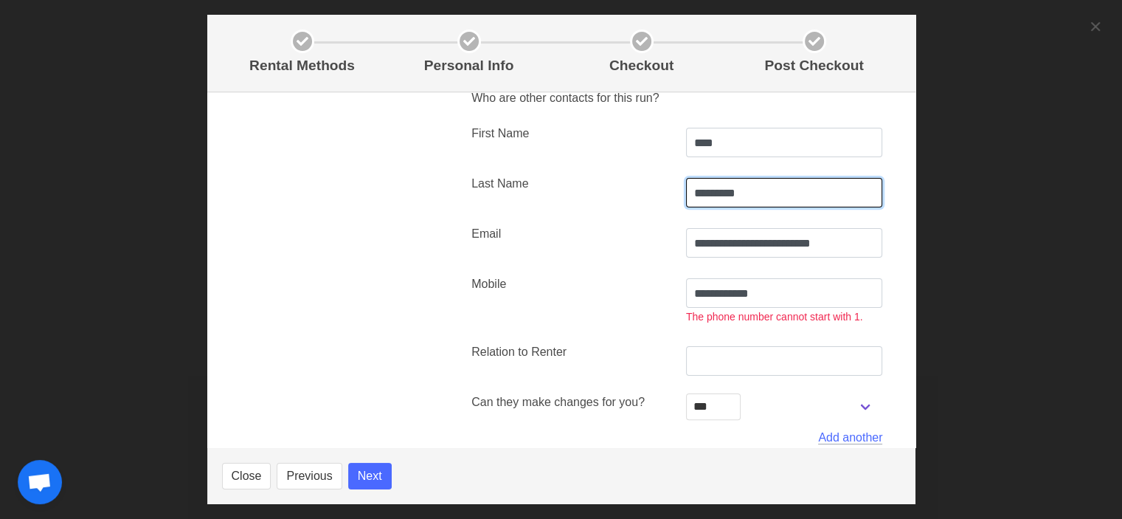
click at [696, 194] on input "*********" at bounding box center [784, 193] width 197 height 30
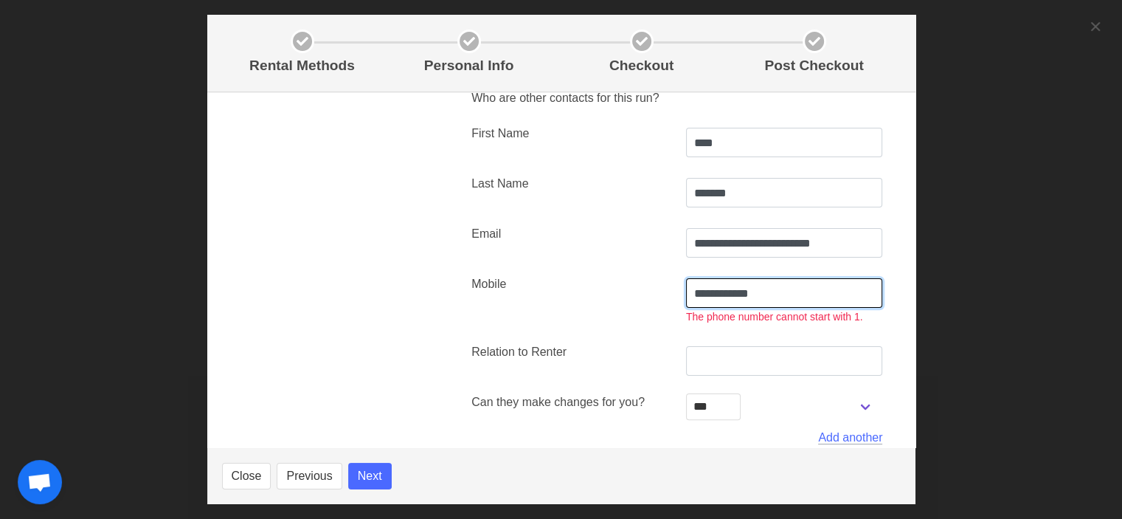
drag, startPoint x: 772, startPoint y: 300, endPoint x: 572, endPoint y: 303, distance: 199.9
click at [572, 303] on div "**********" at bounding box center [677, 300] width 429 height 68
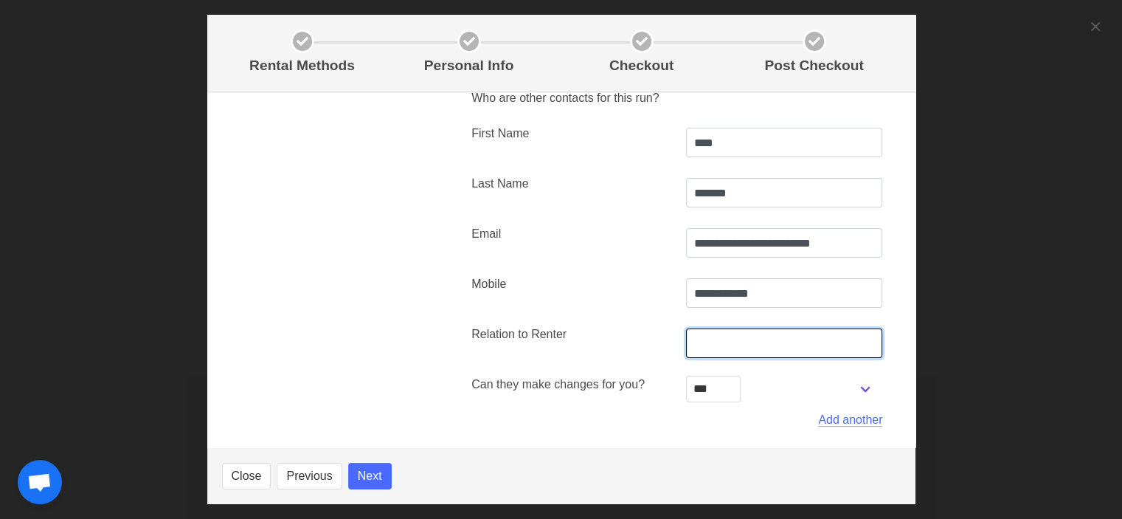
click at [741, 356] on input "text" at bounding box center [784, 343] width 197 height 30
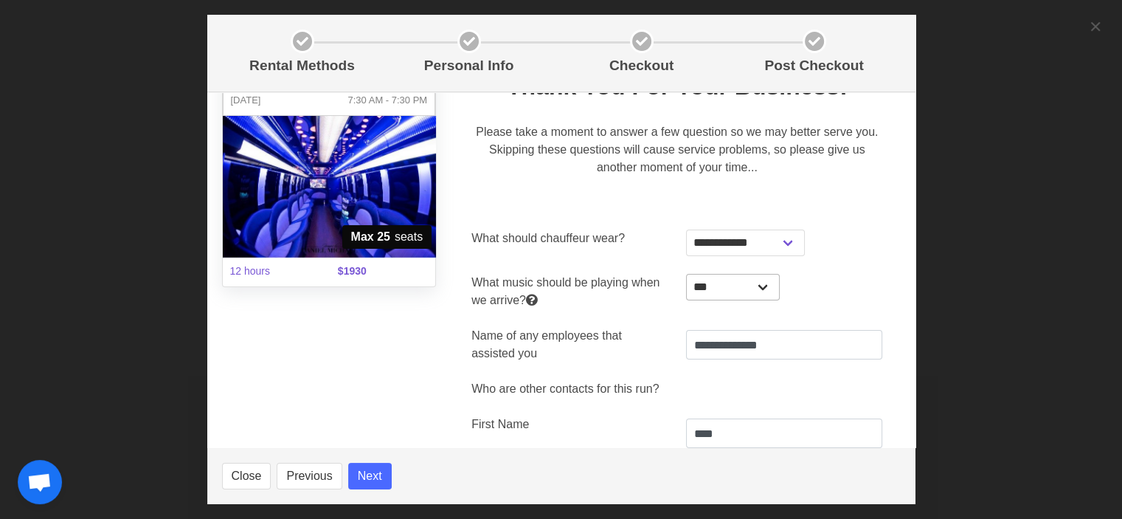
scroll to position [0, 0]
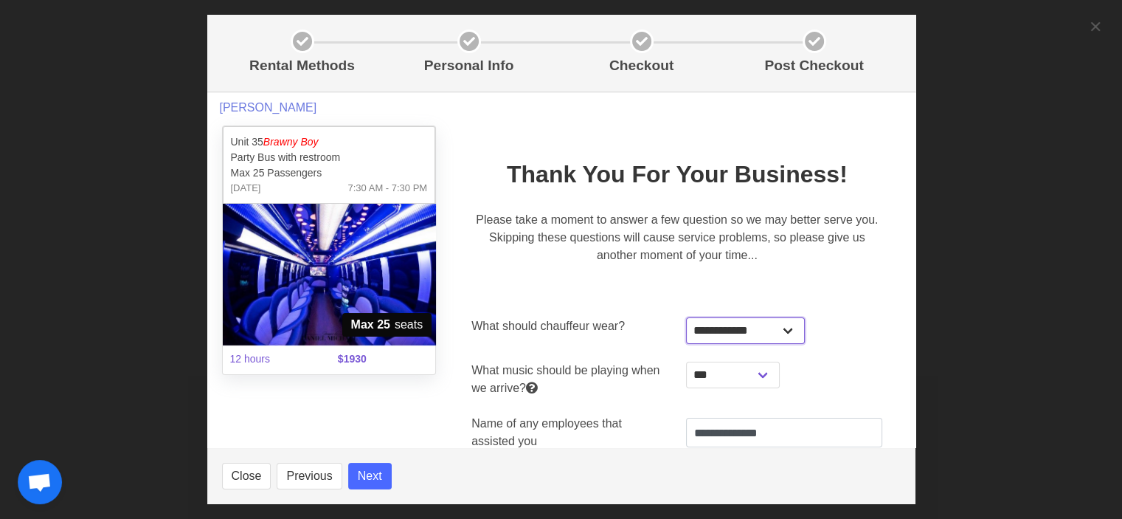
click at [748, 341] on select "**********" at bounding box center [745, 330] width 119 height 27
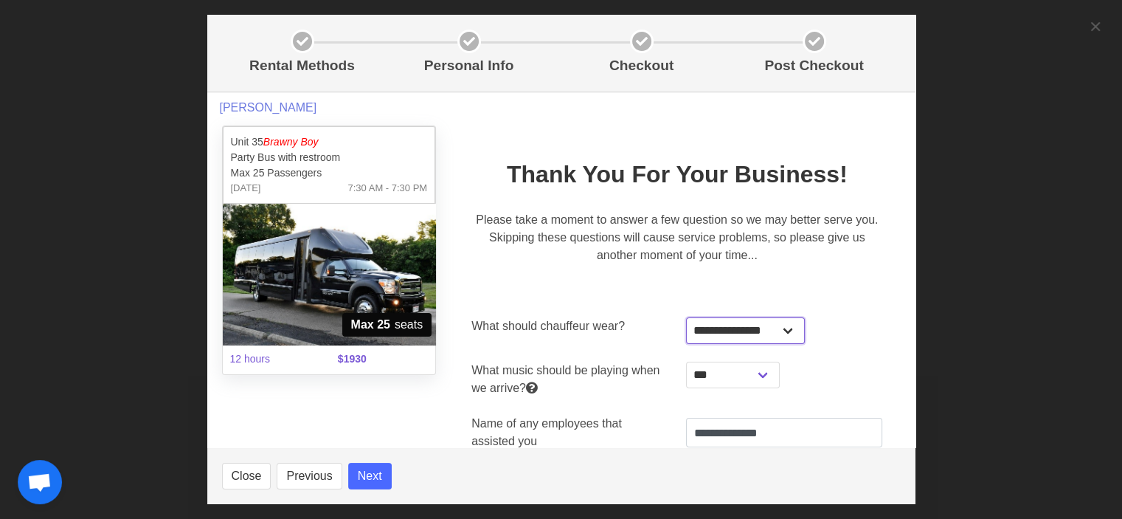
click at [686, 317] on select "**********" at bounding box center [745, 330] width 119 height 27
click at [739, 389] on div "**********" at bounding box center [784, 379] width 215 height 53
click at [741, 379] on select "**********" at bounding box center [733, 374] width 94 height 27
click at [686, 361] on select "**********" at bounding box center [733, 374] width 94 height 27
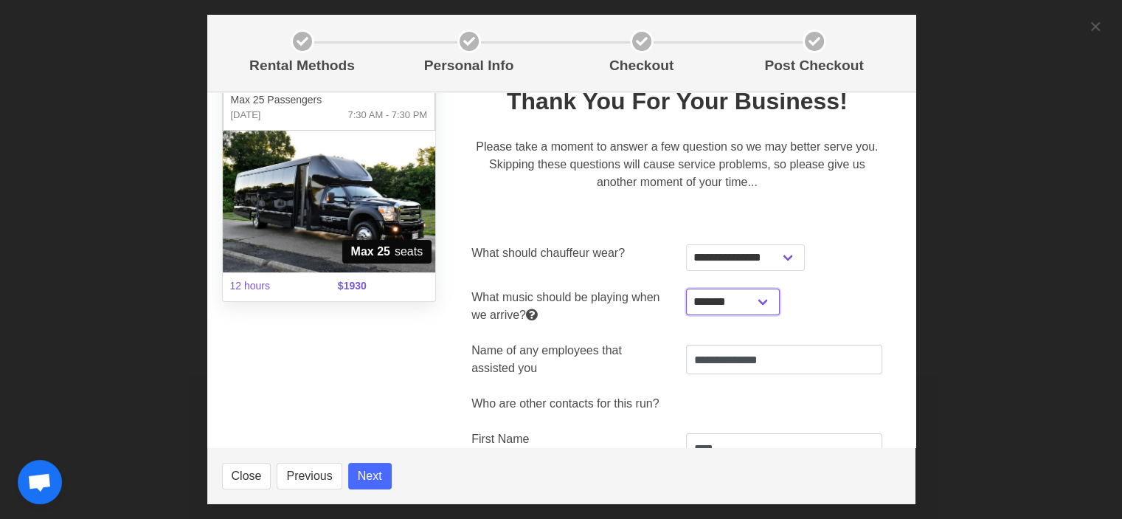
scroll to position [148, 0]
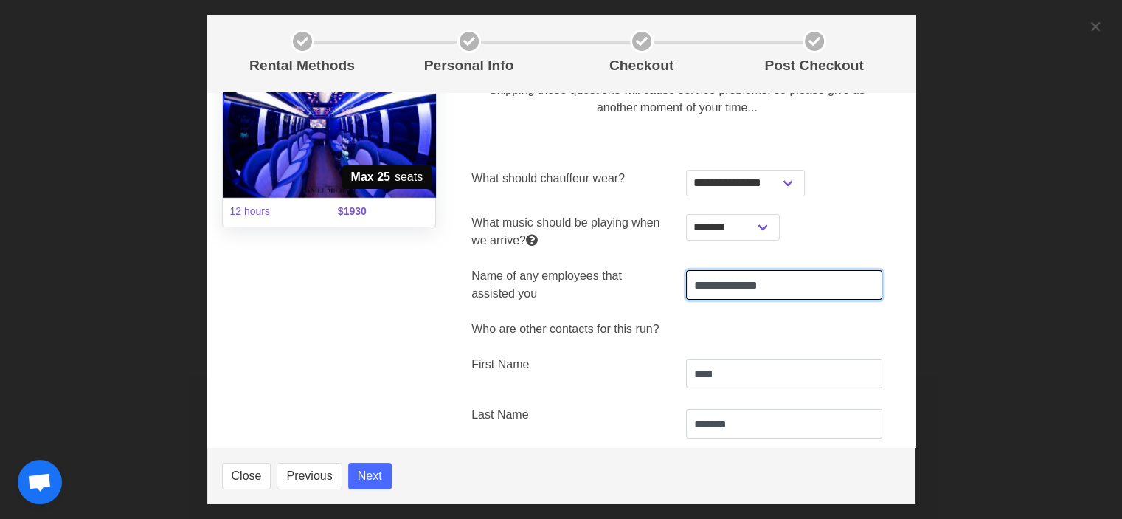
drag, startPoint x: 791, startPoint y: 287, endPoint x: 580, endPoint y: 286, distance: 211.0
click at [582, 288] on div "**********" at bounding box center [677, 284] width 429 height 53
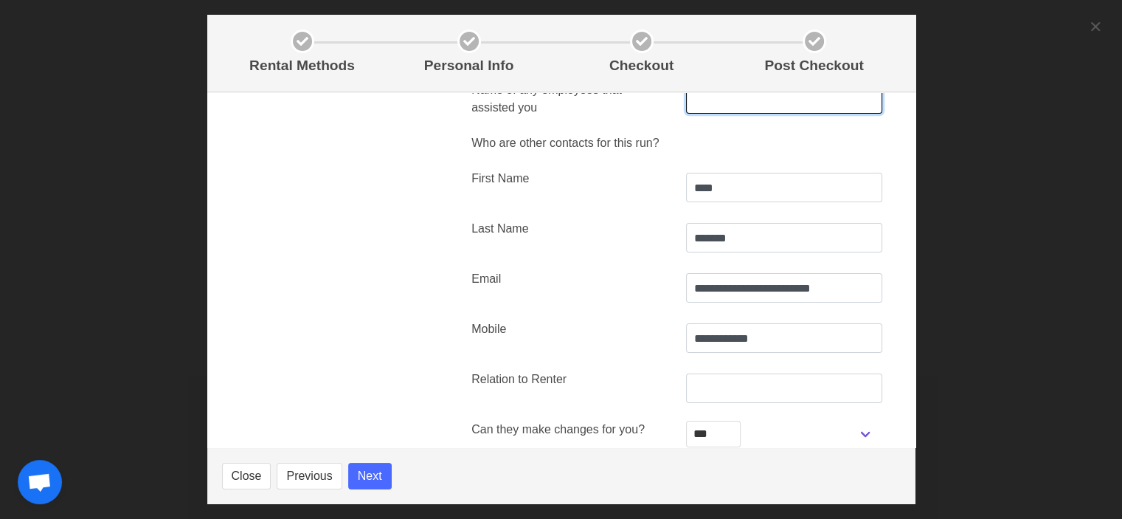
scroll to position [443, 0]
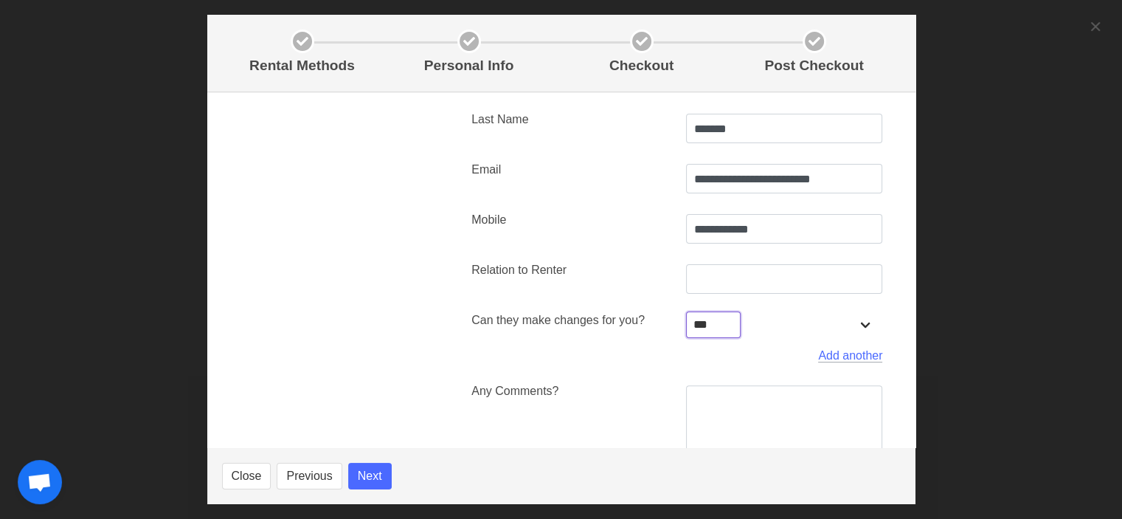
click at [713, 321] on select "*** **" at bounding box center [713, 324] width 55 height 27
click at [578, 342] on div "Add another" at bounding box center [677, 355] width 429 height 35
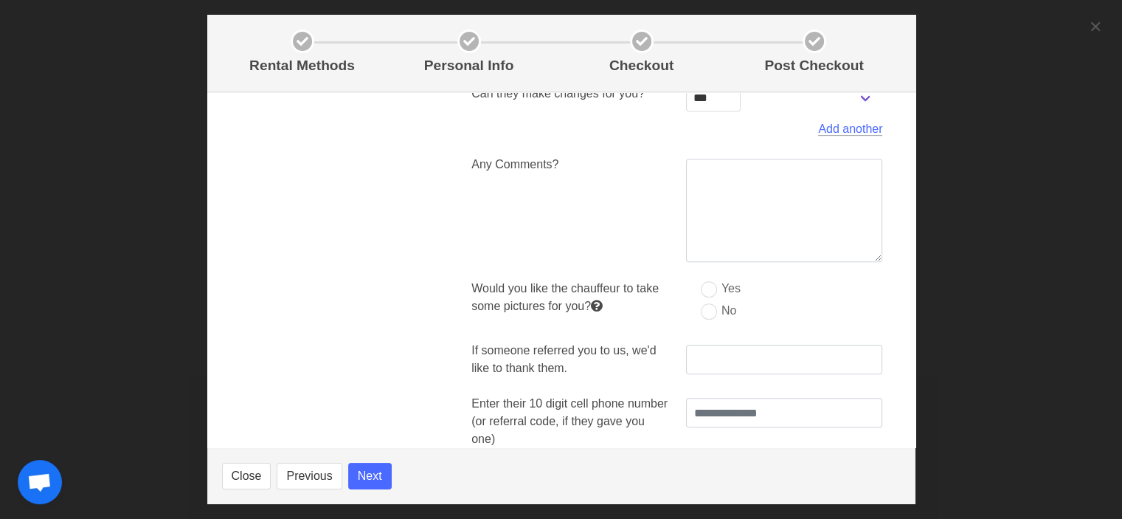
scroll to position [654, 0]
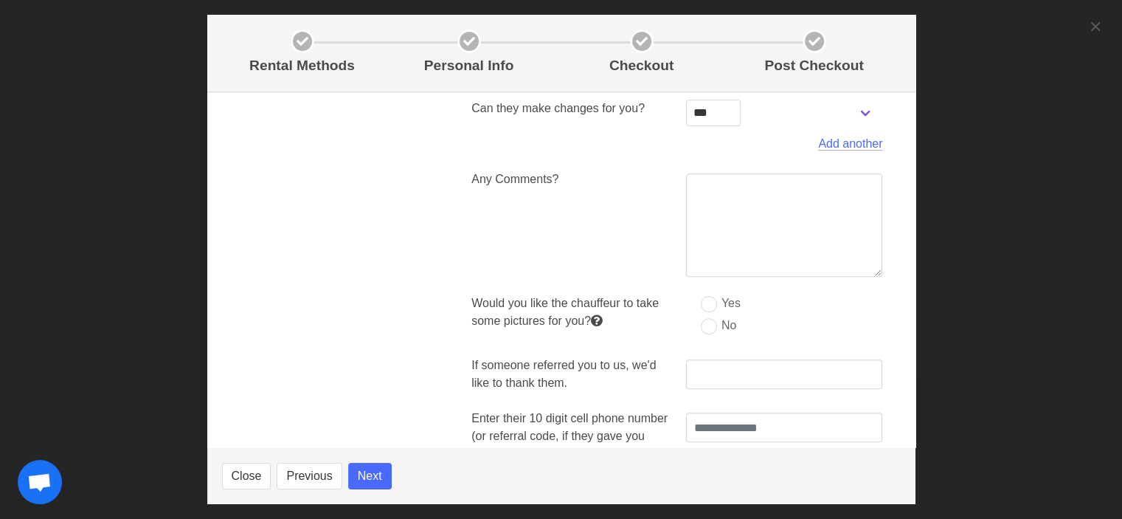
click at [738, 148] on div "Add another" at bounding box center [677, 143] width 429 height 35
click at [723, 203] on textarea at bounding box center [784, 224] width 197 height 103
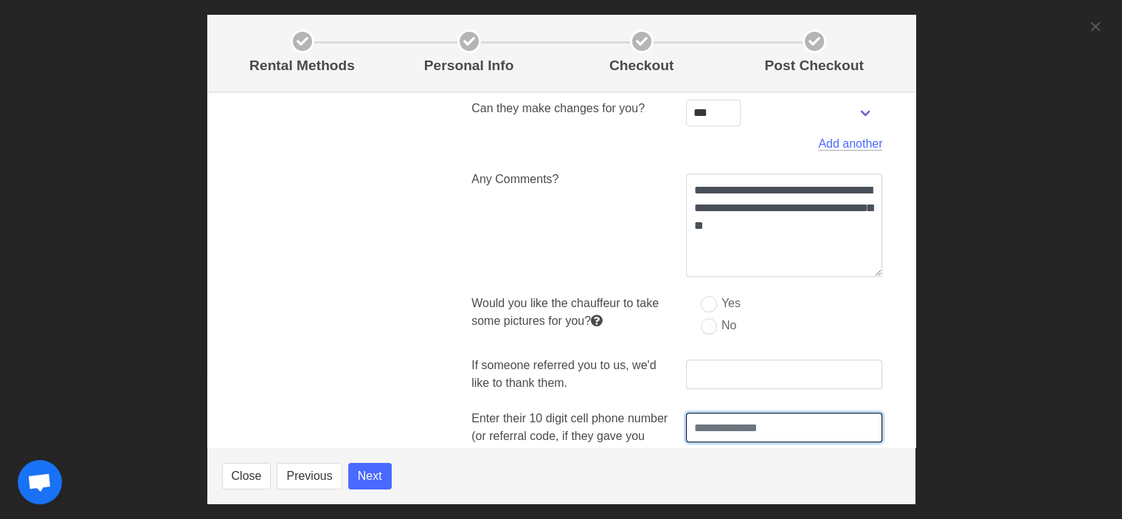
click at [727, 426] on input "text" at bounding box center [784, 427] width 197 height 30
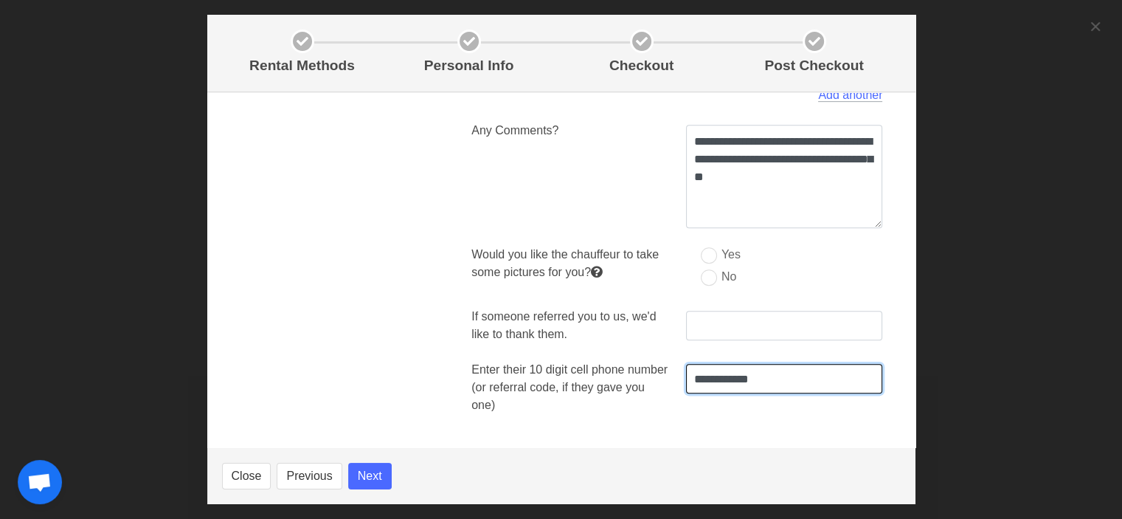
scroll to position [728, 0]
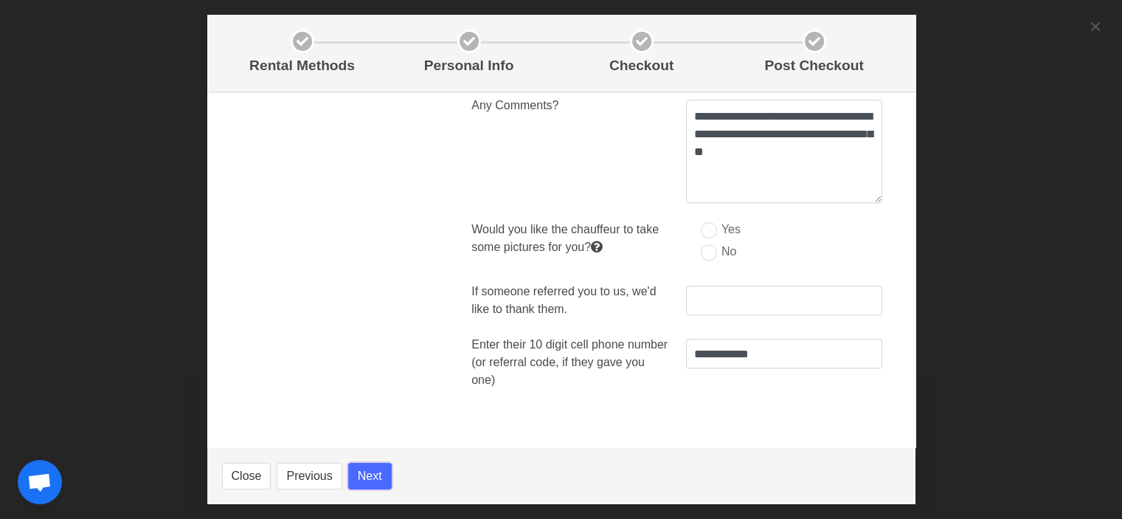
click at [351, 477] on button "Next" at bounding box center [370, 476] width 44 height 27
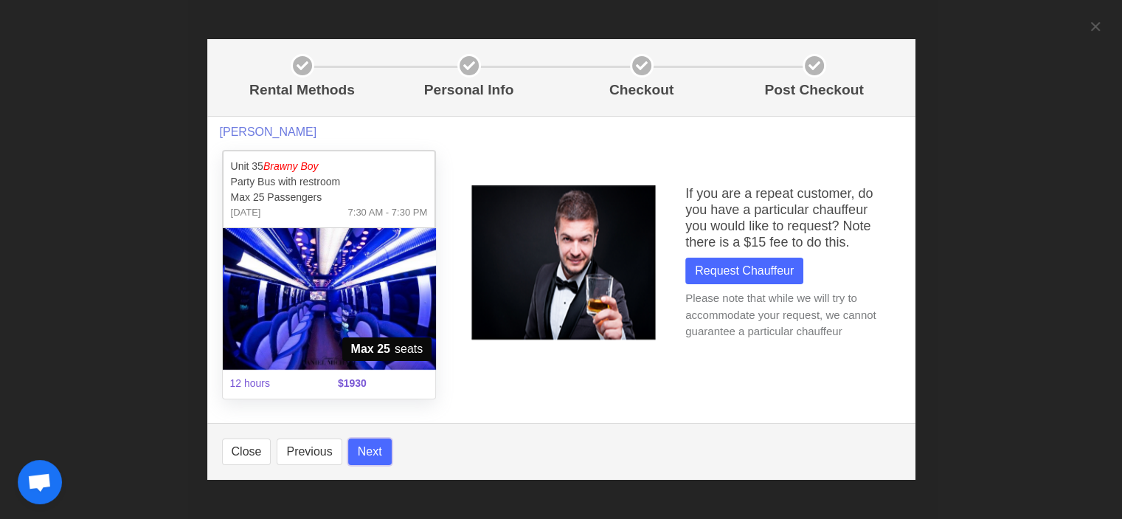
scroll to position [0, 0]
click at [732, 271] on span "Request Chauffeur" at bounding box center [744, 271] width 99 height 18
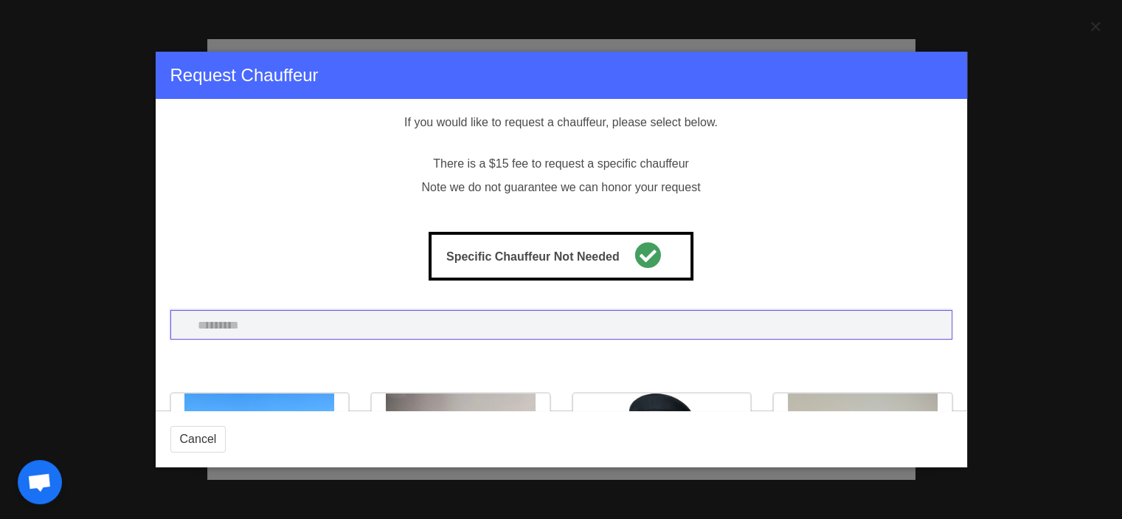
click at [474, 313] on input "search" at bounding box center [561, 325] width 782 height 30
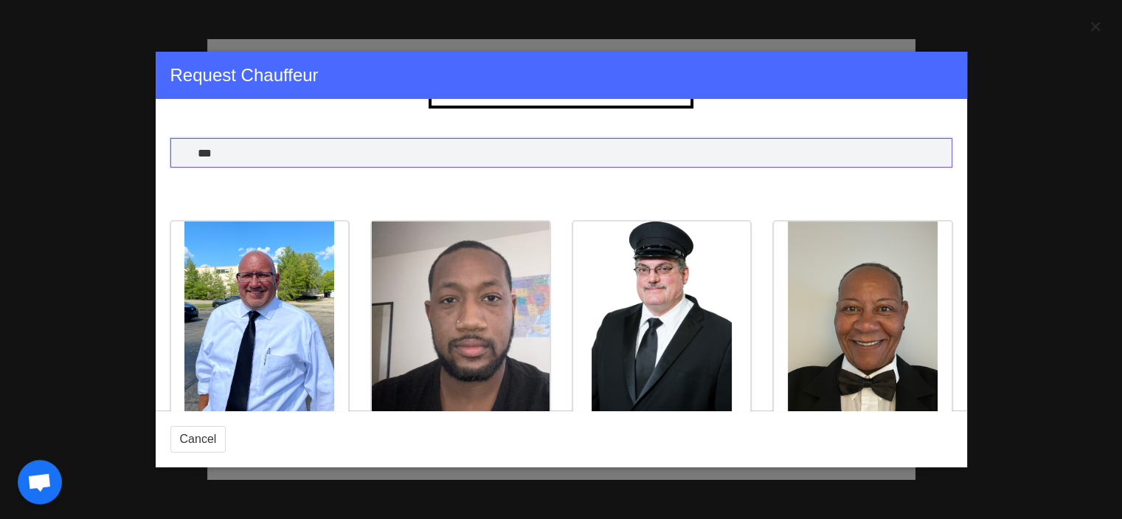
scroll to position [221, 0]
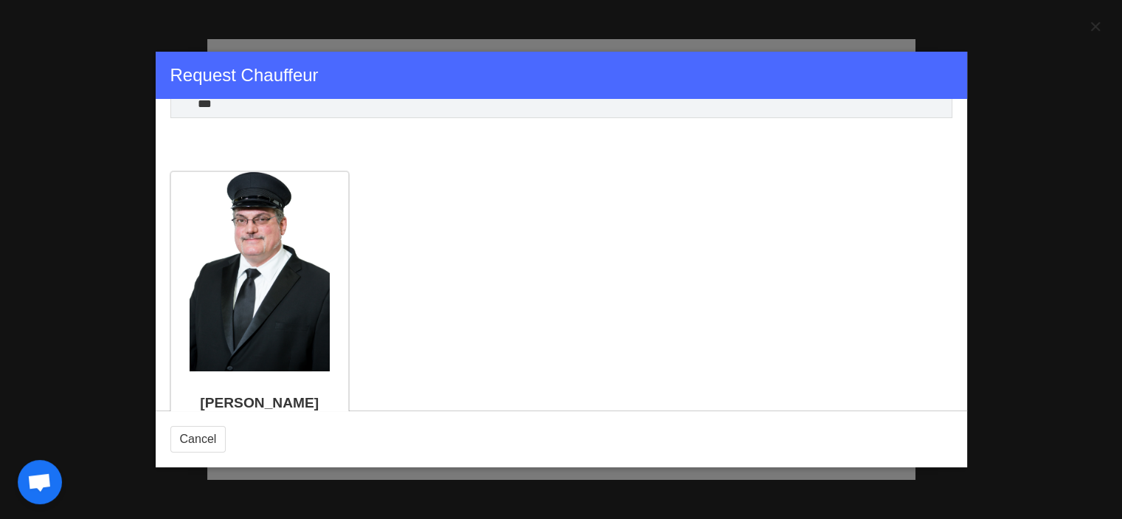
click at [271, 378] on div "[PERSON_NAME]" at bounding box center [260, 400] width 178 height 58
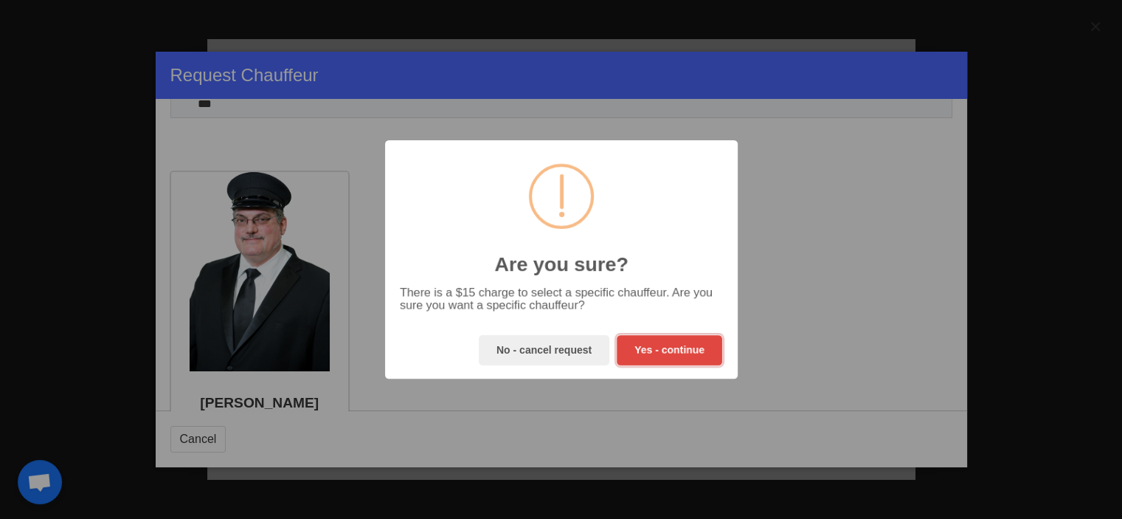
click at [673, 356] on button "Yes - continue" at bounding box center [669, 350] width 105 height 30
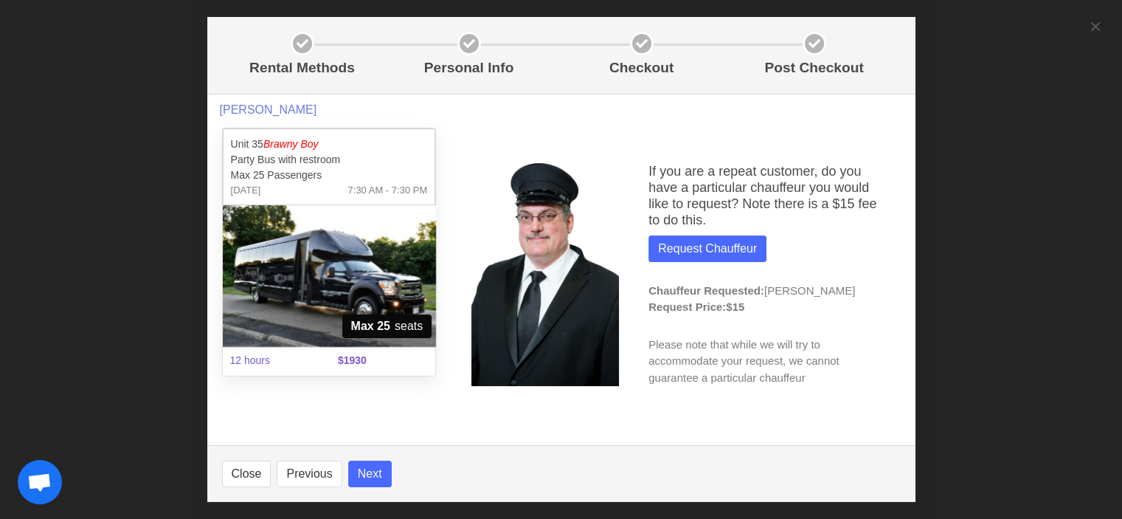
scroll to position [560, 0]
click at [361, 479] on button "Next" at bounding box center [370, 473] width 44 height 27
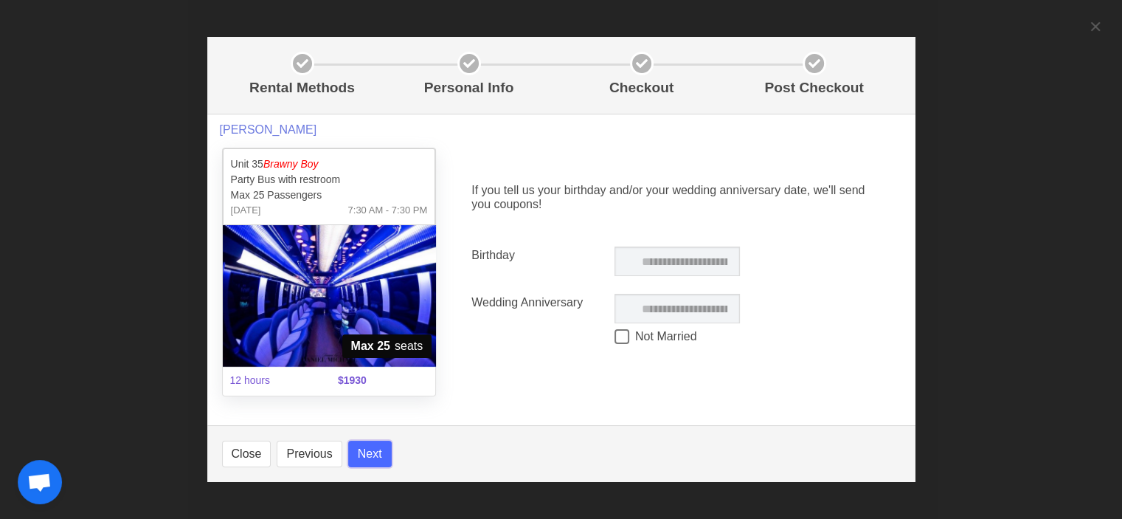
click at [374, 457] on button "Next" at bounding box center [370, 453] width 44 height 27
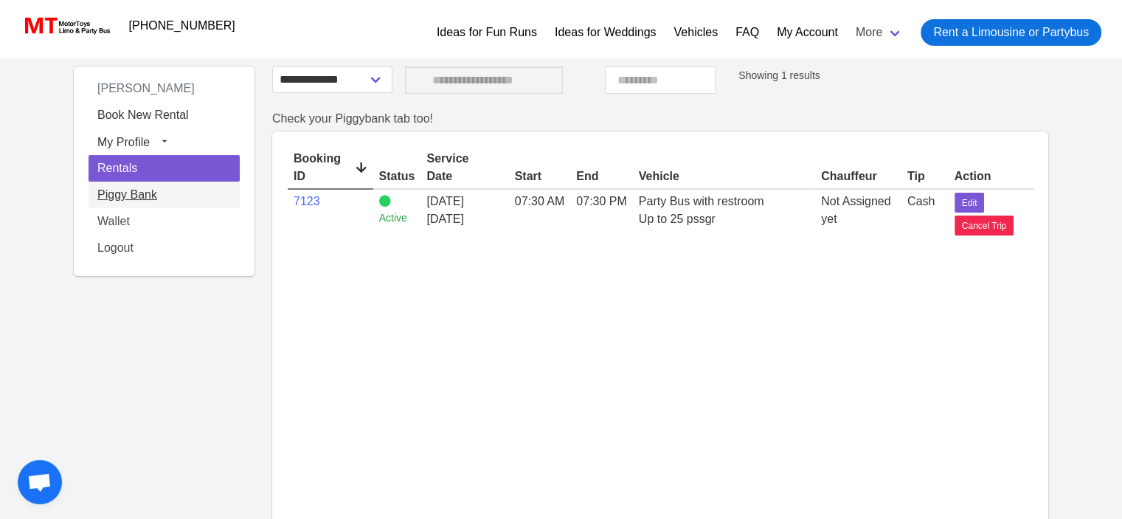
click at [159, 203] on link "Piggy Bank" at bounding box center [164, 194] width 151 height 27
